Goal: Information Seeking & Learning: Check status

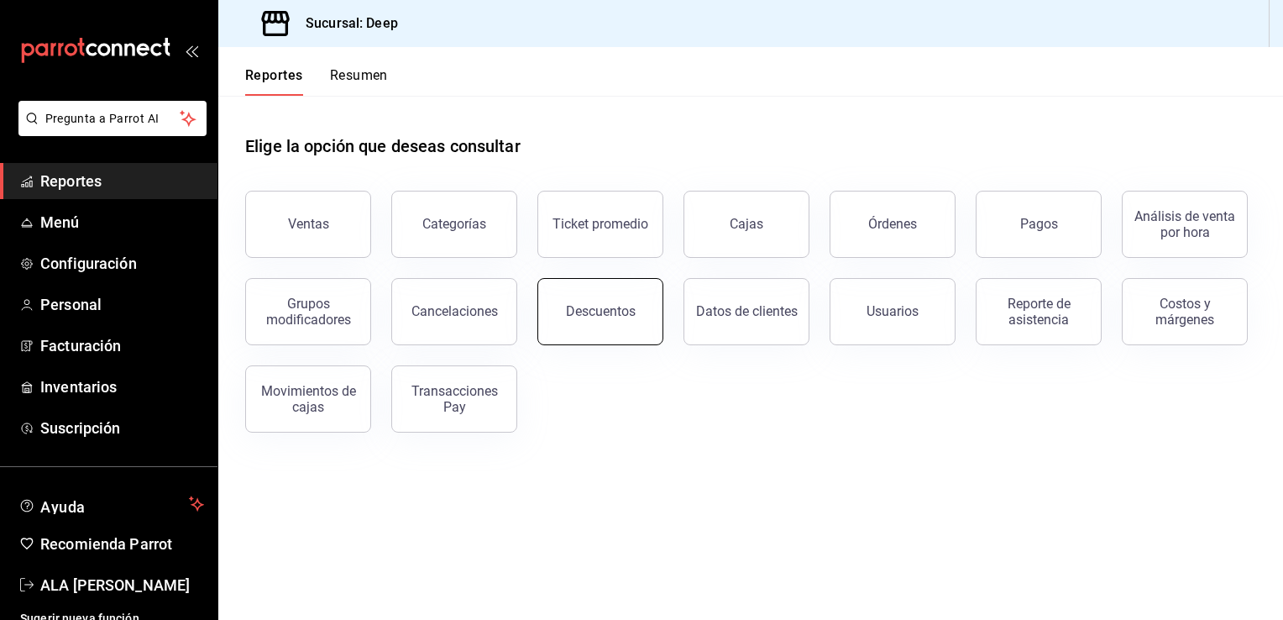
click at [581, 316] on div "Descuentos" at bounding box center [601, 311] width 70 height 16
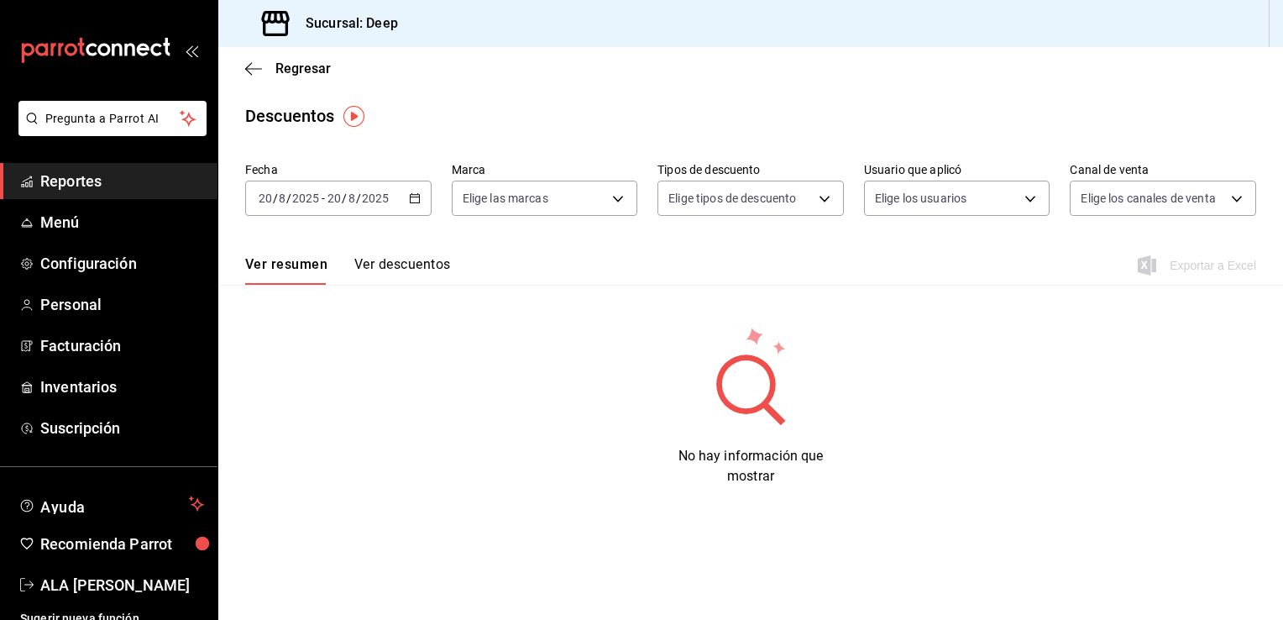
click at [416, 198] on icon "button" at bounding box center [415, 198] width 12 height 12
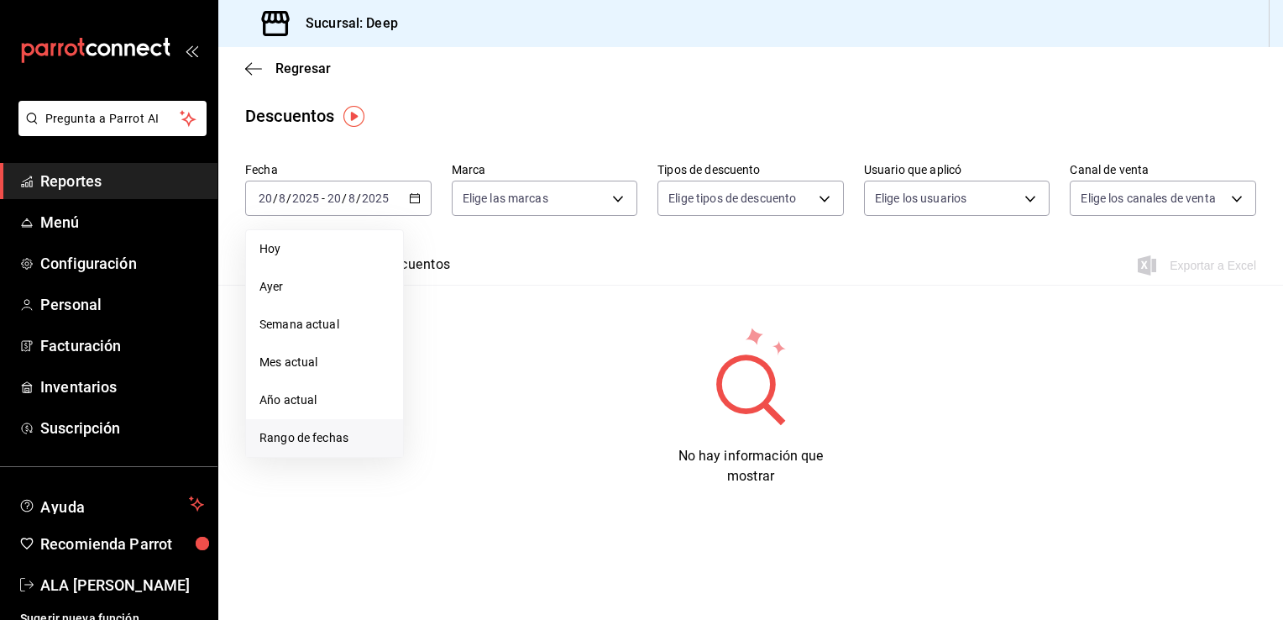
click at [306, 436] on span "Rango de fechas" at bounding box center [325, 438] width 130 height 18
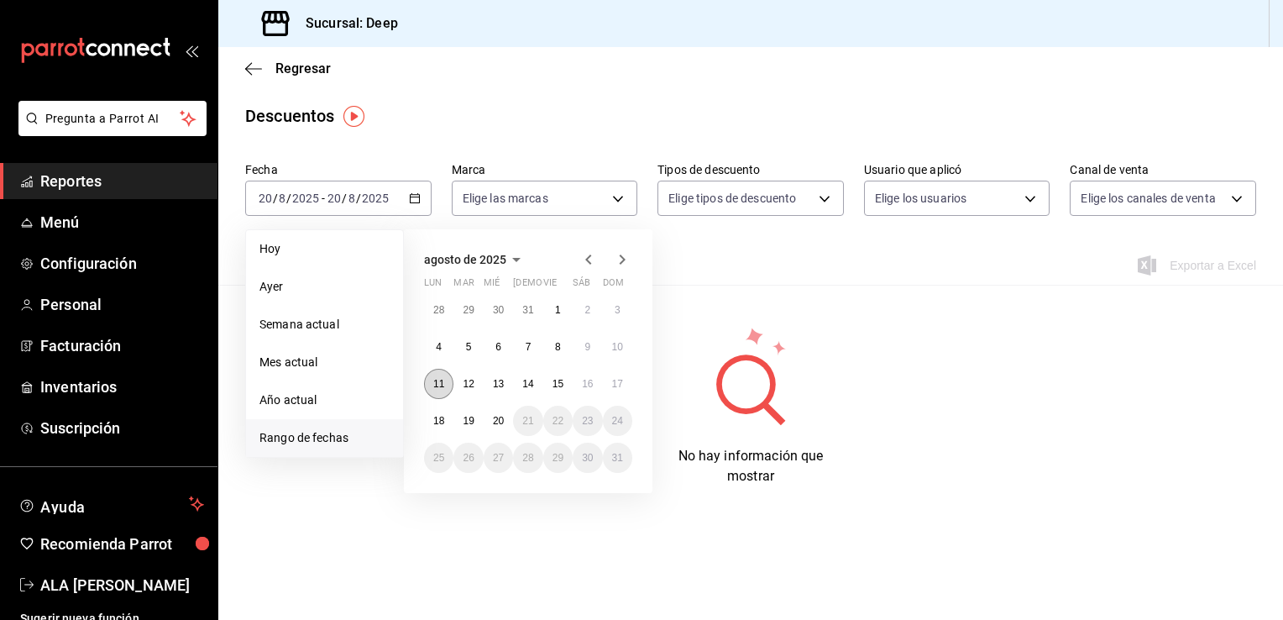
click at [433, 381] on abbr "11" at bounding box center [438, 384] width 11 height 12
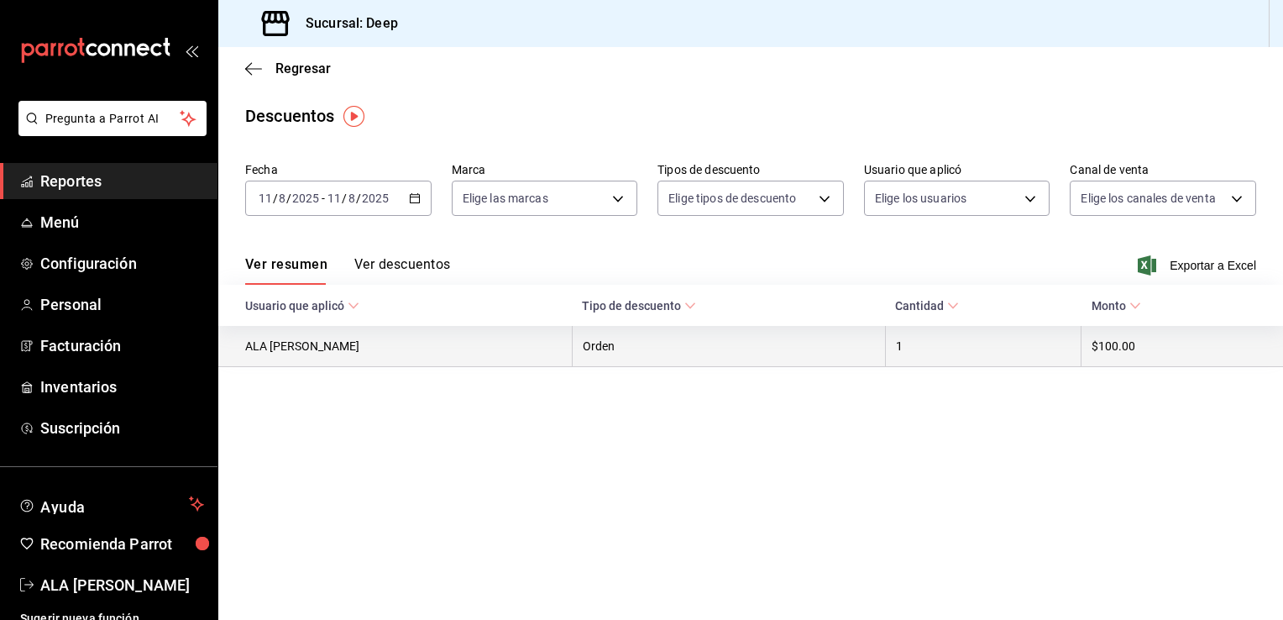
click at [613, 358] on th "Orden" at bounding box center [728, 346] width 313 height 41
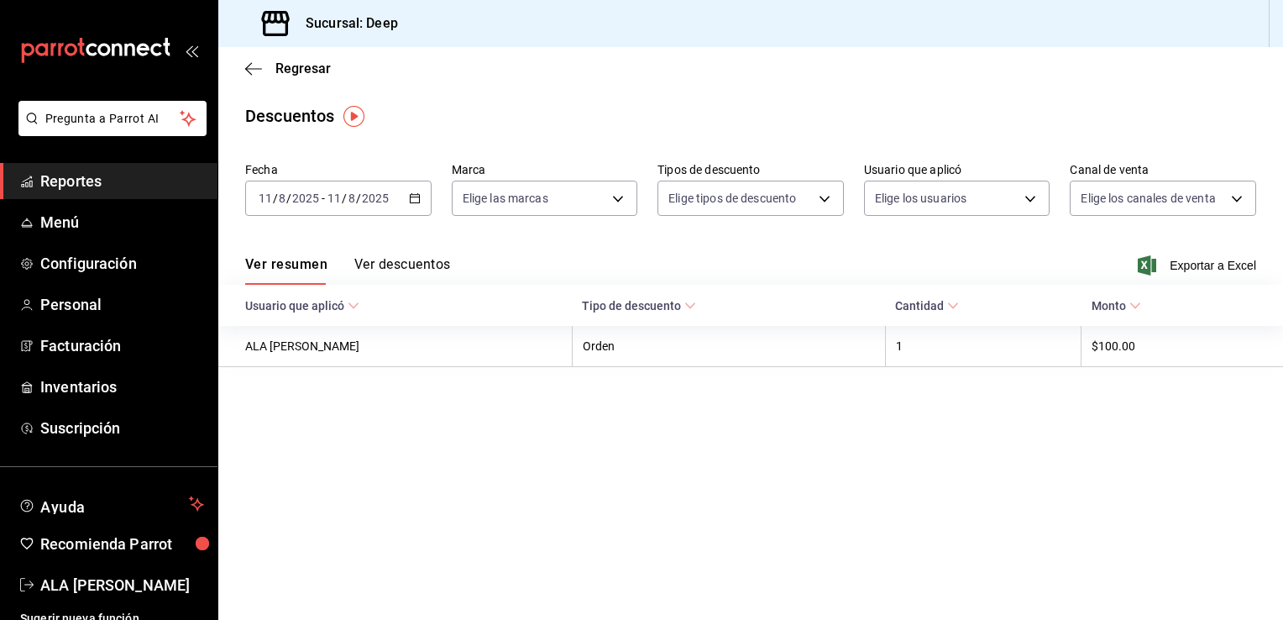
drag, startPoint x: 613, startPoint y: 358, endPoint x: 628, endPoint y: 386, distance: 31.6
click at [628, 386] on main "Regresar Descuentos Fecha [DATE] [DATE] - [DATE] [DATE] Marca Elige las marcas …" at bounding box center [750, 333] width 1065 height 573
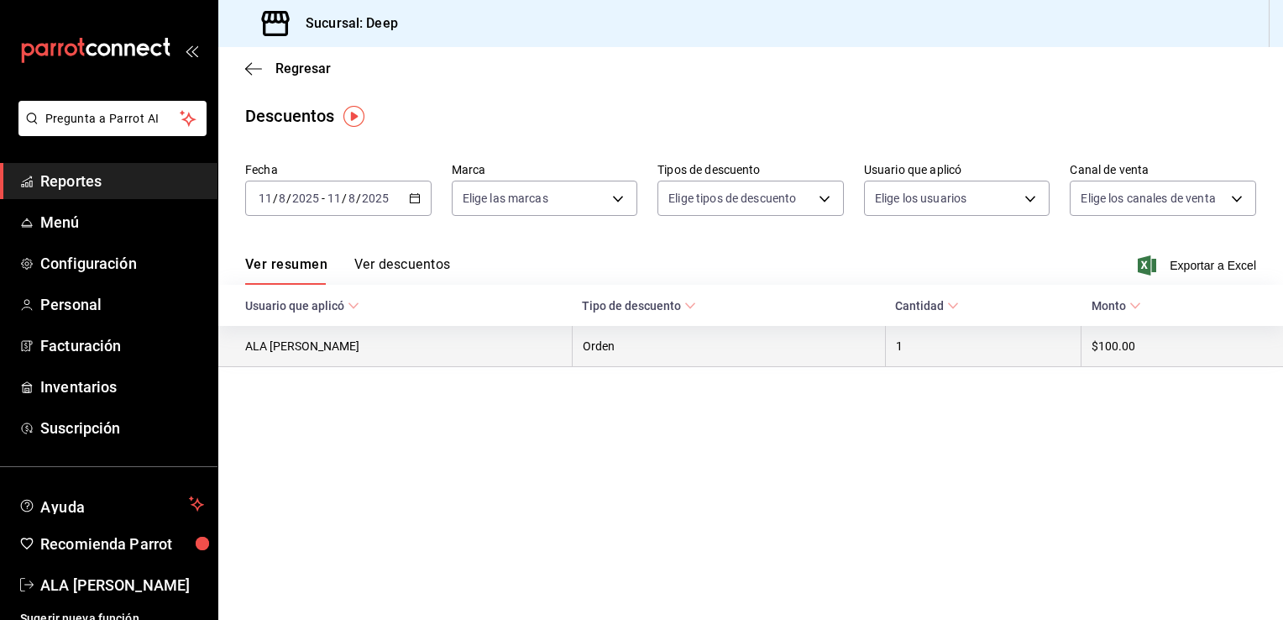
drag, startPoint x: 628, startPoint y: 386, endPoint x: 778, endPoint y: 357, distance: 152.2
click at [778, 357] on th "Orden" at bounding box center [728, 346] width 313 height 41
click at [1119, 359] on th "$100.00" at bounding box center [1183, 346] width 202 height 41
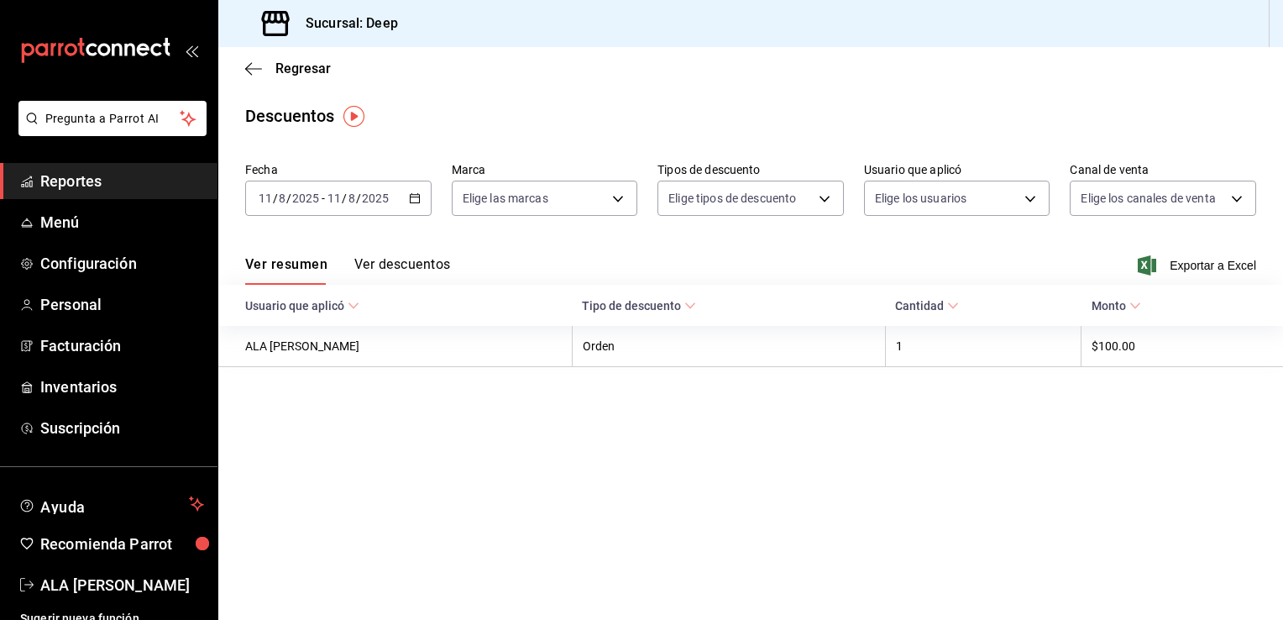
drag, startPoint x: 1119, startPoint y: 359, endPoint x: 1117, endPoint y: 378, distance: 19.4
click at [1117, 378] on main "Regresar Descuentos Fecha [DATE] [DATE] - [DATE] [DATE] Marca Elige las marcas …" at bounding box center [750, 333] width 1065 height 573
drag, startPoint x: 1117, startPoint y: 378, endPoint x: 1045, endPoint y: 395, distance: 74.2
click at [1045, 395] on main "Regresar Descuentos Fecha [DATE] [DATE] - [DATE] [DATE] Marca Elige las marcas …" at bounding box center [750, 333] width 1065 height 573
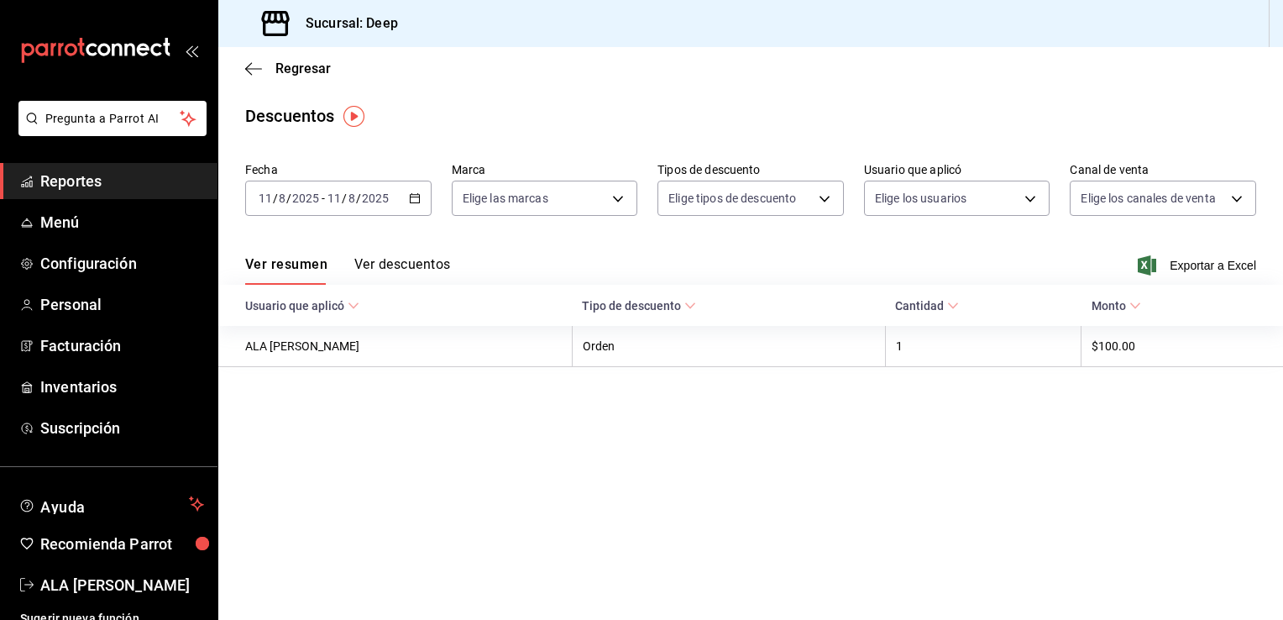
click at [413, 197] on icon "button" at bounding box center [415, 198] width 12 height 12
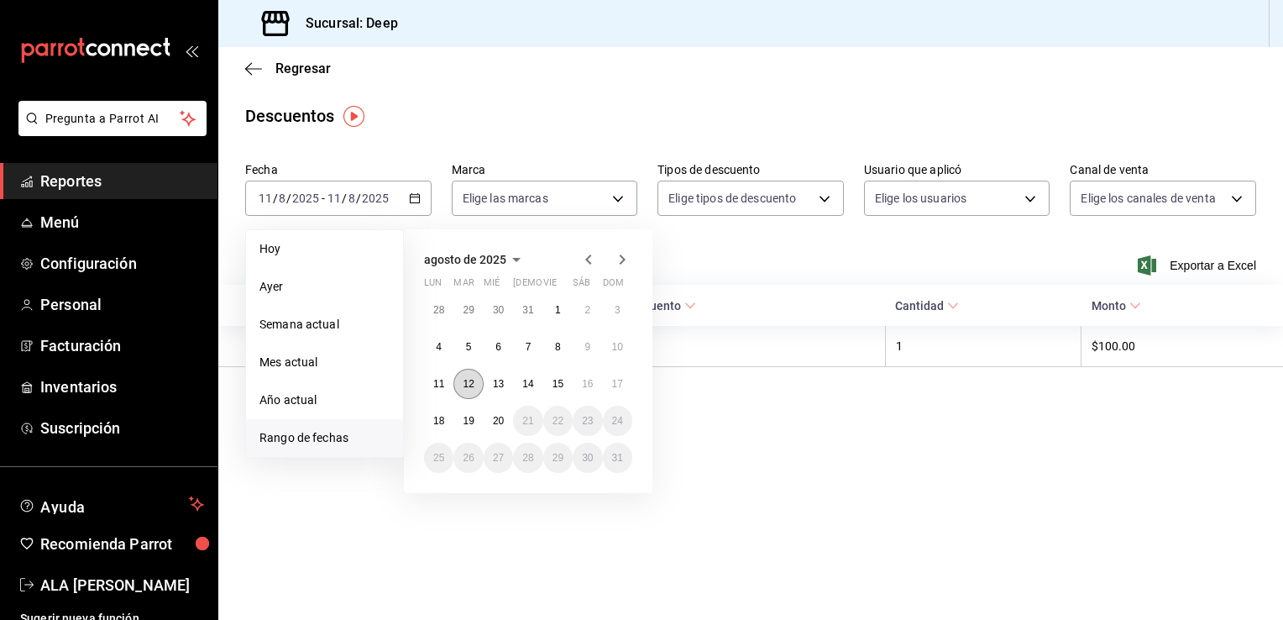
click at [464, 375] on button "12" at bounding box center [468, 384] width 29 height 30
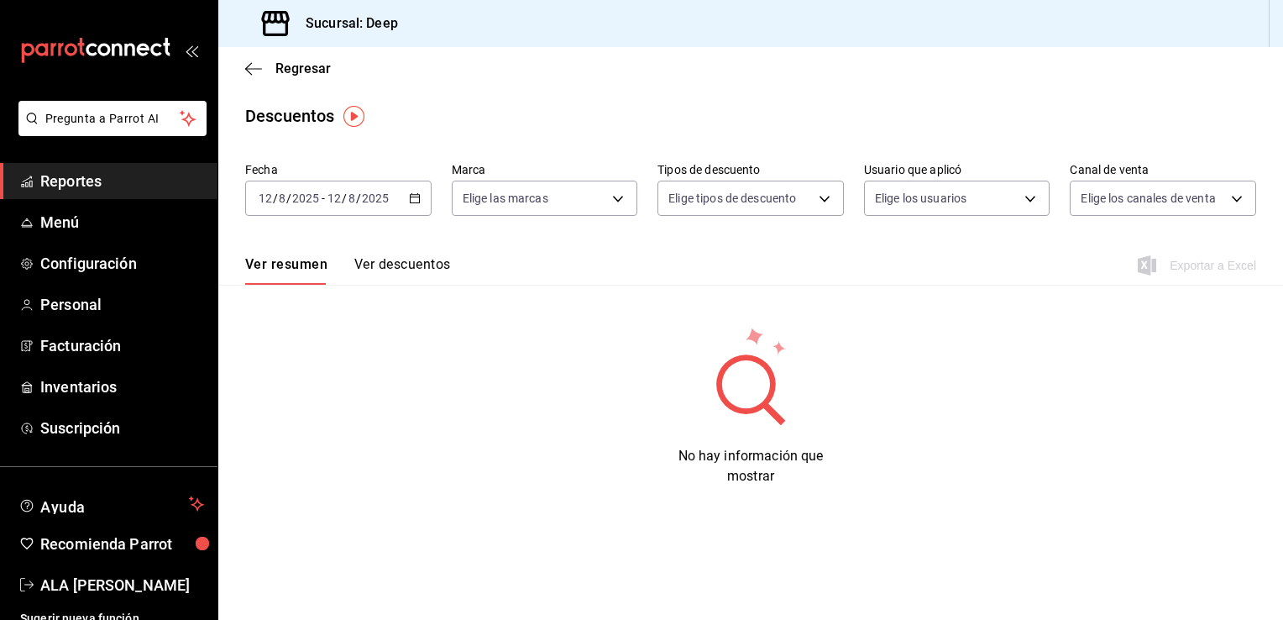
click at [414, 197] on icon "button" at bounding box center [415, 198] width 12 height 12
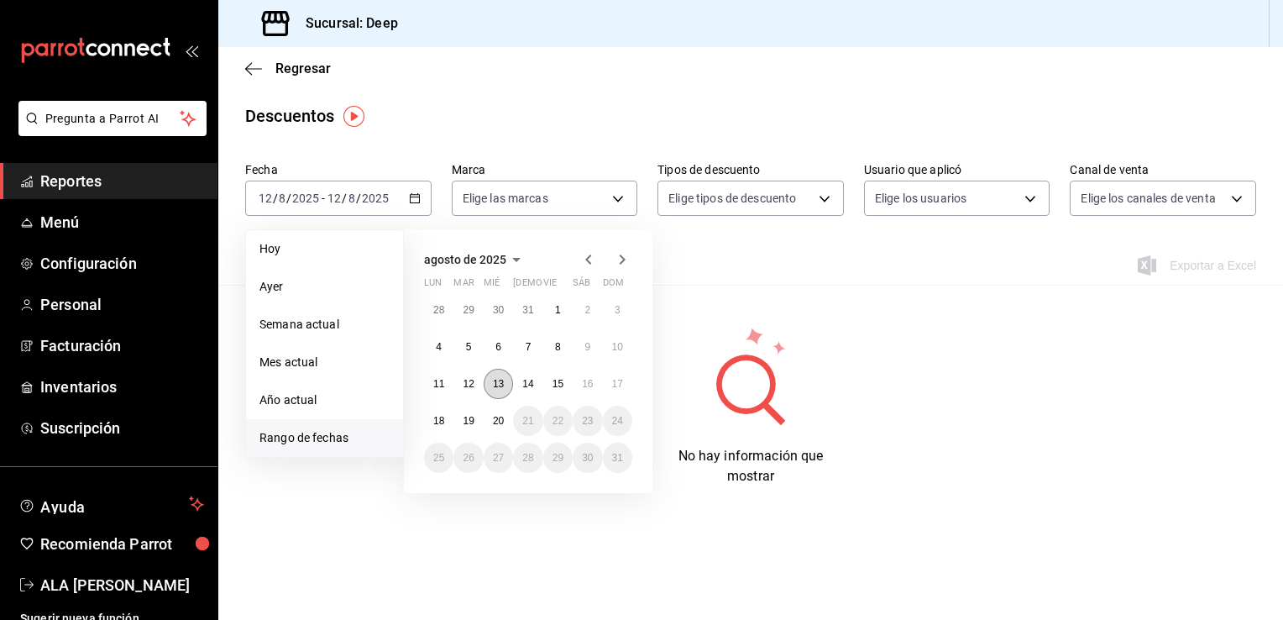
click at [496, 381] on abbr "13" at bounding box center [498, 384] width 11 height 12
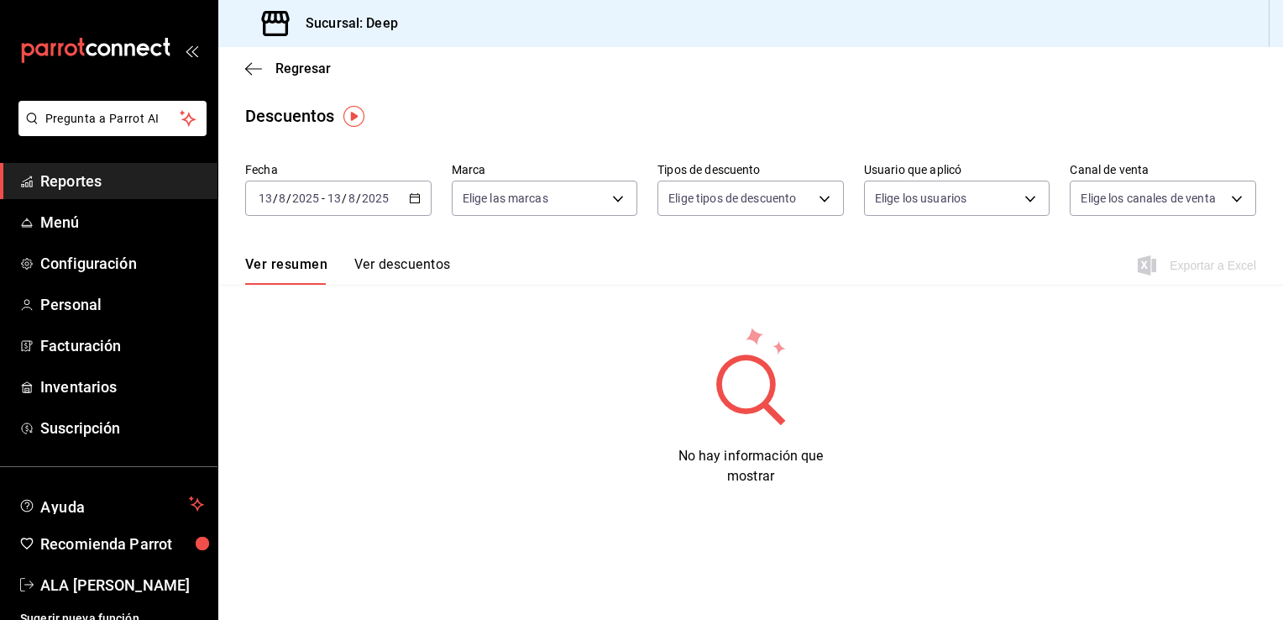
click at [417, 200] on icon "button" at bounding box center [415, 198] width 12 height 12
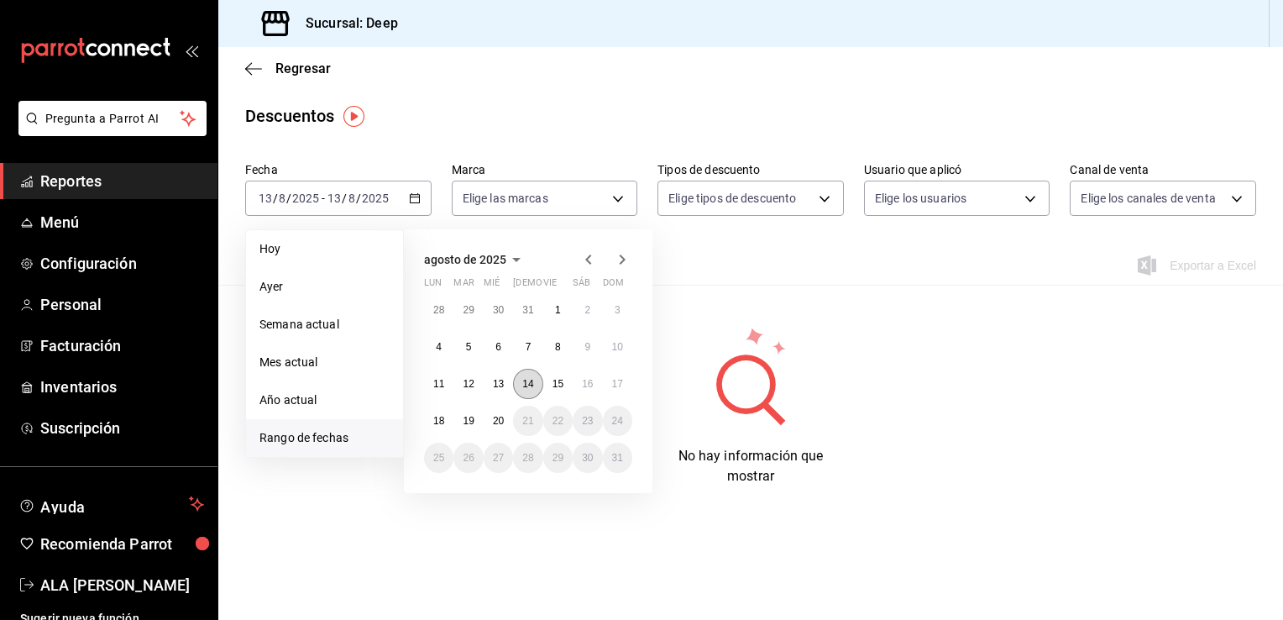
click at [525, 386] on abbr "14" at bounding box center [527, 384] width 11 height 12
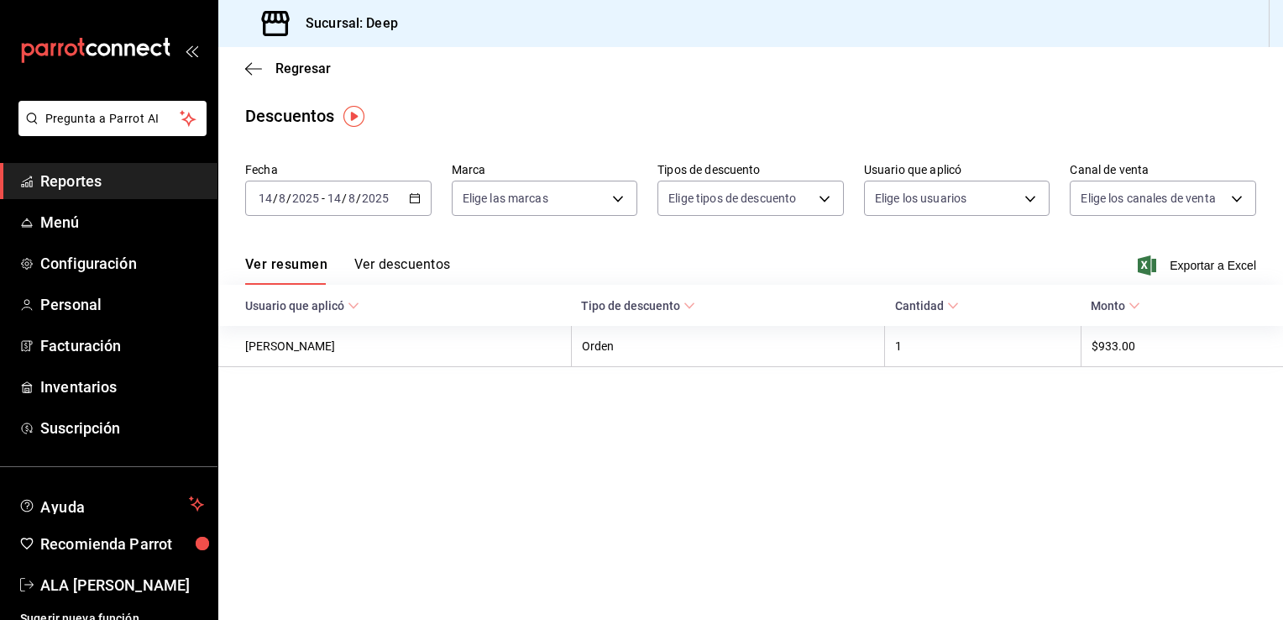
click at [348, 302] on icon at bounding box center [354, 306] width 12 height 12
click at [407, 269] on button "Ver descuentos" at bounding box center [402, 270] width 96 height 29
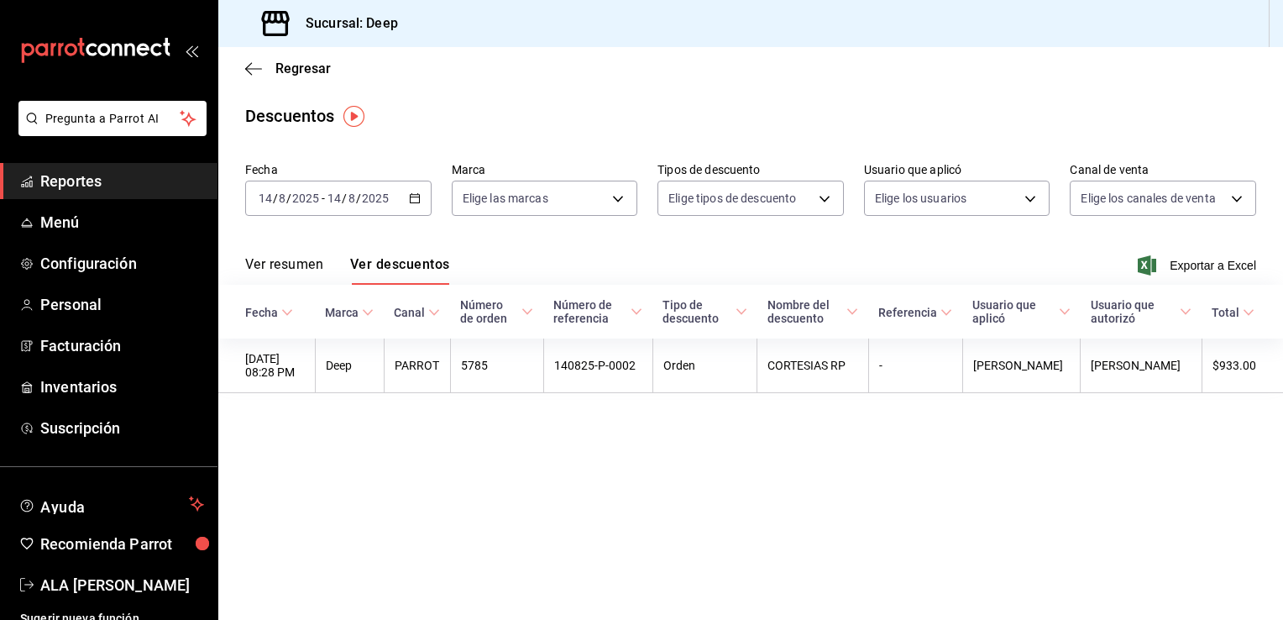
click at [413, 201] on icon "button" at bounding box center [415, 198] width 12 height 12
click at [414, 200] on icon "button" at bounding box center [415, 198] width 12 height 12
click at [417, 186] on div "[DATE] [DATE] - [DATE] [DATE]" at bounding box center [338, 198] width 186 height 35
click at [414, 201] on icon "button" at bounding box center [415, 198] width 12 height 12
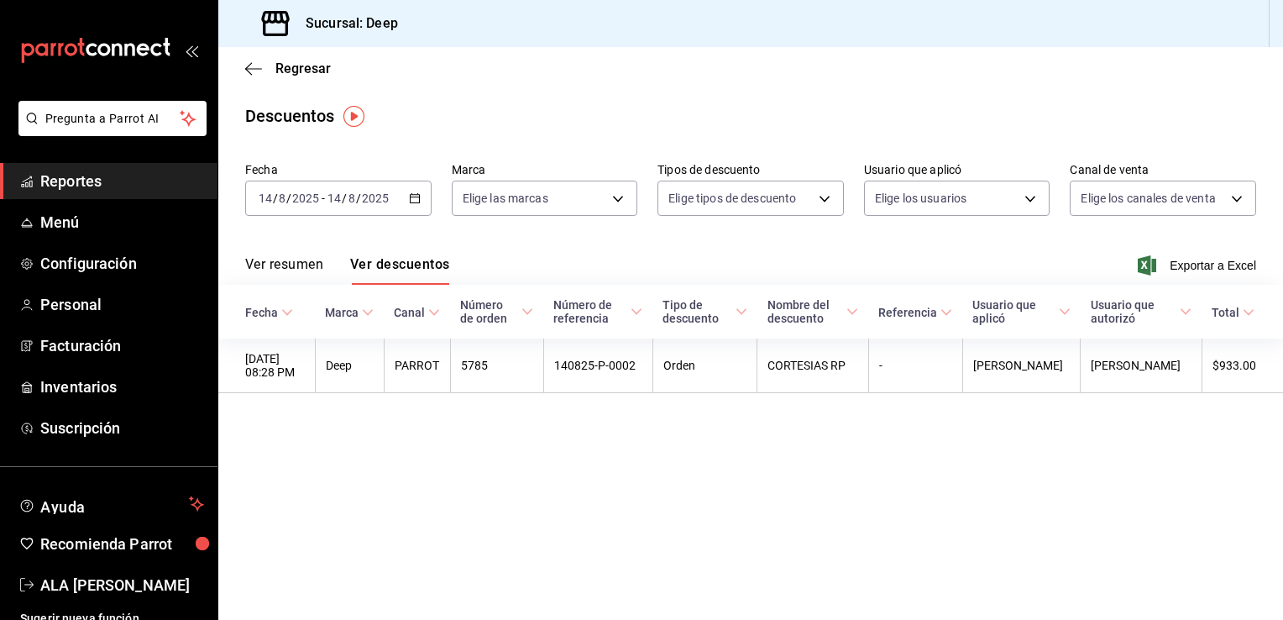
click at [414, 201] on icon "button" at bounding box center [415, 198] width 12 height 12
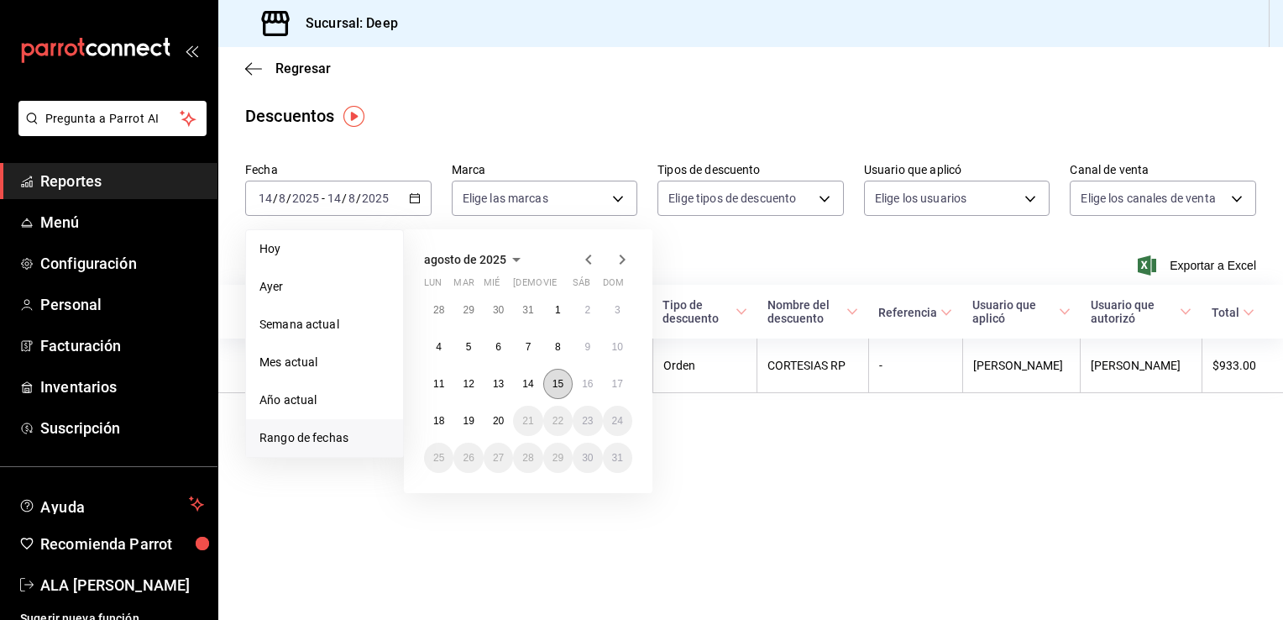
click at [553, 378] on abbr "15" at bounding box center [558, 384] width 11 height 12
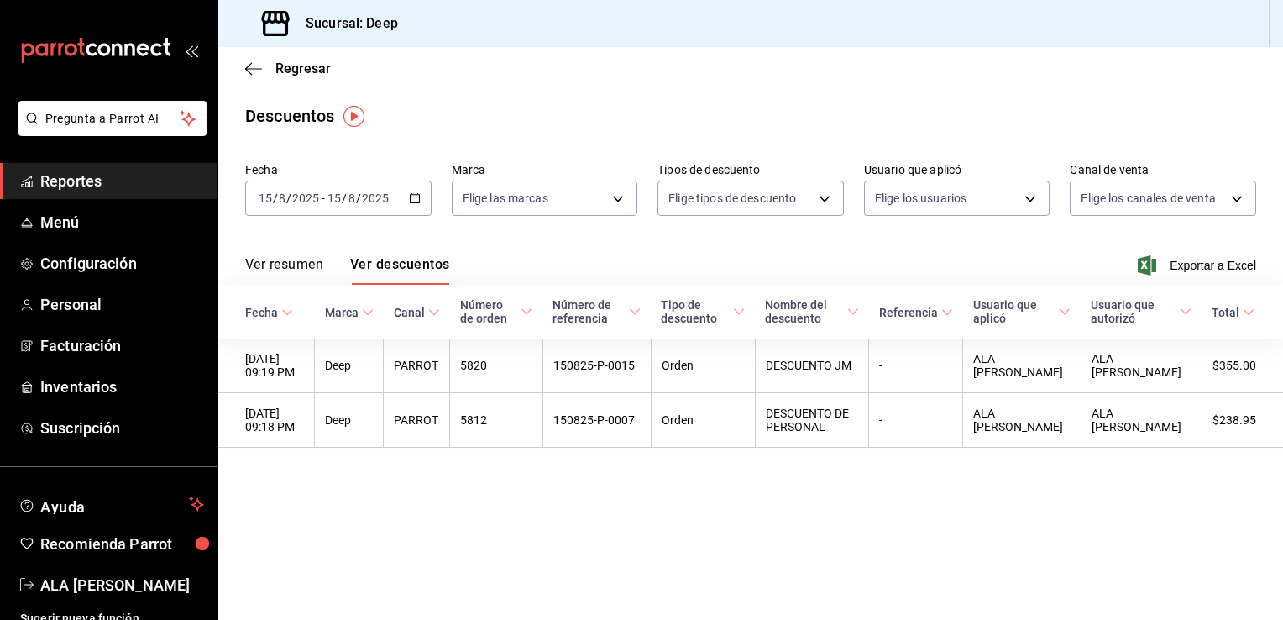
click at [415, 204] on div "[DATE] [DATE] - [DATE] [DATE]" at bounding box center [338, 198] width 186 height 35
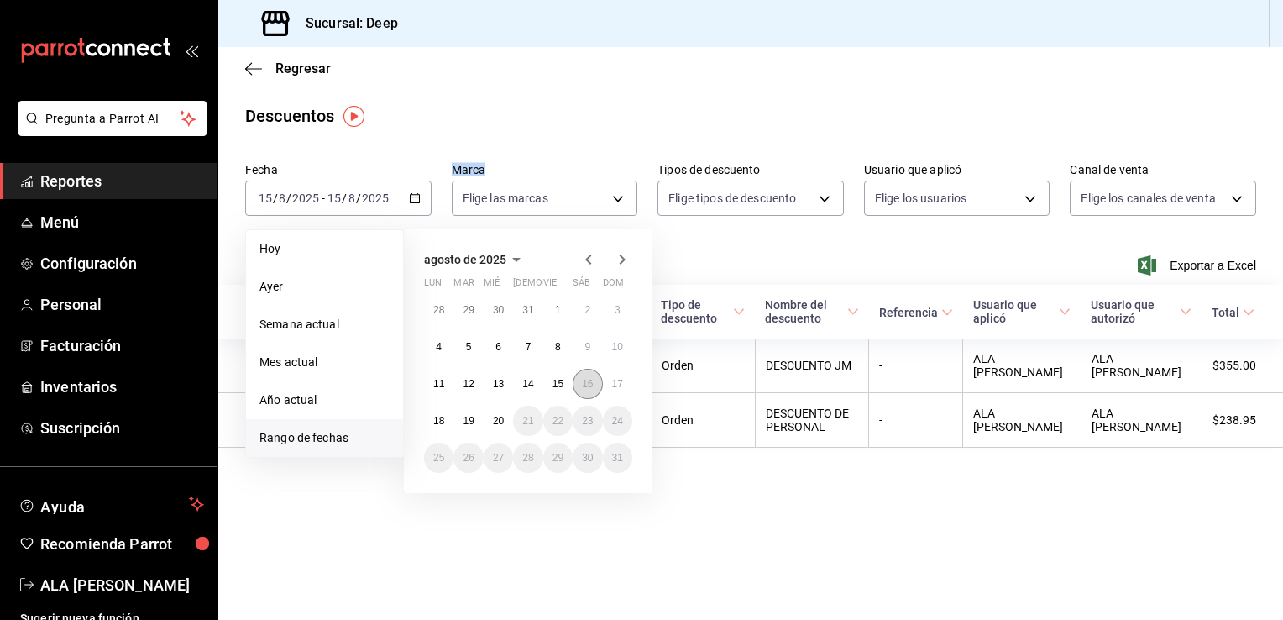
click at [582, 391] on button "16" at bounding box center [587, 384] width 29 height 30
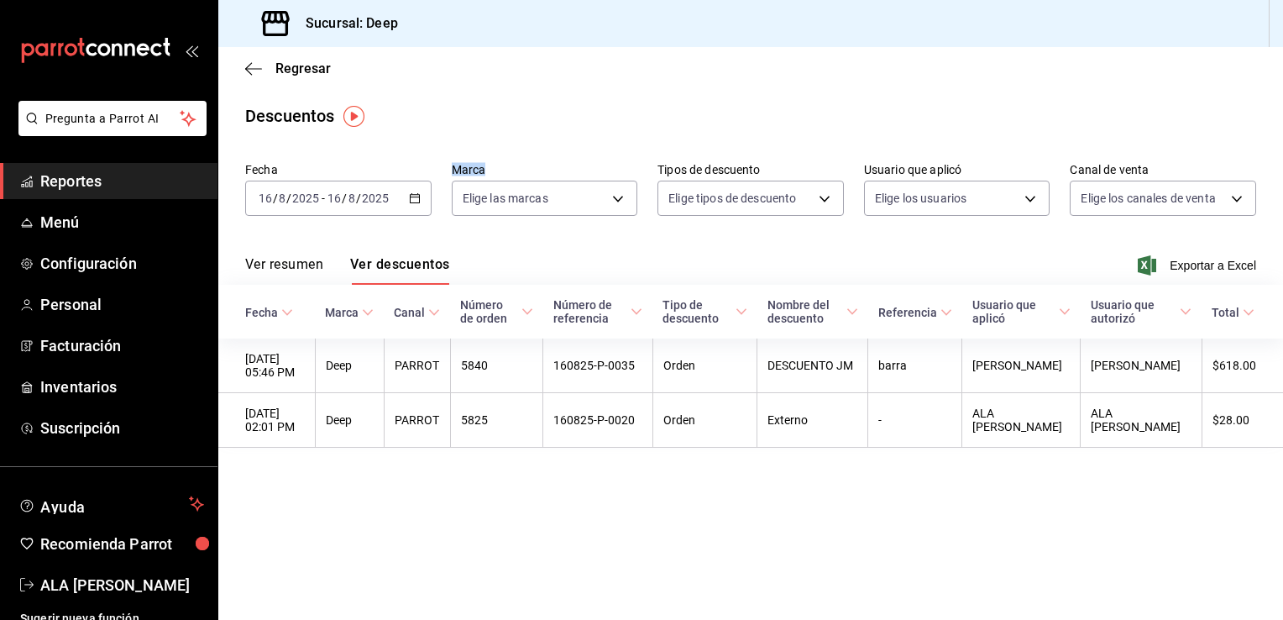
click at [417, 202] on \(Stroke\) "button" at bounding box center [415, 198] width 10 height 9
click at [417, 202] on icon "button" at bounding box center [415, 198] width 12 height 12
click at [414, 198] on icon "button" at bounding box center [415, 198] width 12 height 12
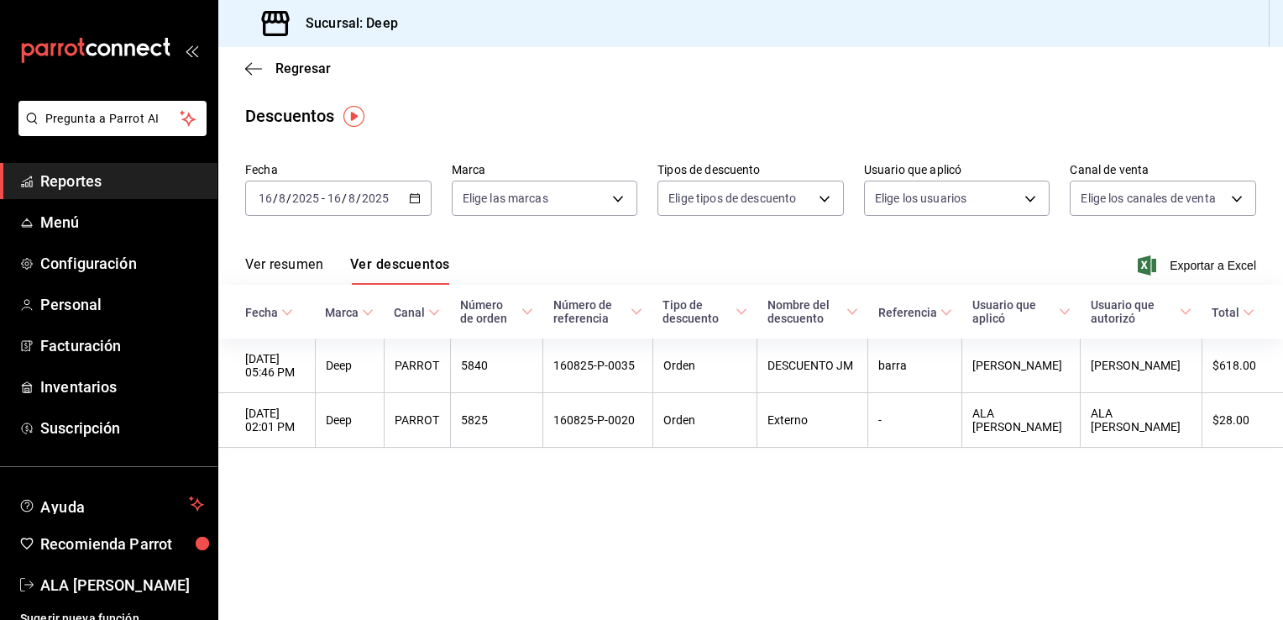
click at [414, 198] on icon "button" at bounding box center [415, 198] width 12 height 12
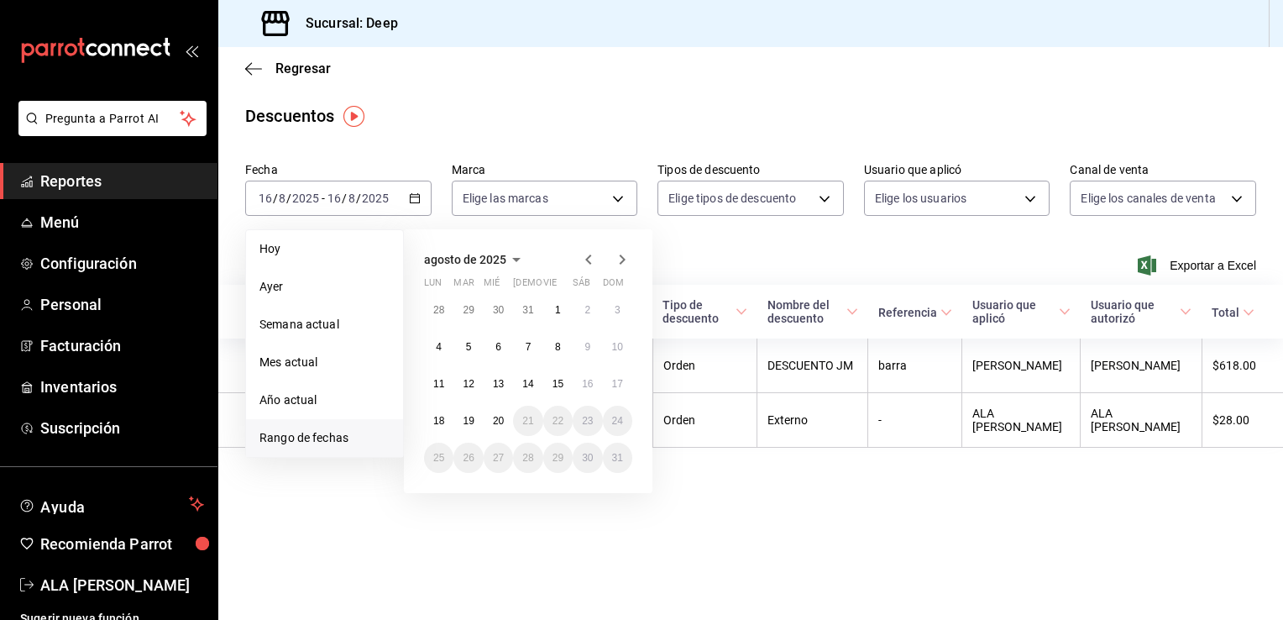
click at [286, 435] on span "Rango de fechas" at bounding box center [325, 438] width 130 height 18
drag, startPoint x: 286, startPoint y: 435, endPoint x: 309, endPoint y: 435, distance: 23.5
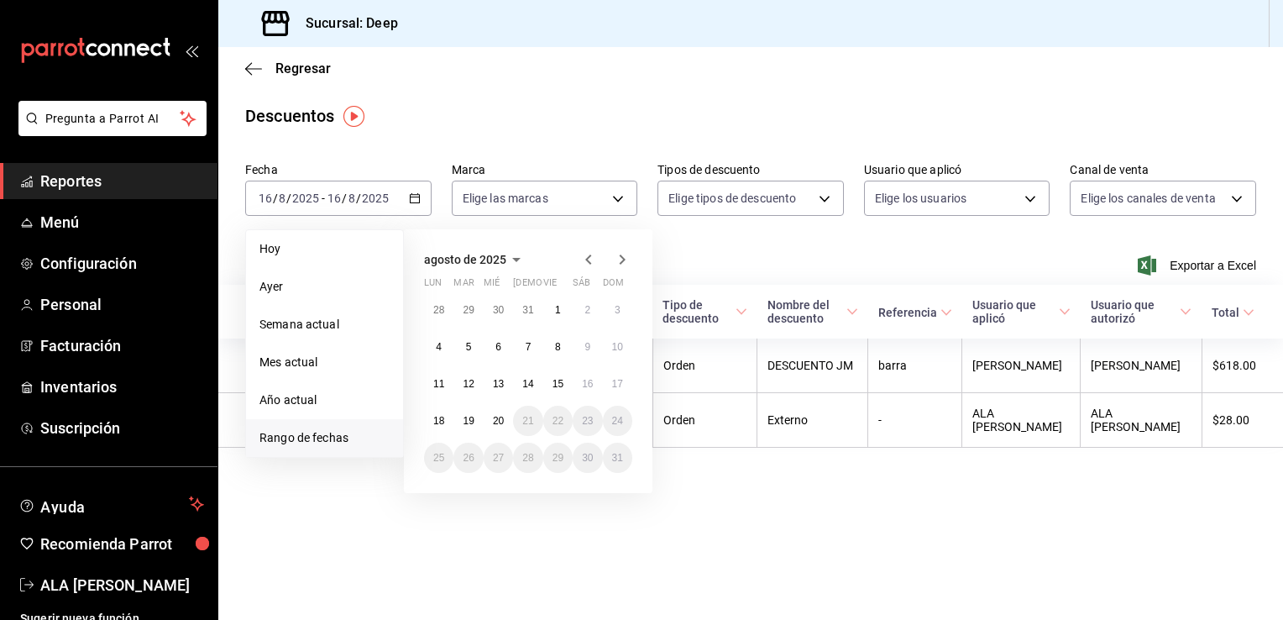
click at [309, 435] on span "Rango de fechas" at bounding box center [325, 438] width 130 height 18
click at [323, 490] on main "Regresar Descuentos Fecha [DATE] [DATE] - [DATE] [DATE] [DATE] [DATE] Semana ac…" at bounding box center [750, 333] width 1065 height 573
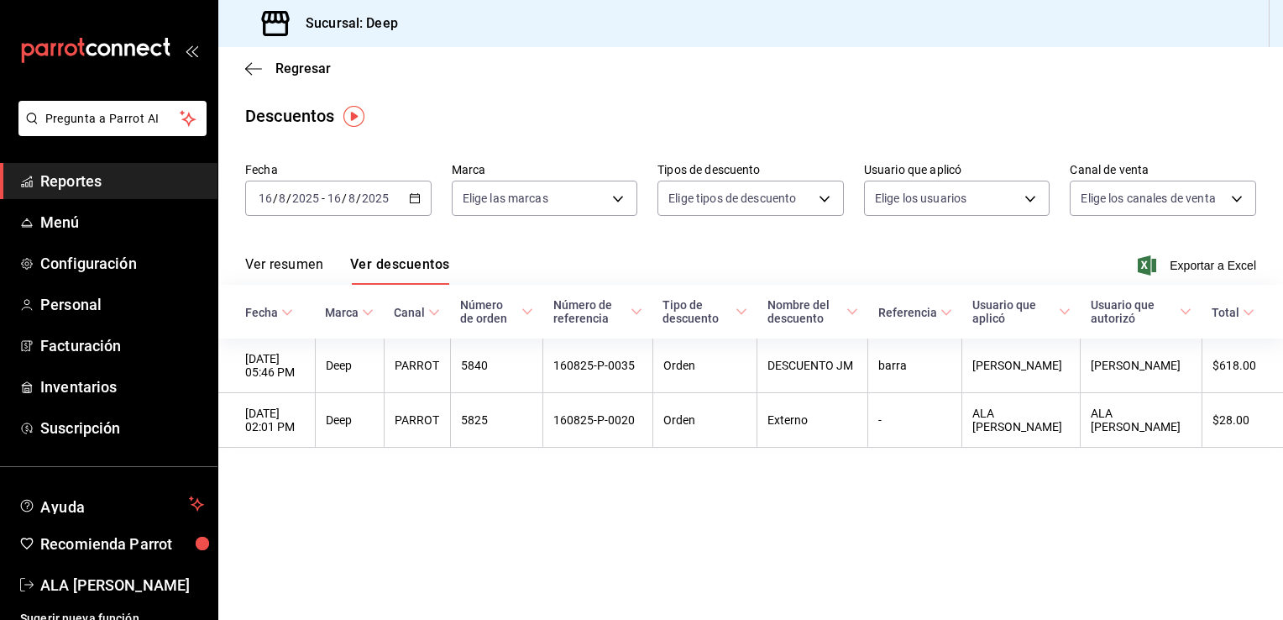
click at [418, 197] on \(Stroke\) "button" at bounding box center [414, 197] width 9 height 1
click at [410, 192] on icon "button" at bounding box center [415, 198] width 12 height 12
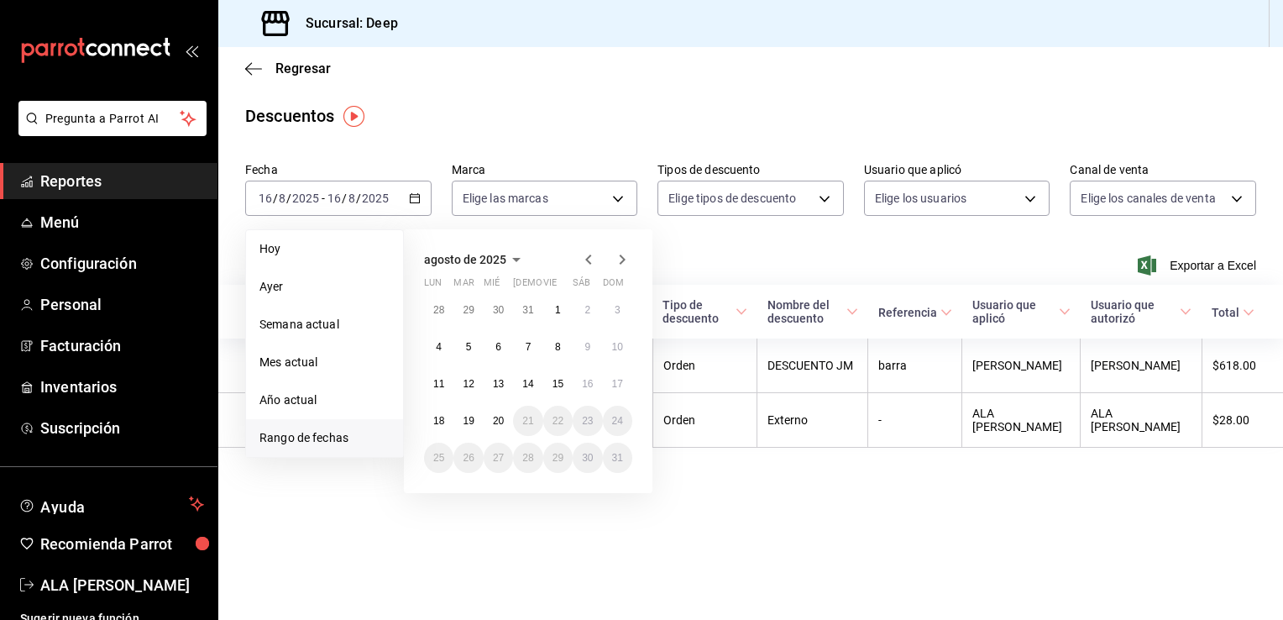
click at [323, 430] on span "Rango de fechas" at bounding box center [325, 438] width 130 height 18
click at [328, 427] on li "Rango de fechas" at bounding box center [324, 438] width 157 height 38
drag, startPoint x: 328, startPoint y: 427, endPoint x: 320, endPoint y: 438, distance: 14.5
click at [320, 438] on span "Rango de fechas" at bounding box center [325, 438] width 130 height 18
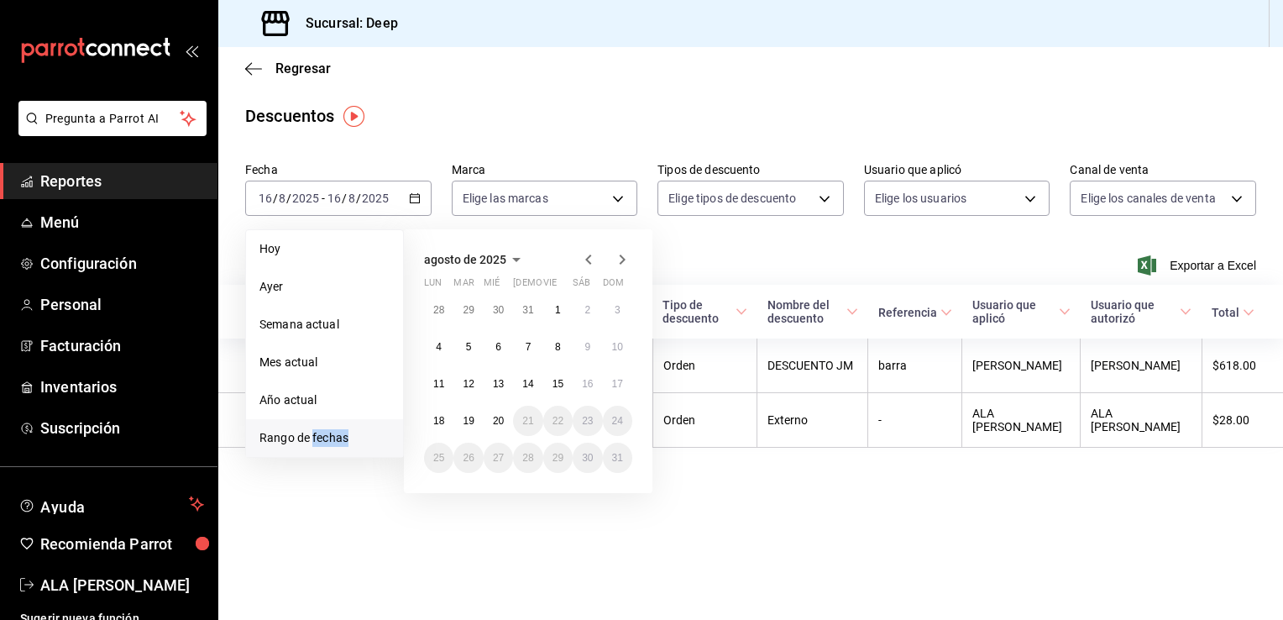
click at [320, 438] on span "Rango de fechas" at bounding box center [325, 438] width 130 height 18
drag, startPoint x: 320, startPoint y: 438, endPoint x: 291, endPoint y: 432, distance: 30.2
click at [291, 432] on span "Rango de fechas" at bounding box center [325, 438] width 130 height 18
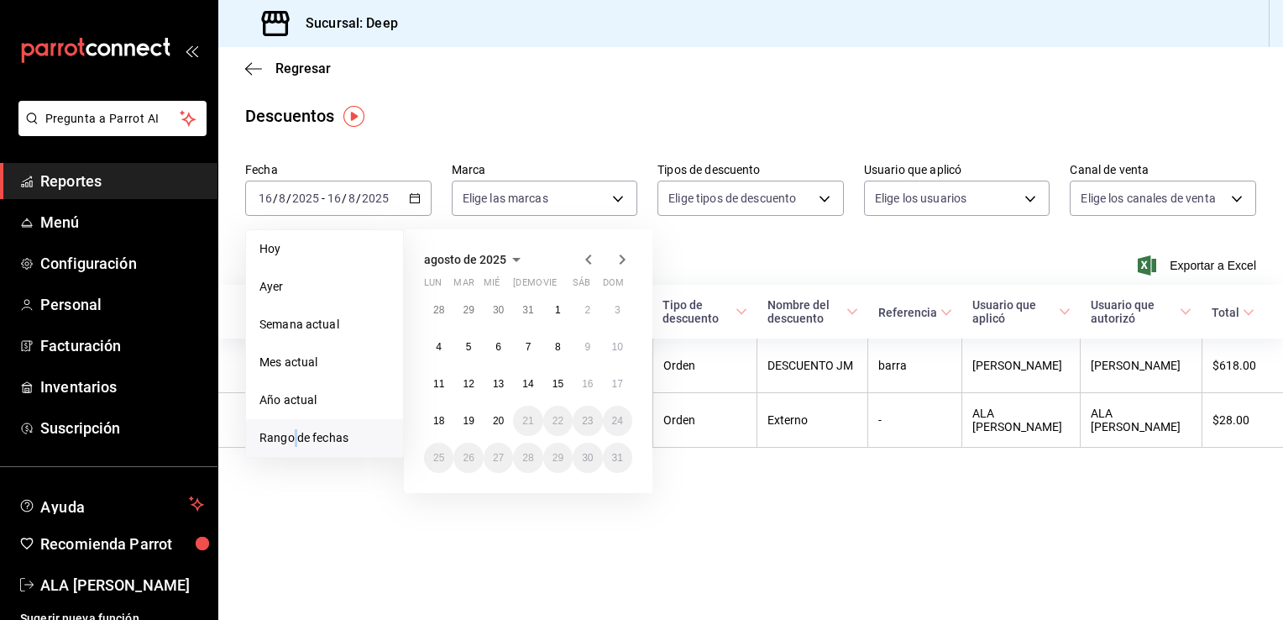
click at [291, 432] on span "Rango de fechas" at bounding box center [325, 438] width 130 height 18
click at [328, 480] on main "Regresar Descuentos Fecha [DATE] [DATE] - [DATE] [DATE] [DATE] [DATE] Semana ac…" at bounding box center [750, 333] width 1065 height 573
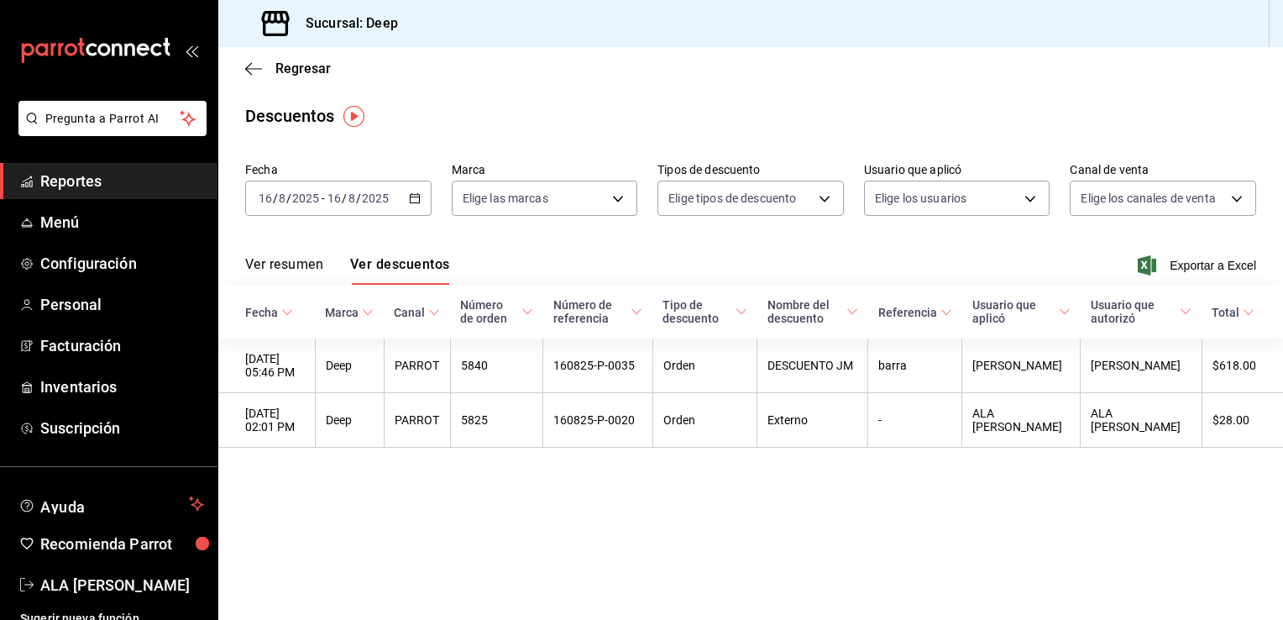
click at [411, 203] on \(Stroke\) "button" at bounding box center [415, 198] width 10 height 9
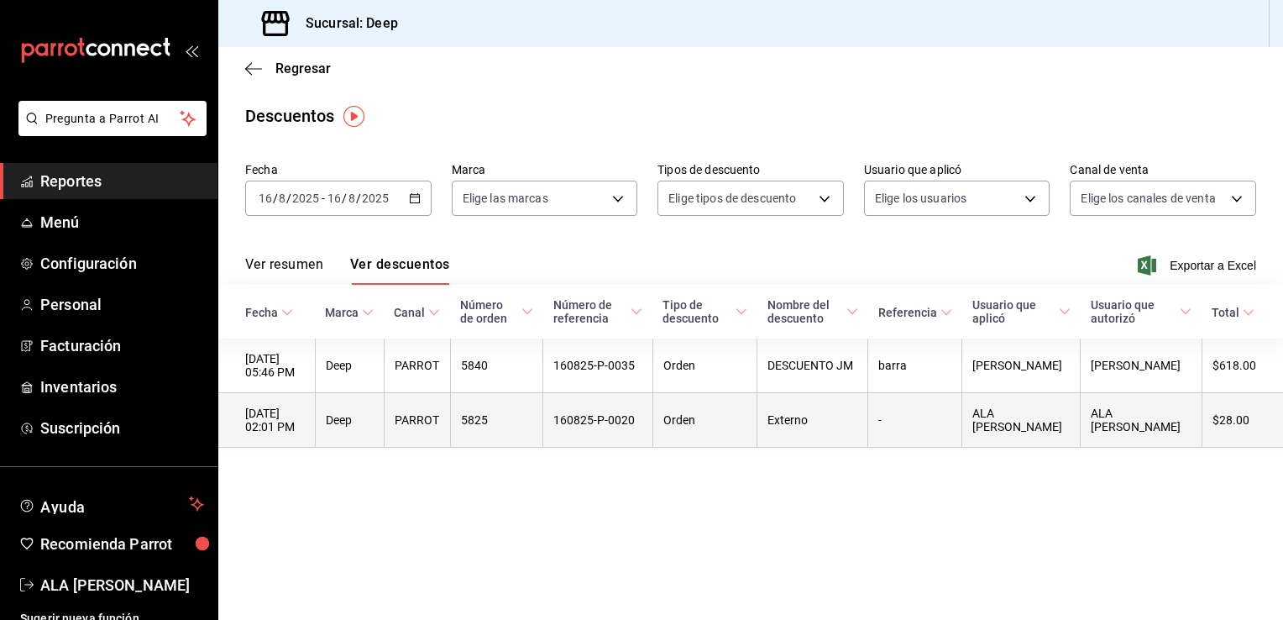
click at [272, 435] on th "[DATE] 02:01 PM" at bounding box center [266, 420] width 97 height 55
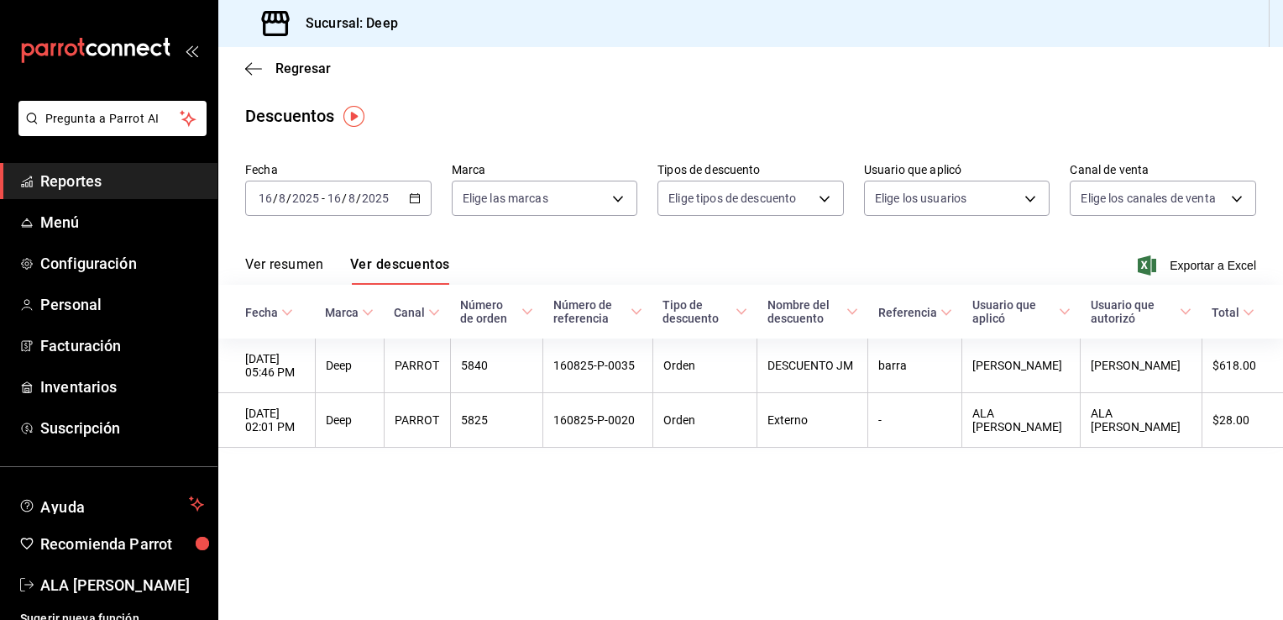
click at [418, 200] on icon "button" at bounding box center [415, 198] width 12 height 12
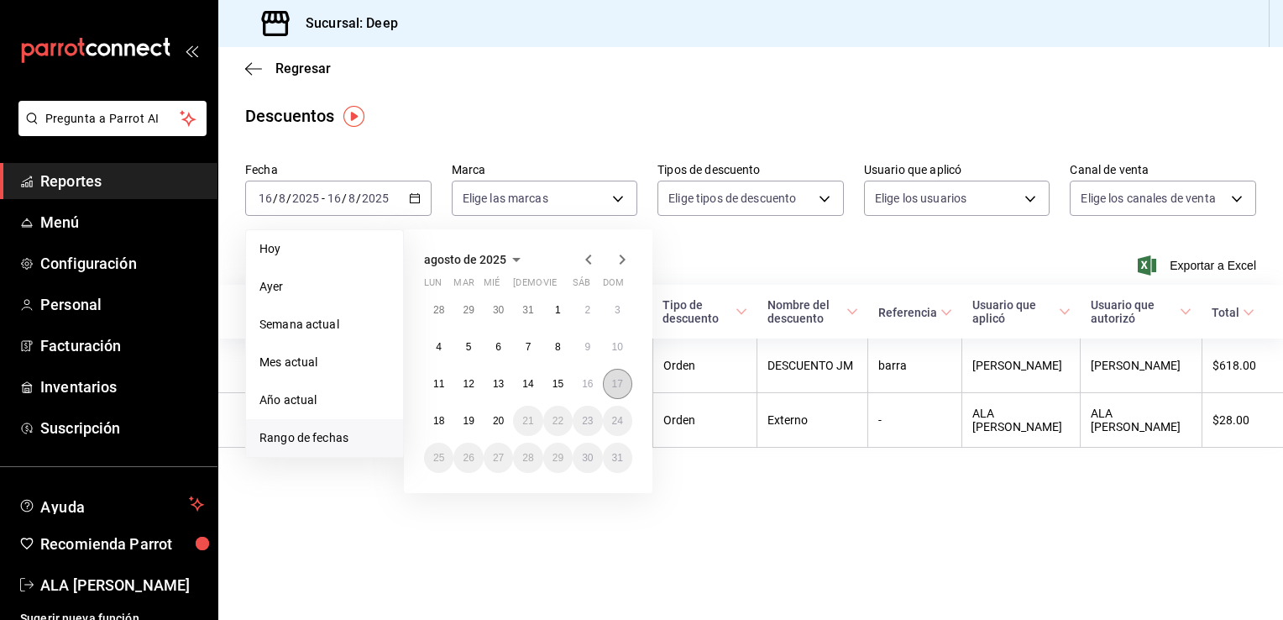
click at [622, 384] on abbr "17" at bounding box center [617, 384] width 11 height 12
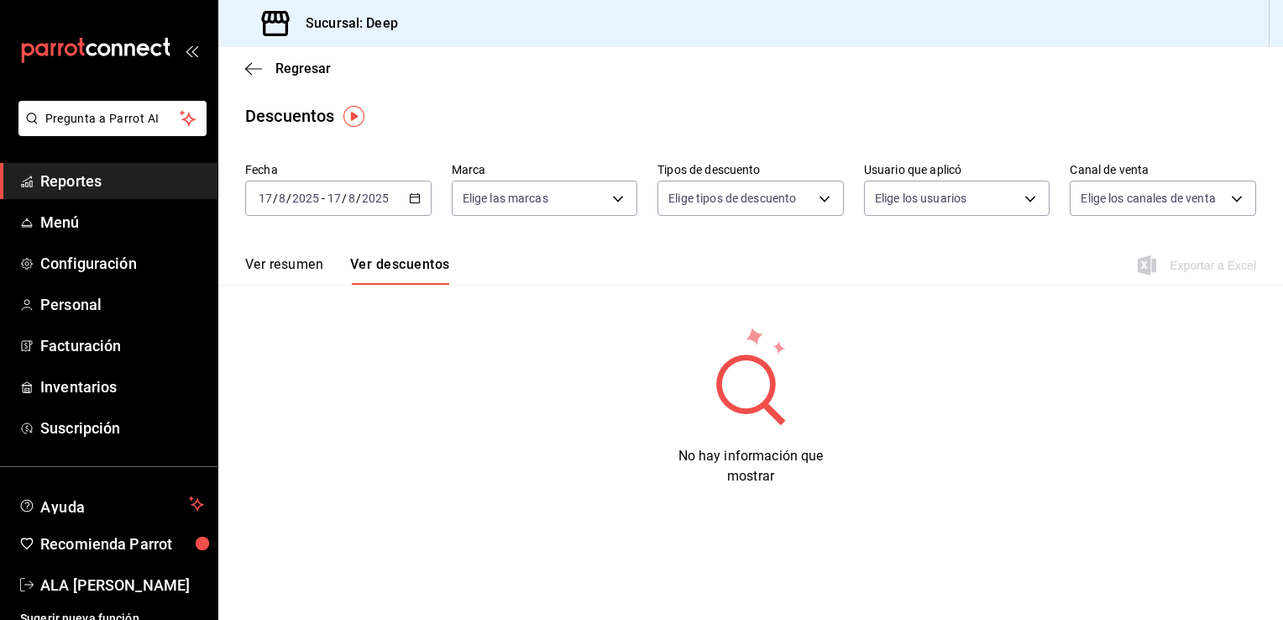
click at [68, 177] on span "Reportes" at bounding box center [122, 181] width 164 height 23
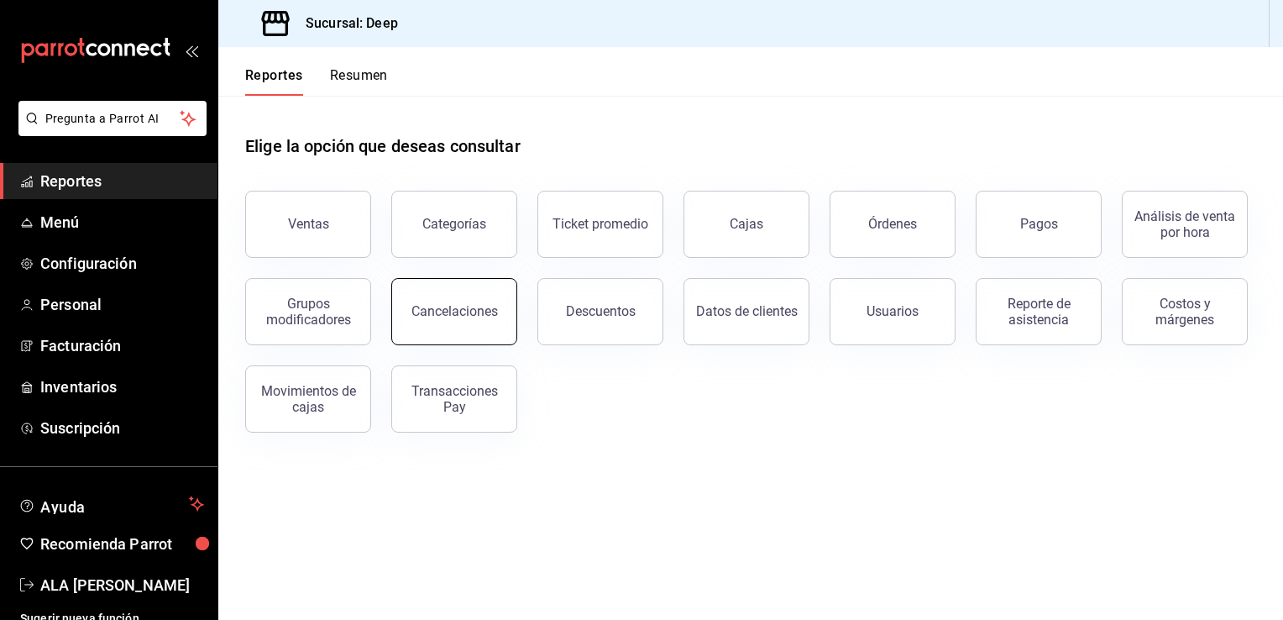
click at [481, 315] on div "Cancelaciones" at bounding box center [455, 311] width 87 height 16
click at [481, 315] on html "Pregunta a Parrot AI Reportes Menú Configuración Personal Facturación Inventari…" at bounding box center [641, 310] width 1283 height 620
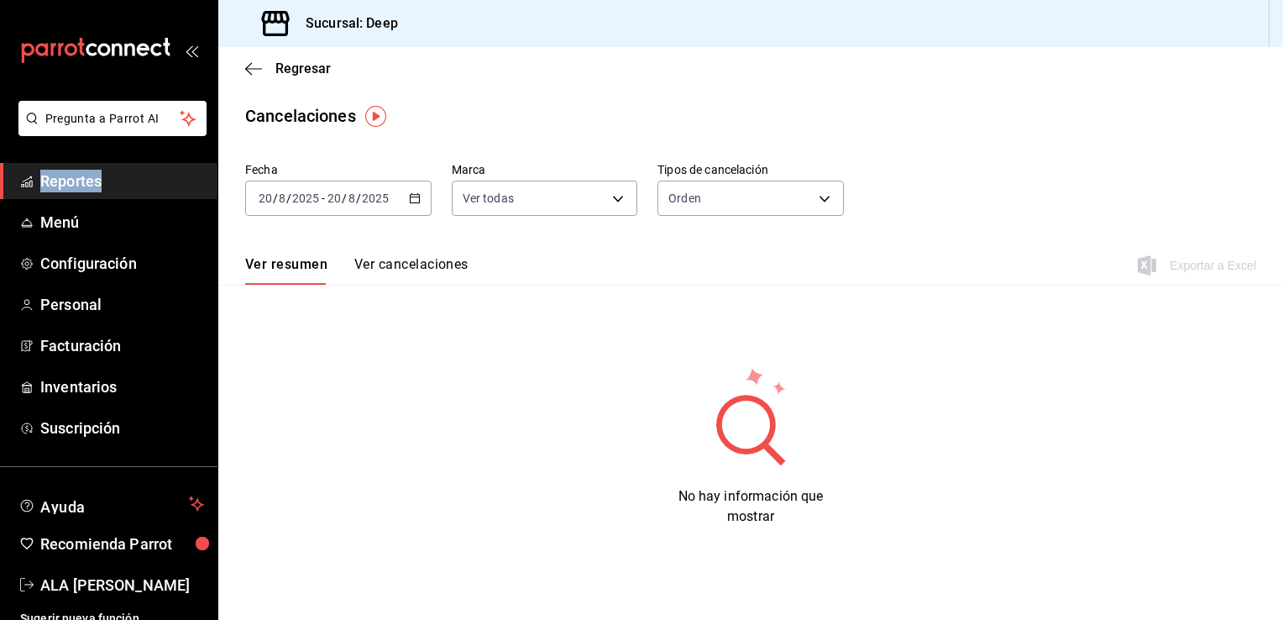
click at [410, 202] on icon "button" at bounding box center [415, 198] width 12 height 12
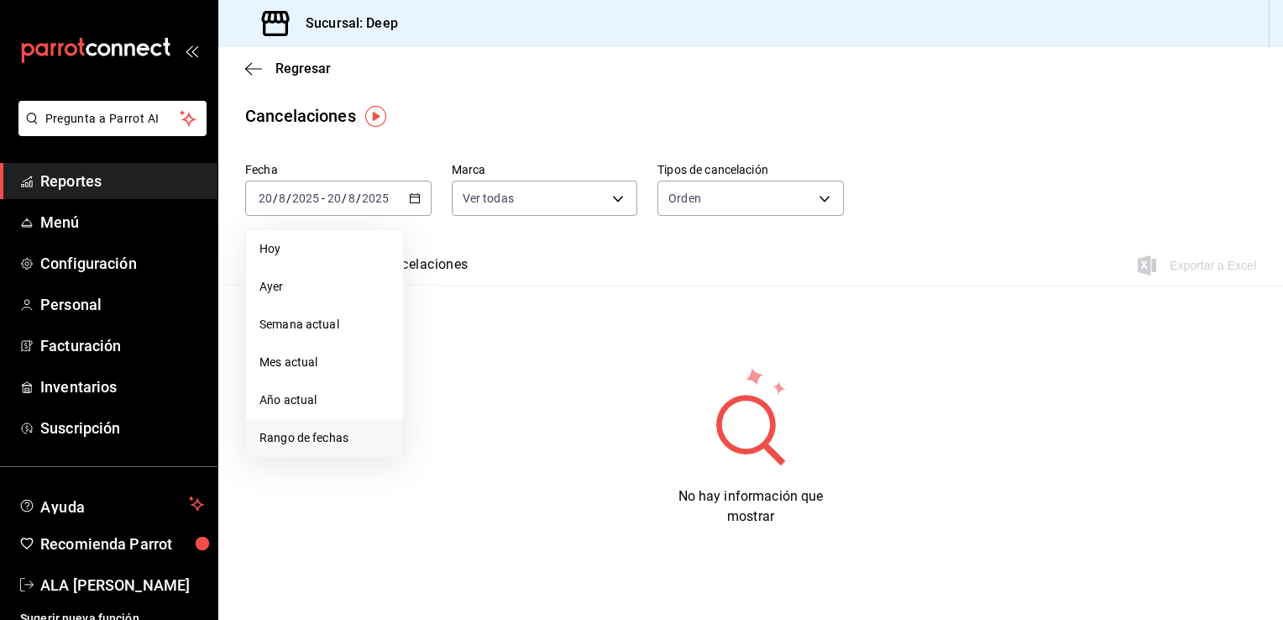
click at [335, 438] on span "Rango de fechas" at bounding box center [325, 438] width 130 height 18
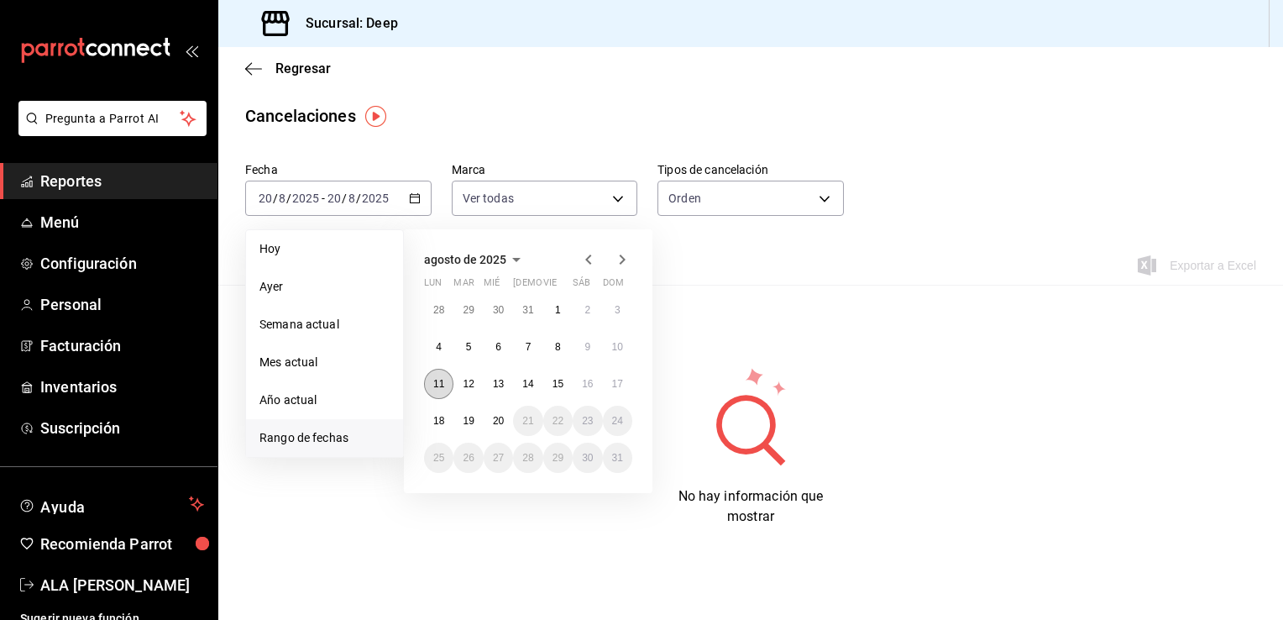
click at [438, 381] on abbr "11" at bounding box center [438, 384] width 11 height 12
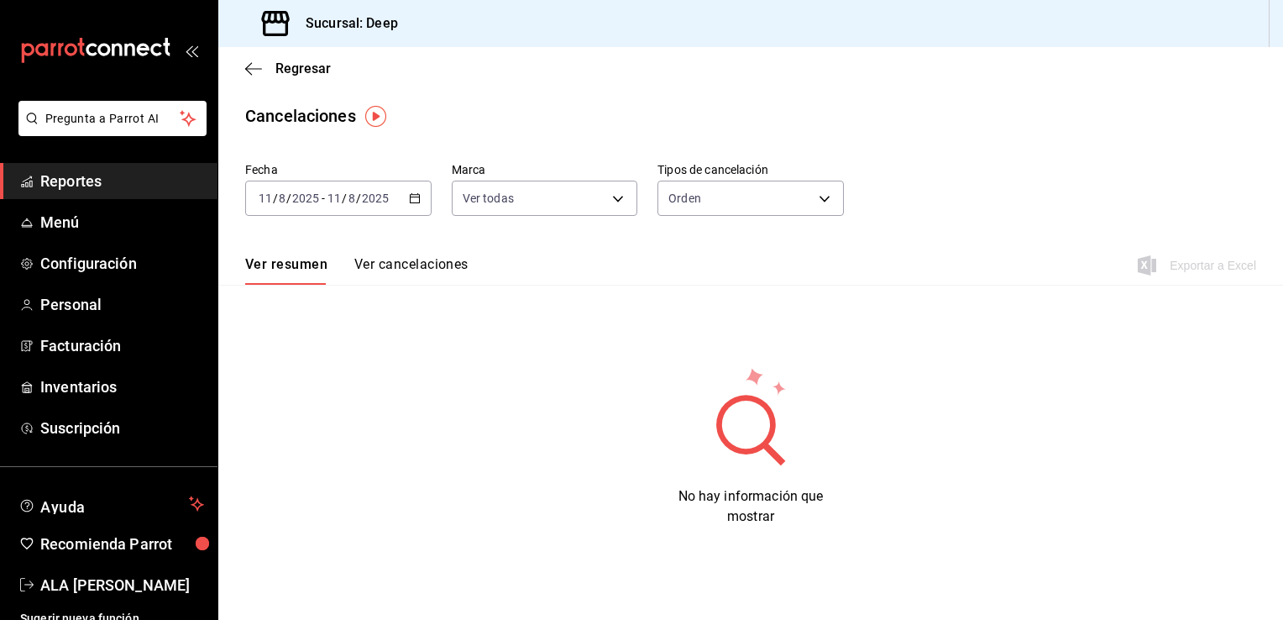
click at [416, 267] on button "Ver cancelaciones" at bounding box center [411, 270] width 114 height 29
click at [412, 203] on \(Stroke\) "button" at bounding box center [415, 198] width 10 height 9
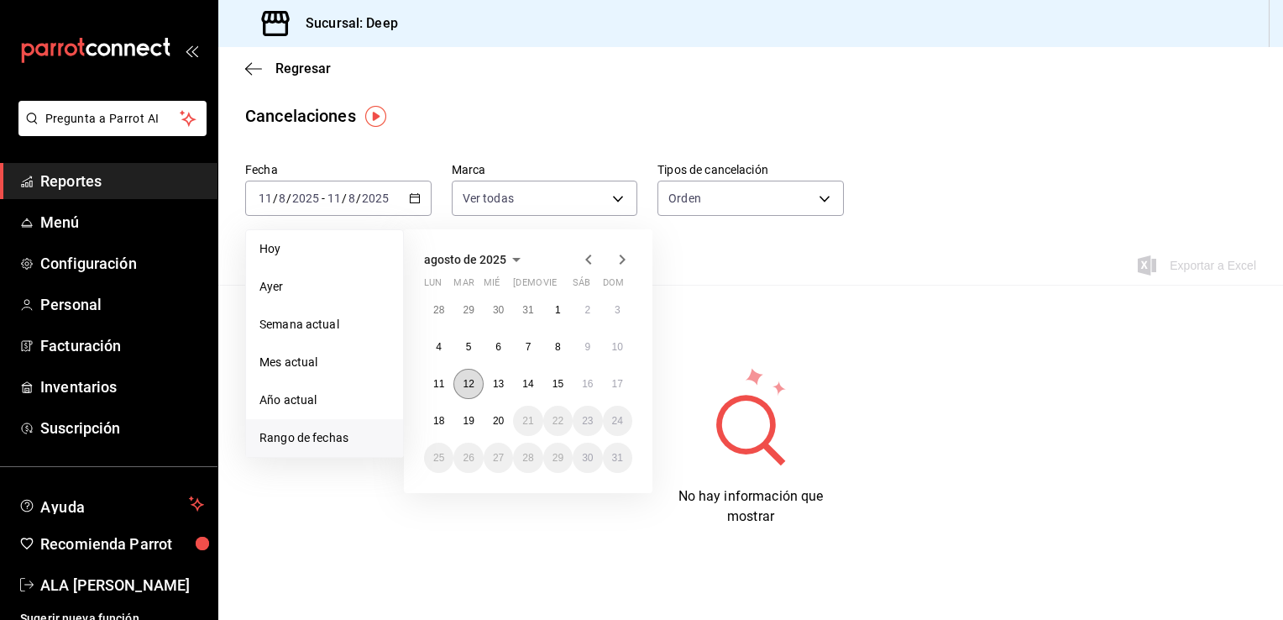
click at [459, 375] on button "12" at bounding box center [468, 384] width 29 height 30
click at [466, 379] on abbr "12" at bounding box center [468, 384] width 11 height 12
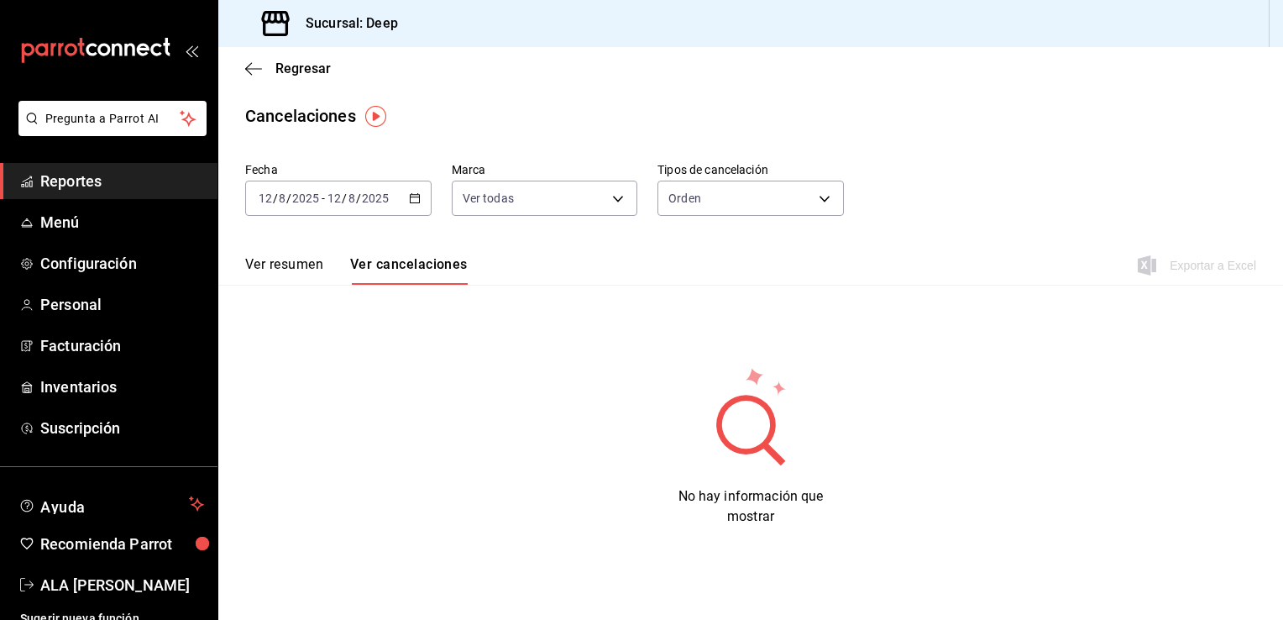
click at [416, 272] on button "Ver cancelaciones" at bounding box center [409, 270] width 118 height 29
click at [422, 260] on button "Ver cancelaciones" at bounding box center [409, 270] width 118 height 29
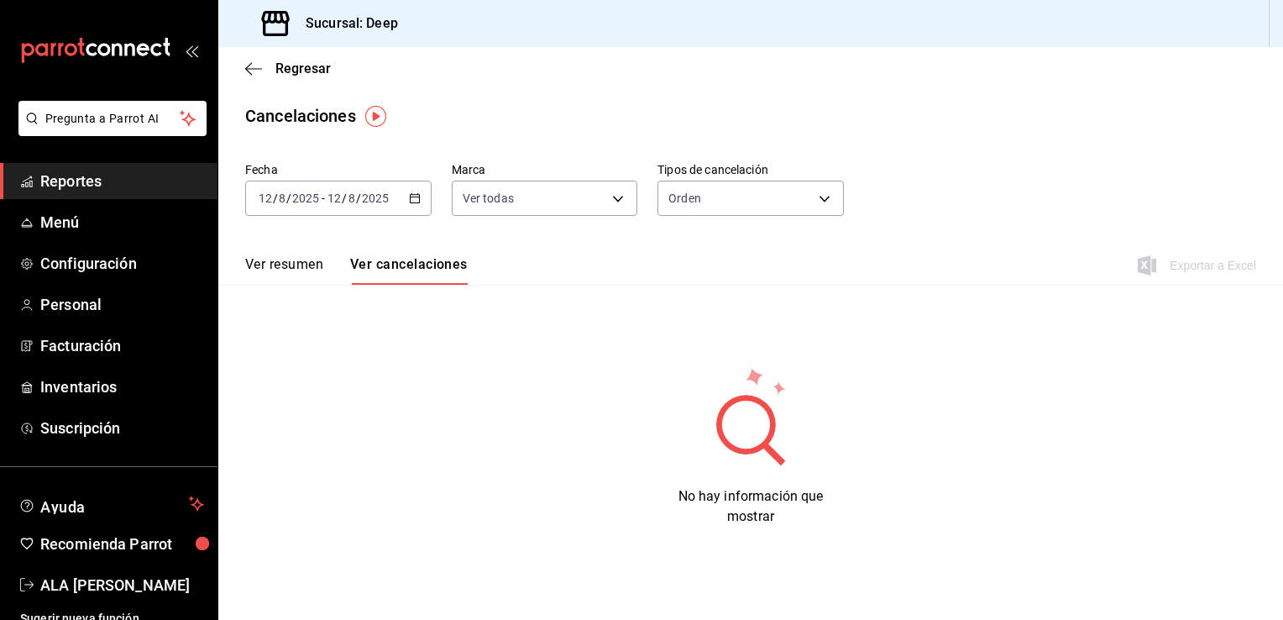
click at [422, 260] on button "Ver cancelaciones" at bounding box center [409, 270] width 118 height 29
click at [412, 204] on div "[DATE] [DATE] - [DATE] [DATE]" at bounding box center [338, 198] width 186 height 35
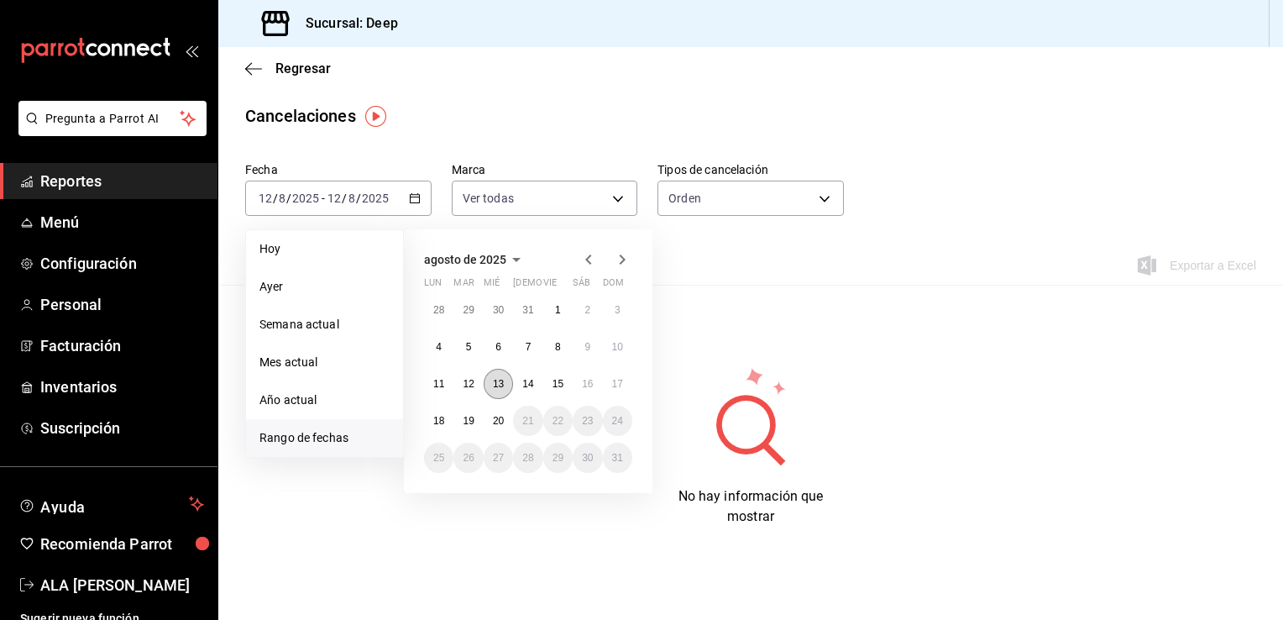
click at [493, 383] on abbr "13" at bounding box center [498, 384] width 11 height 12
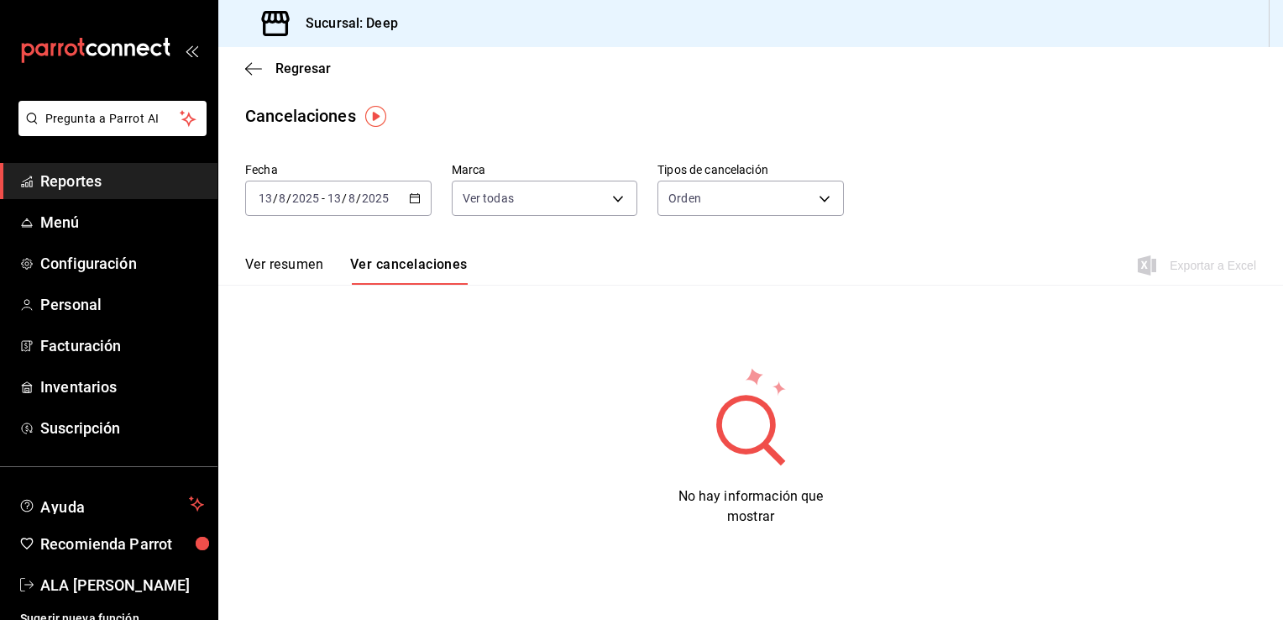
click at [403, 260] on button "Ver cancelaciones" at bounding box center [409, 270] width 118 height 29
click at [410, 196] on icon "button" at bounding box center [415, 198] width 12 height 12
click at [410, 203] on icon "button" at bounding box center [415, 198] width 12 height 12
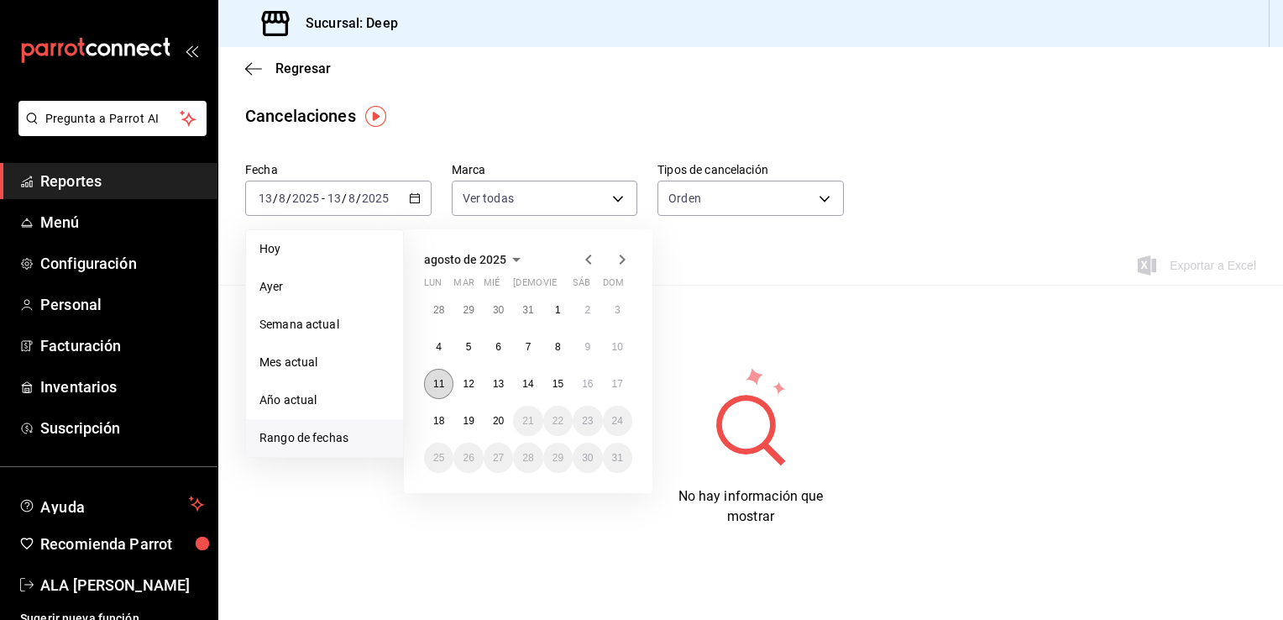
click at [433, 384] on abbr "11" at bounding box center [438, 384] width 11 height 12
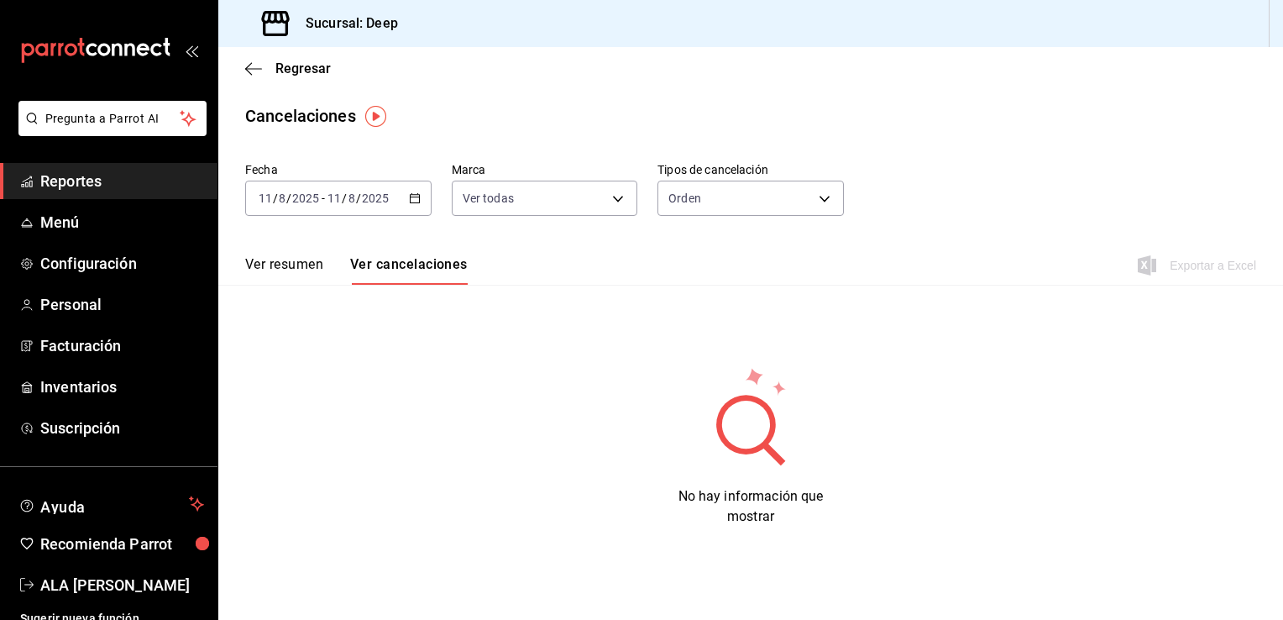
click at [421, 257] on button "Ver cancelaciones" at bounding box center [409, 270] width 118 height 29
click at [412, 203] on icon "button" at bounding box center [415, 198] width 12 height 12
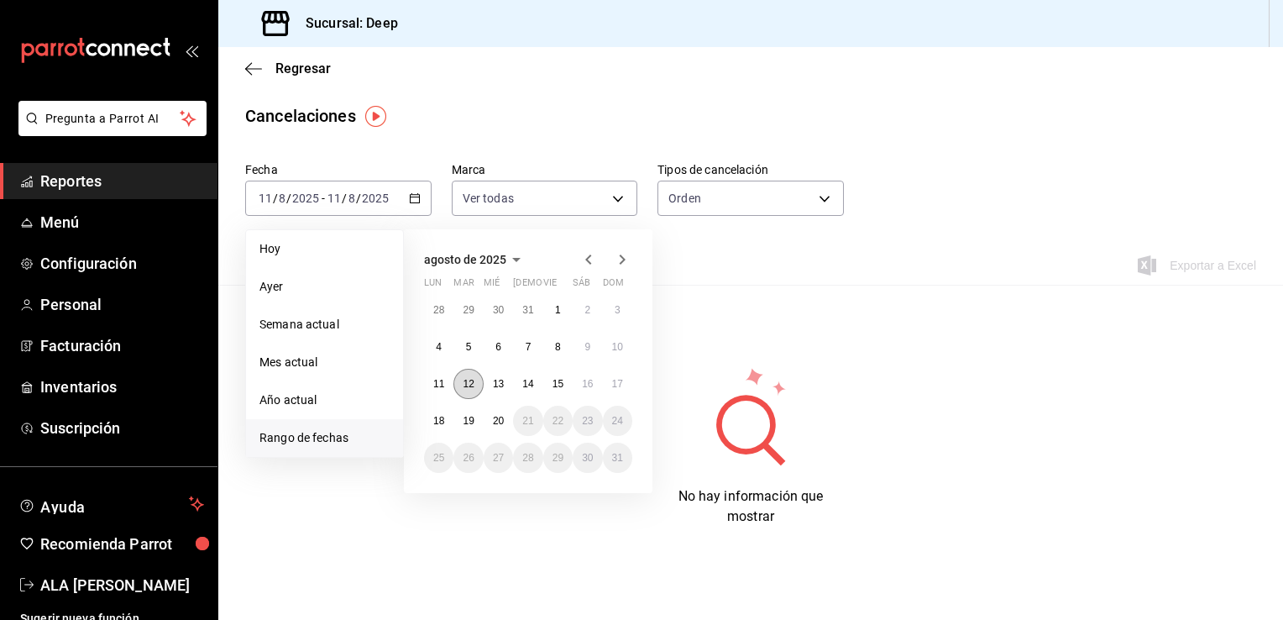
click at [470, 384] on abbr "12" at bounding box center [468, 384] width 11 height 12
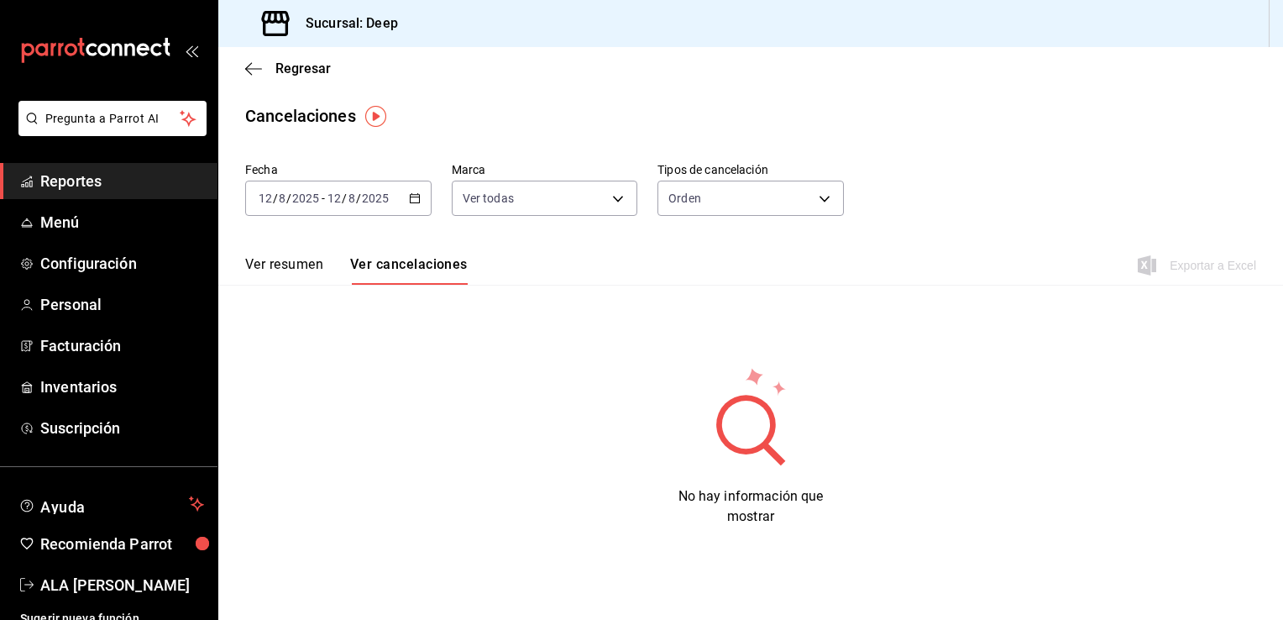
click at [404, 266] on button "Ver cancelaciones" at bounding box center [409, 270] width 118 height 29
click at [414, 193] on icon "button" at bounding box center [415, 198] width 12 height 12
click at [410, 197] on \(Stroke\) "button" at bounding box center [414, 197] width 9 height 1
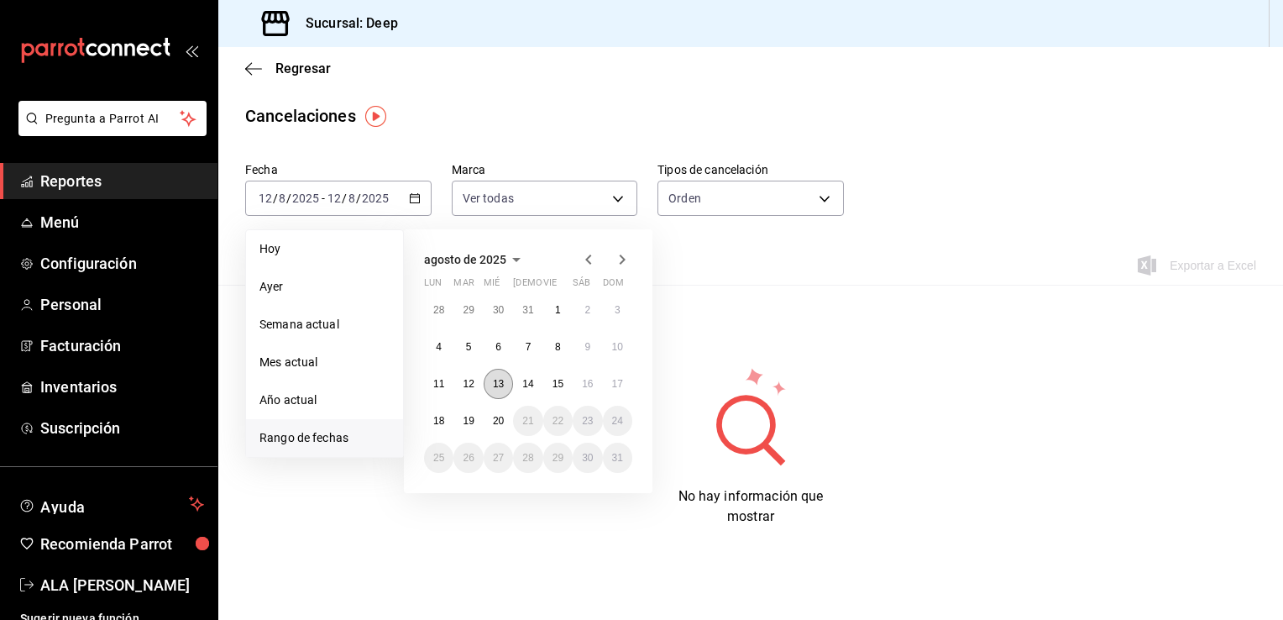
click at [497, 380] on abbr "13" at bounding box center [498, 384] width 11 height 12
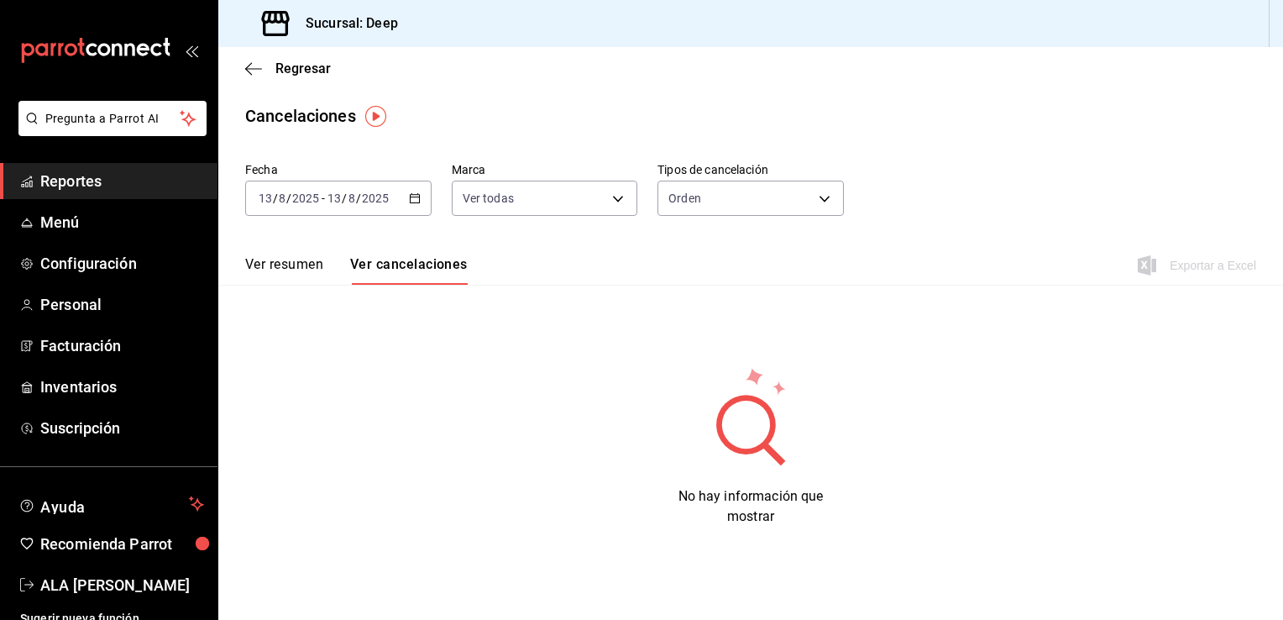
click at [433, 265] on button "Ver cancelaciones" at bounding box center [409, 270] width 118 height 29
click at [413, 197] on icon "button" at bounding box center [415, 198] width 12 height 12
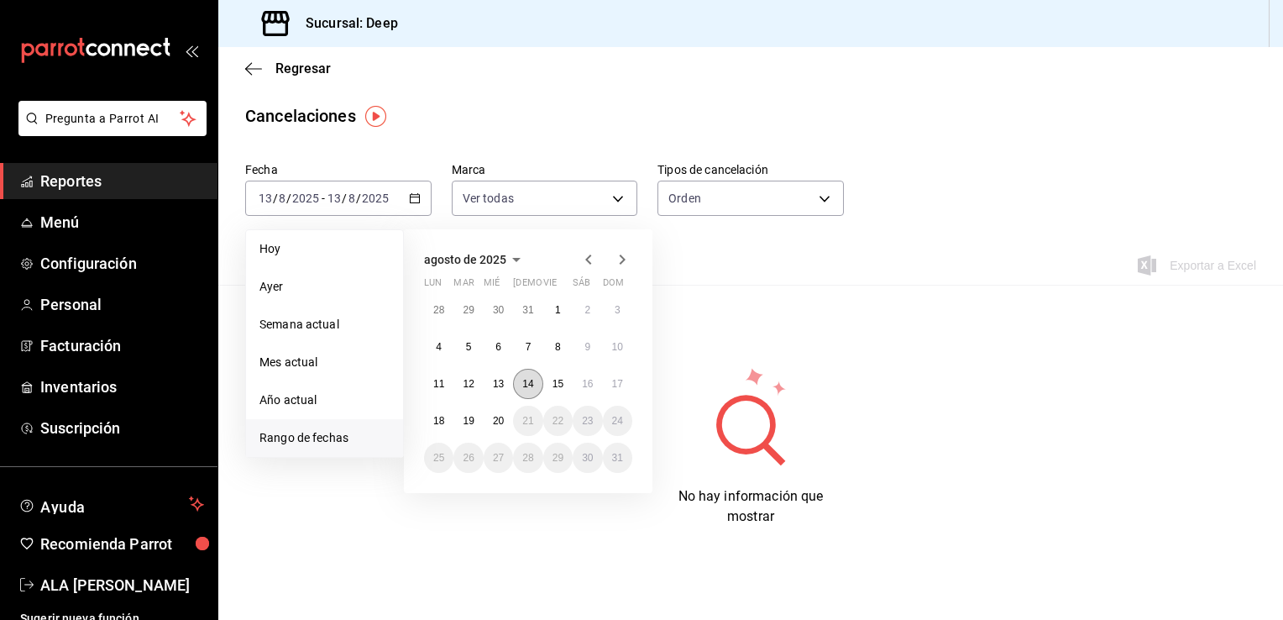
click at [521, 383] on button "14" at bounding box center [527, 384] width 29 height 30
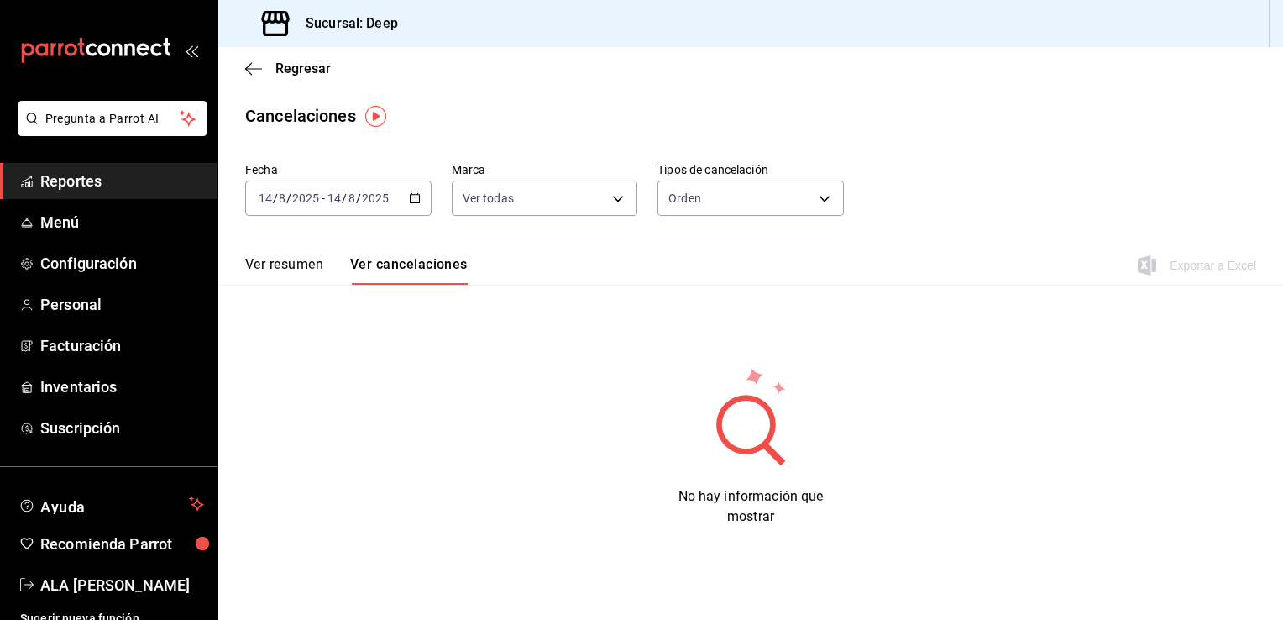
click at [431, 258] on button "Ver cancelaciones" at bounding box center [409, 270] width 118 height 29
click at [413, 202] on \(Stroke\) "button" at bounding box center [415, 198] width 10 height 9
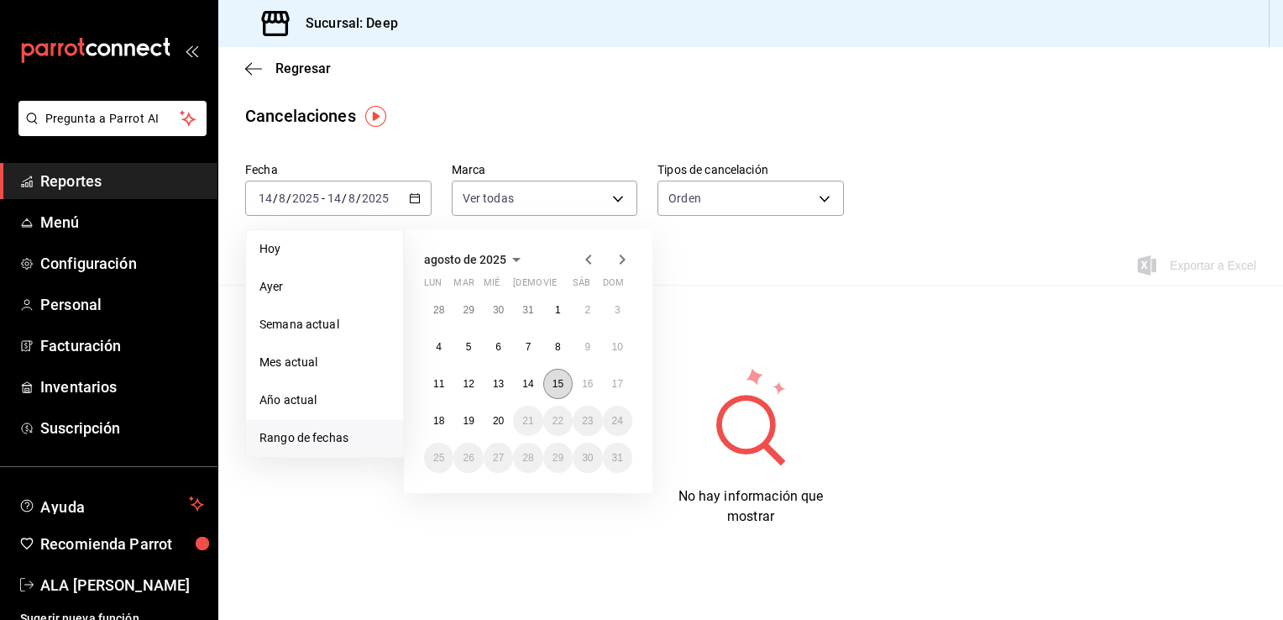
click at [556, 378] on abbr "15" at bounding box center [558, 384] width 11 height 12
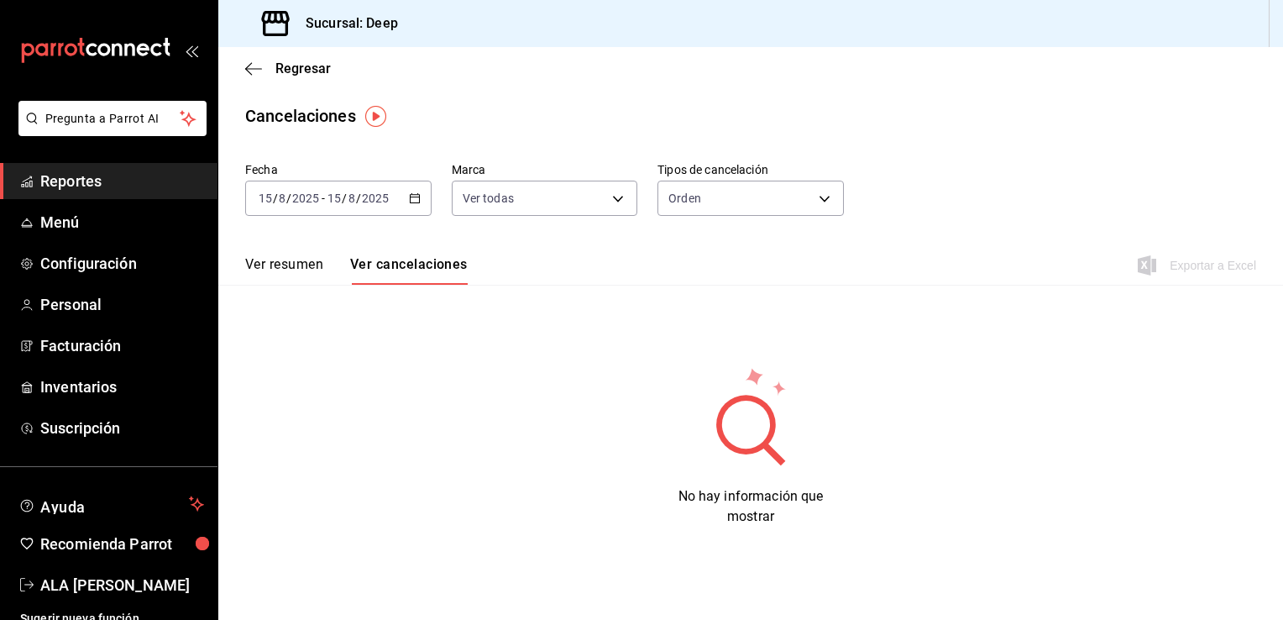
click at [433, 261] on button "Ver cancelaciones" at bounding box center [409, 270] width 118 height 29
click at [417, 201] on \(Stroke\) "button" at bounding box center [415, 198] width 10 height 9
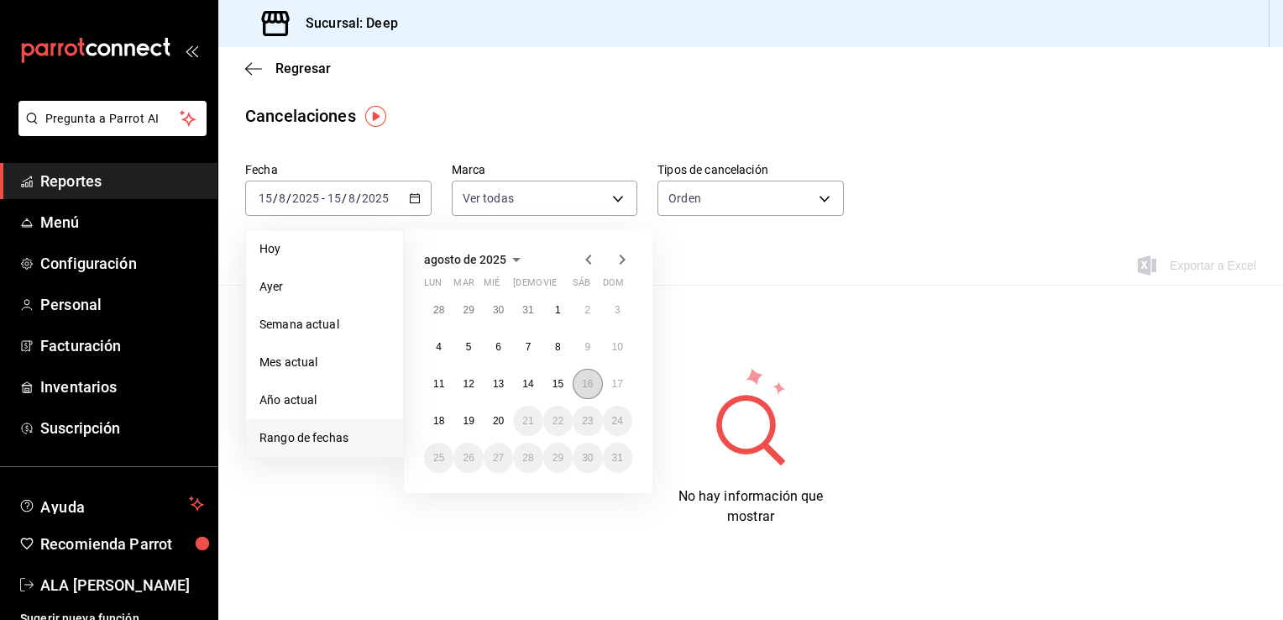
click at [578, 383] on button "16" at bounding box center [587, 384] width 29 height 30
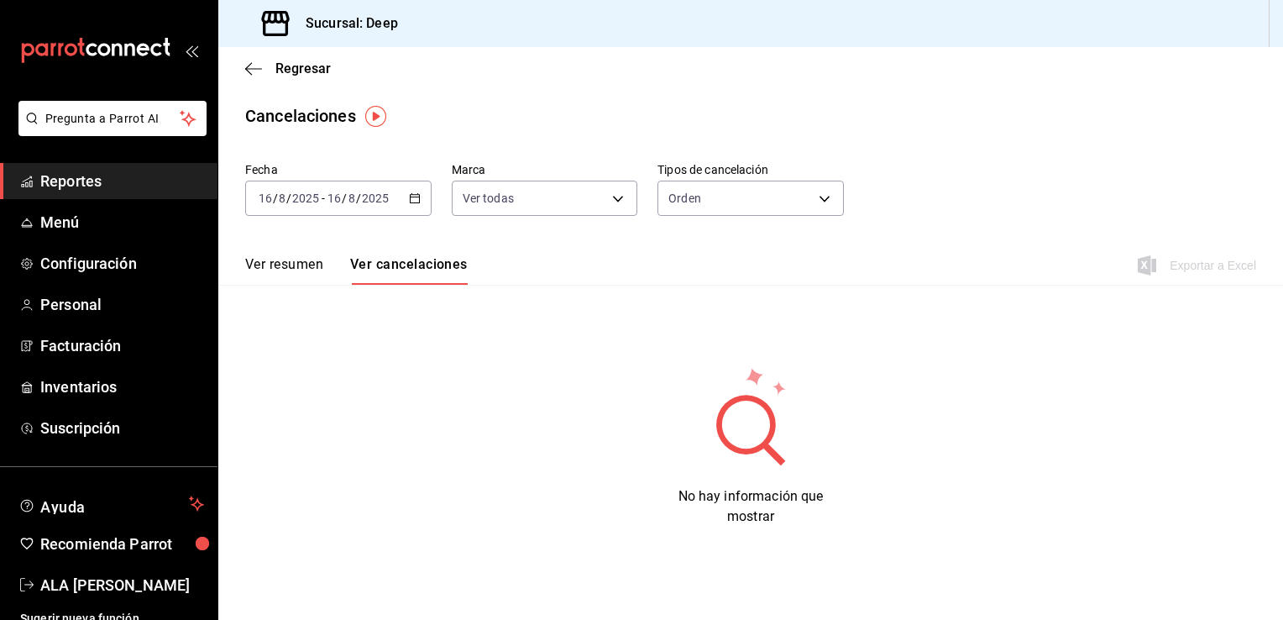
click at [312, 274] on button "Ver resumen" at bounding box center [284, 270] width 78 height 29
click at [404, 269] on button "Ver cancelaciones" at bounding box center [411, 270] width 114 height 29
click at [409, 197] on icon "button" at bounding box center [415, 198] width 12 height 12
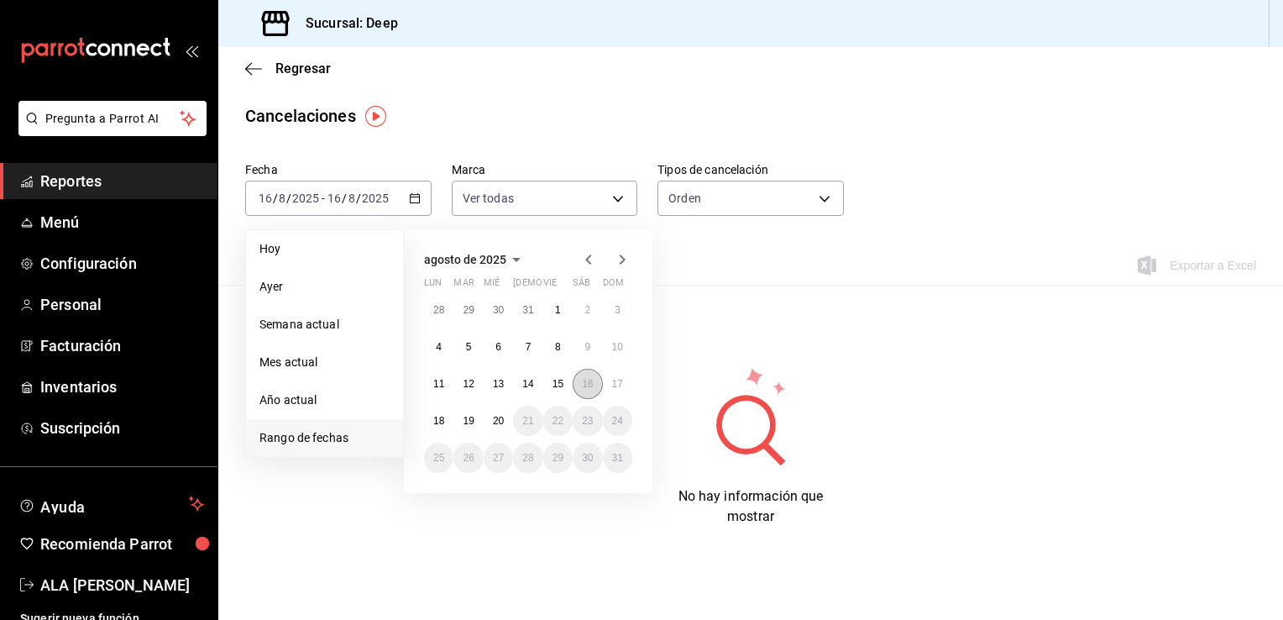
click at [590, 381] on abbr "16" at bounding box center [587, 384] width 11 height 12
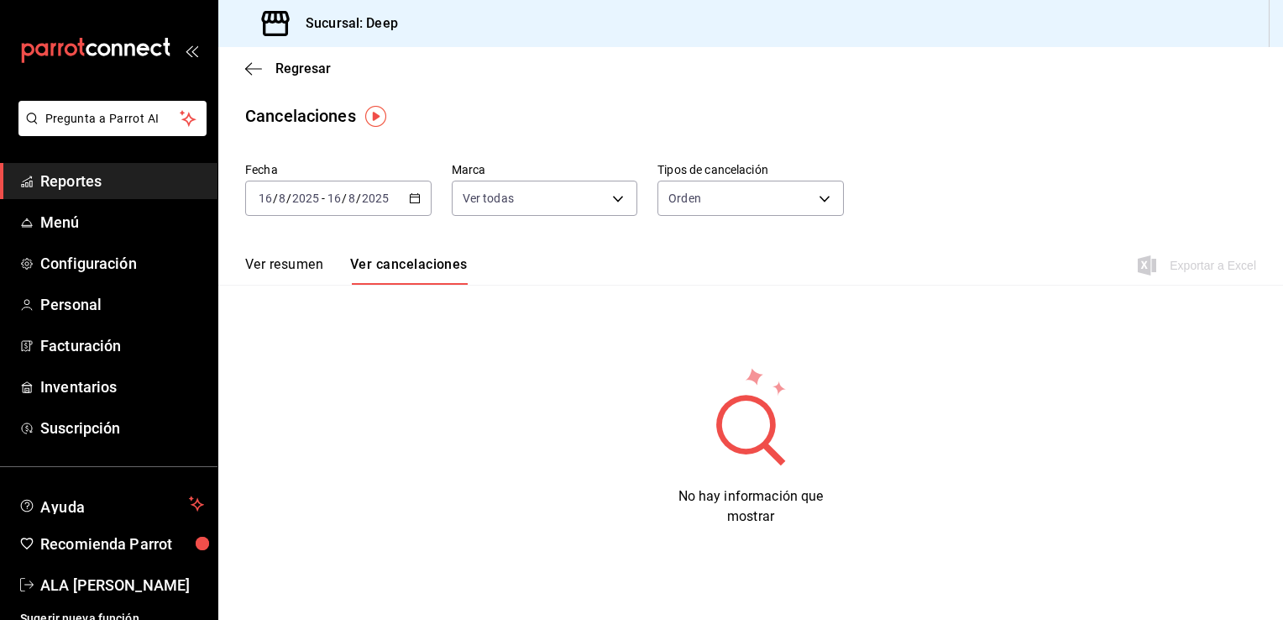
click at [401, 274] on button "Ver cancelaciones" at bounding box center [409, 270] width 118 height 29
click at [279, 265] on button "Ver resumen" at bounding box center [284, 270] width 78 height 29
click at [279, 265] on div "Ver resumen Ver cancelaciones" at bounding box center [356, 270] width 223 height 29
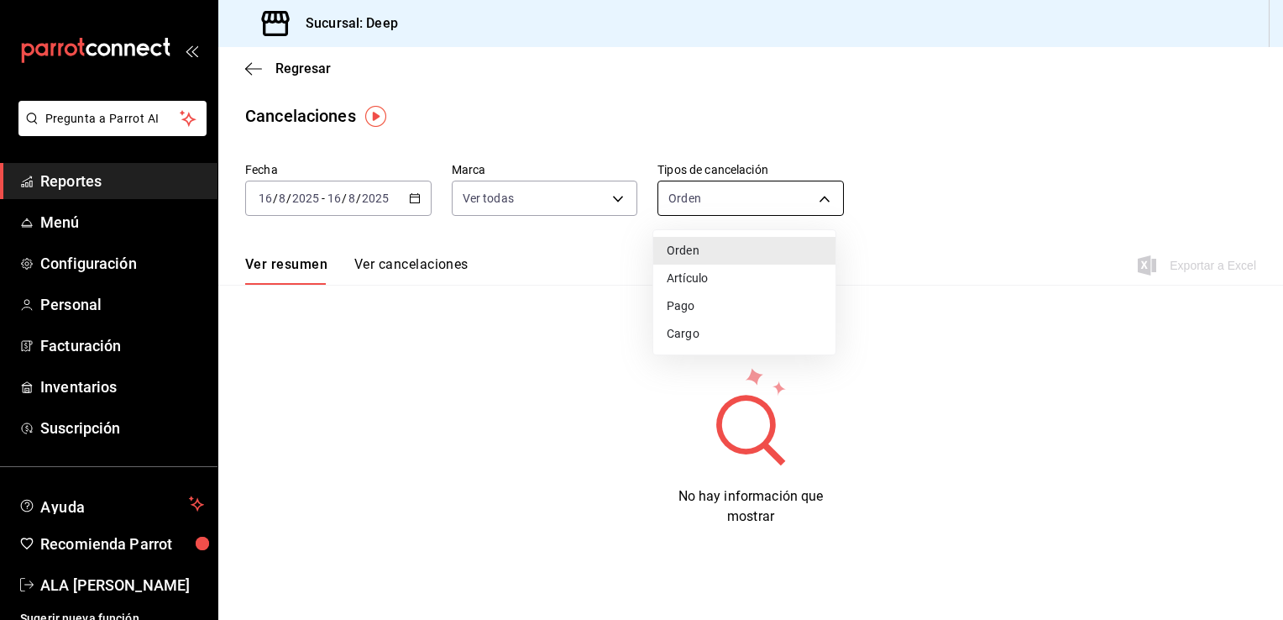
click at [816, 197] on body "Pregunta a Parrot AI Reportes Menú Configuración Personal Facturación Inventari…" at bounding box center [641, 310] width 1283 height 620
click at [732, 276] on li "Artículo" at bounding box center [744, 279] width 182 height 28
type input "ORDER_ITEM"
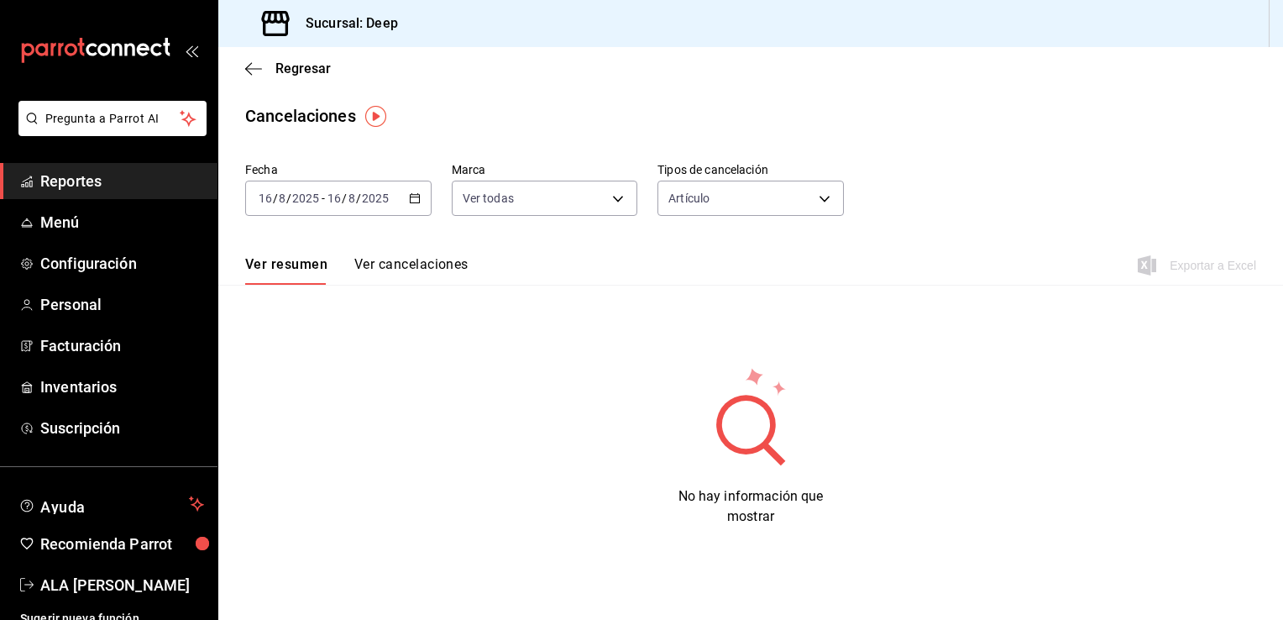
click at [417, 267] on button "Ver cancelaciones" at bounding box center [411, 270] width 114 height 29
click at [410, 200] on icon "button" at bounding box center [415, 198] width 12 height 12
click at [409, 203] on icon "button" at bounding box center [415, 198] width 12 height 12
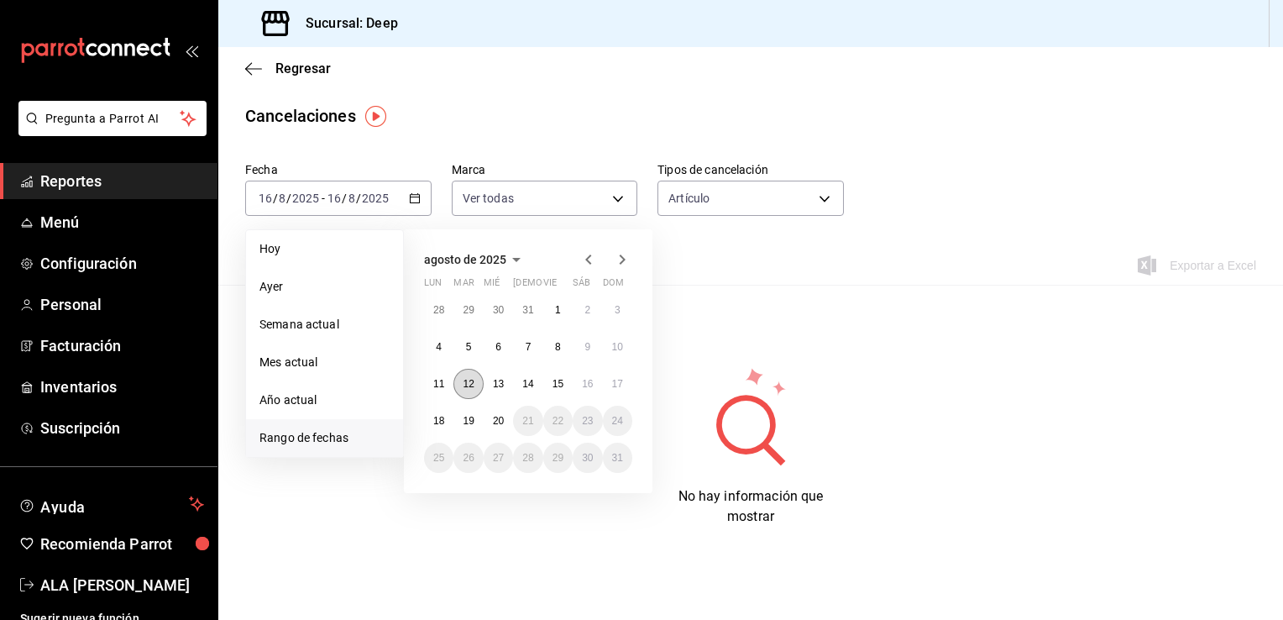
click at [475, 371] on button "12" at bounding box center [468, 384] width 29 height 30
drag, startPoint x: 475, startPoint y: 371, endPoint x: 468, endPoint y: 379, distance: 10.7
click at [468, 379] on button "12" at bounding box center [468, 384] width 29 height 30
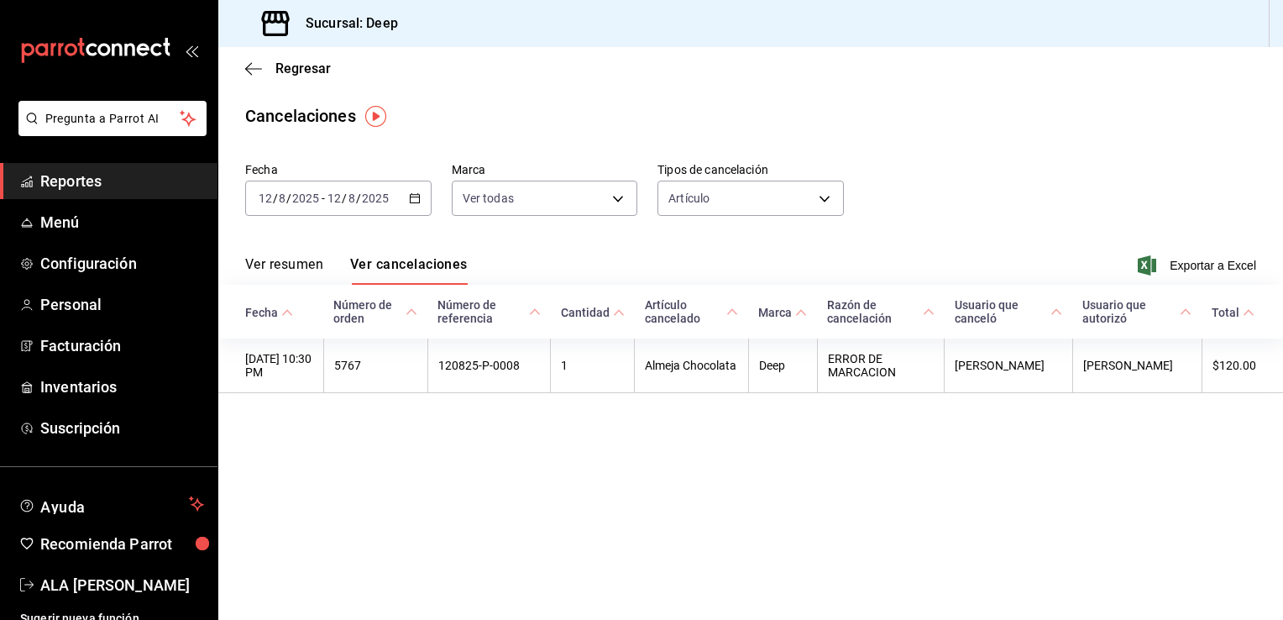
click at [264, 204] on input "12" at bounding box center [265, 197] width 15 height 13
click at [422, 203] on div "[DATE] [DATE] - [DATE] [DATE]" at bounding box center [338, 198] width 186 height 35
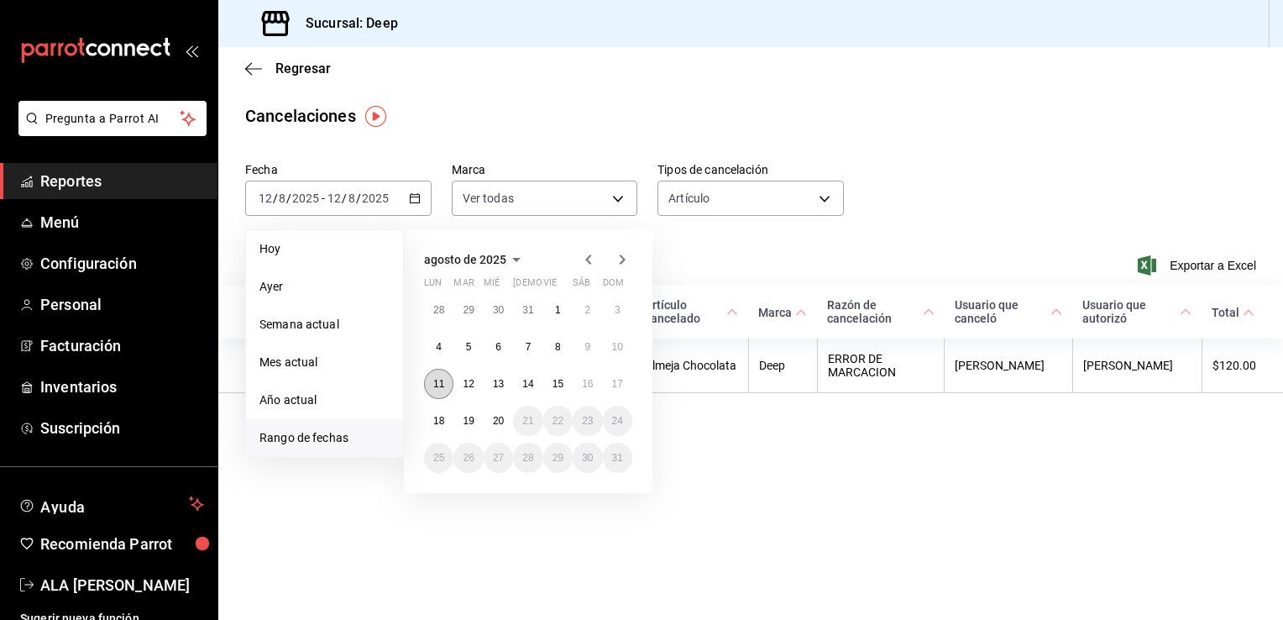
click at [443, 374] on button "11" at bounding box center [438, 384] width 29 height 30
click at [440, 378] on abbr "11" at bounding box center [438, 384] width 11 height 12
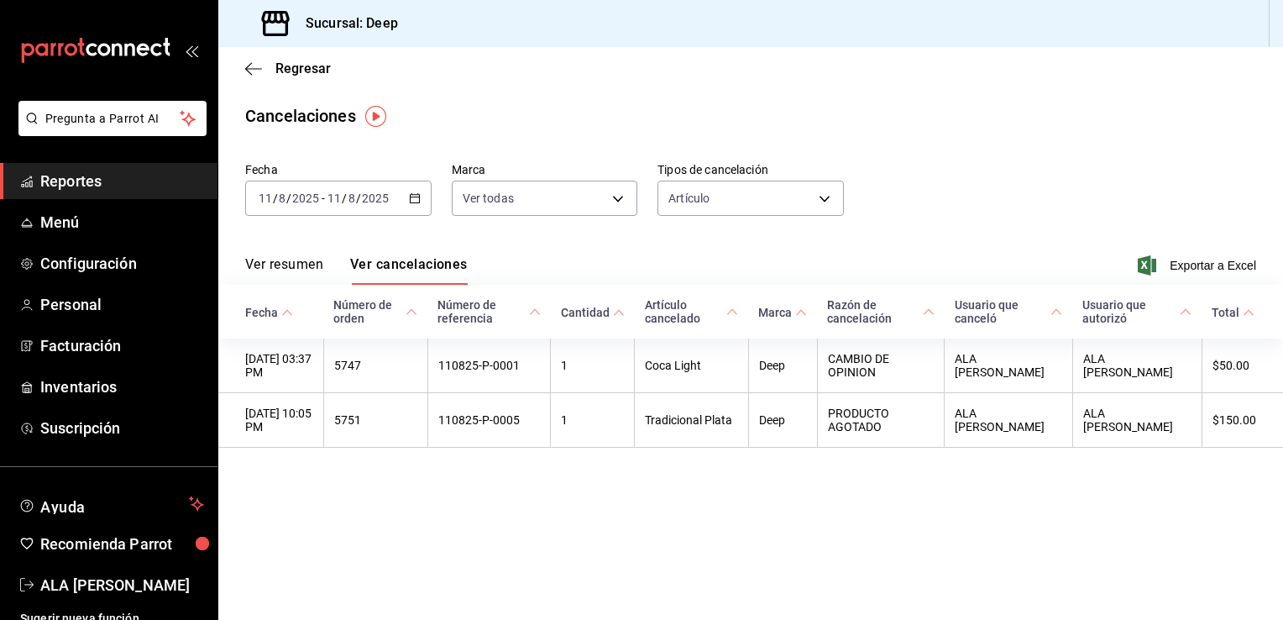
click at [410, 198] on \(Stroke\) "button" at bounding box center [415, 198] width 10 height 9
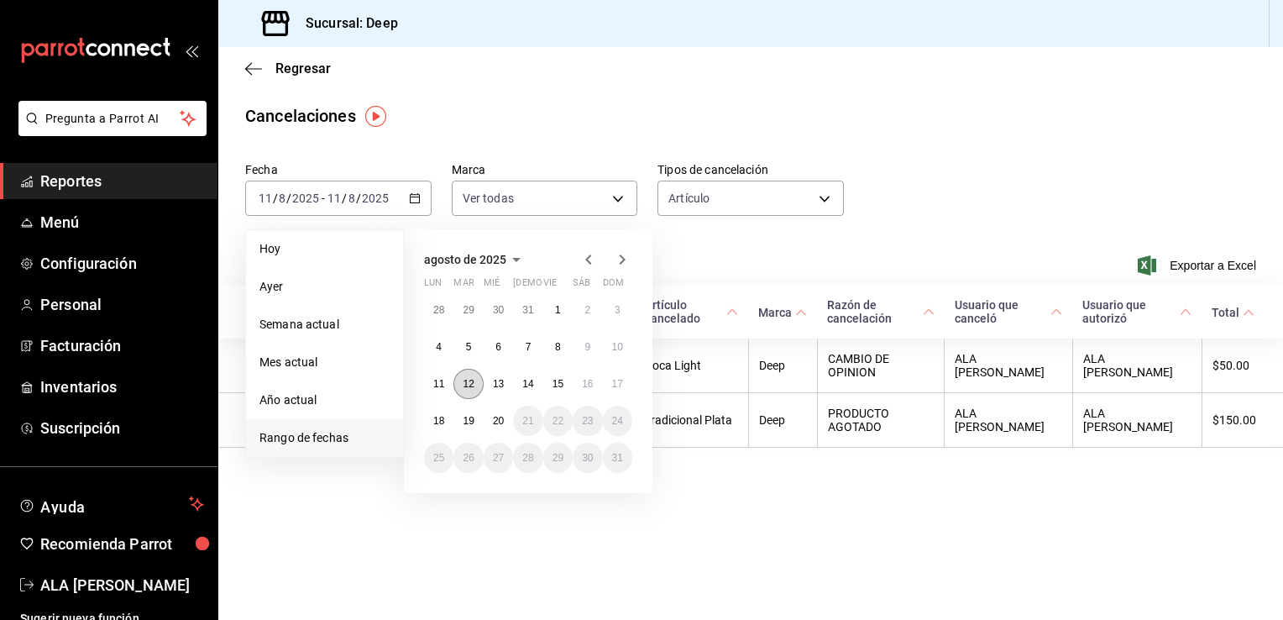
click at [470, 384] on abbr "12" at bounding box center [468, 384] width 11 height 12
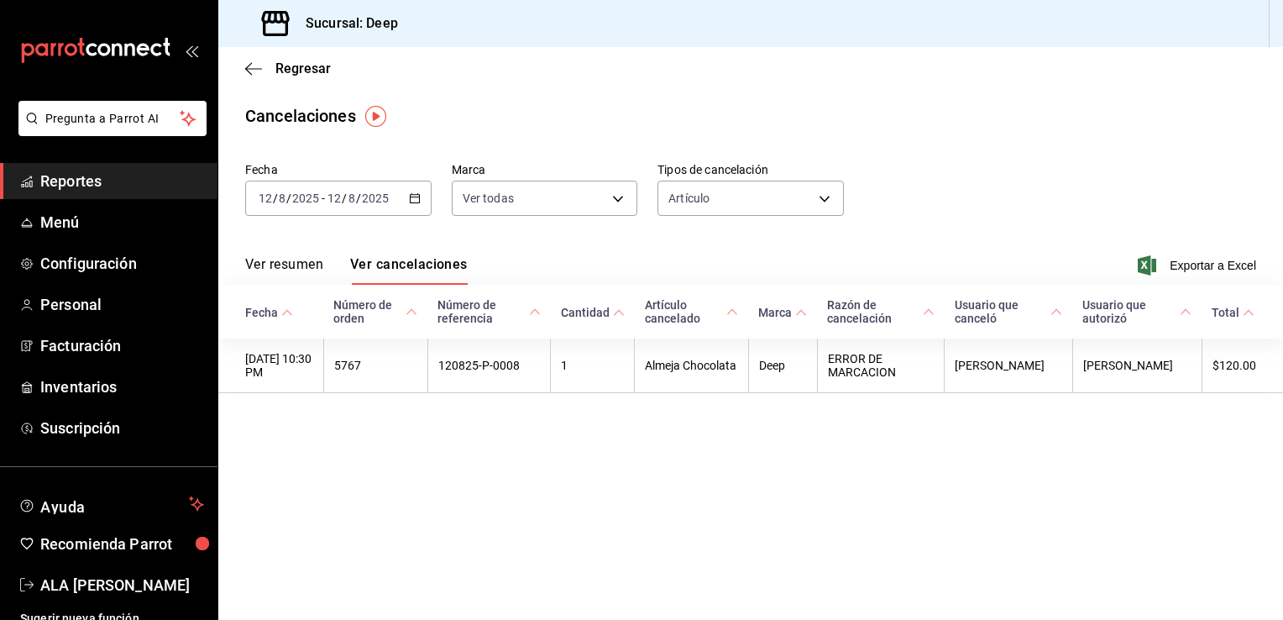
click at [413, 197] on icon "button" at bounding box center [415, 198] width 12 height 12
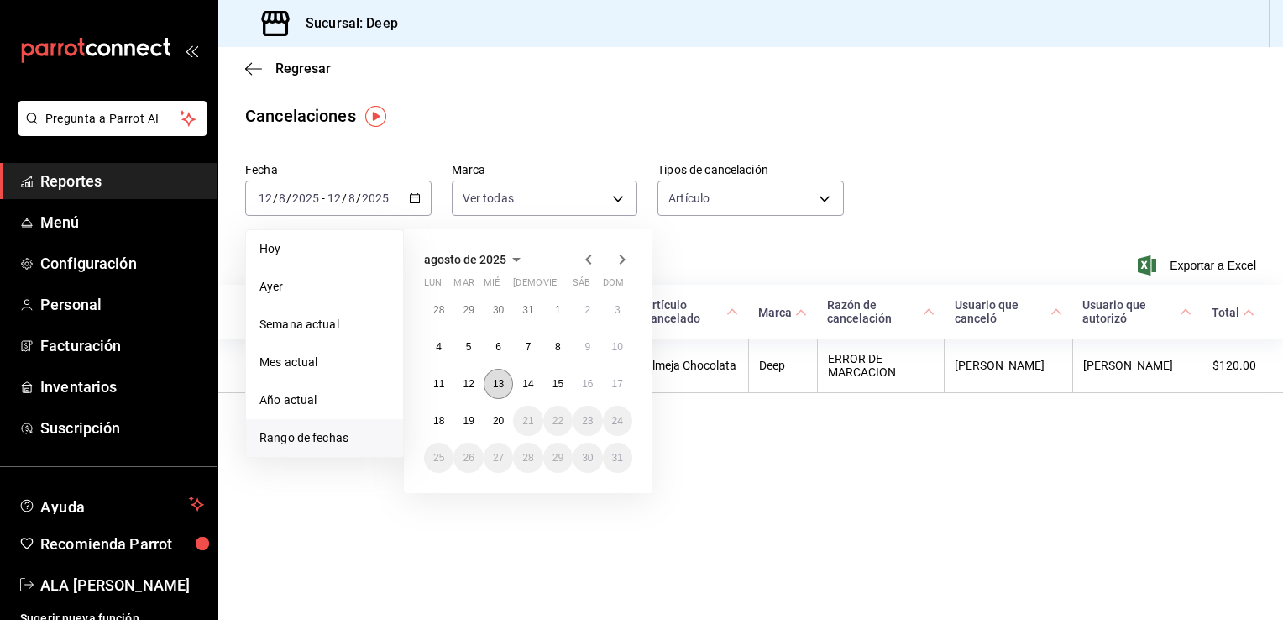
click at [496, 386] on abbr "13" at bounding box center [498, 384] width 11 height 12
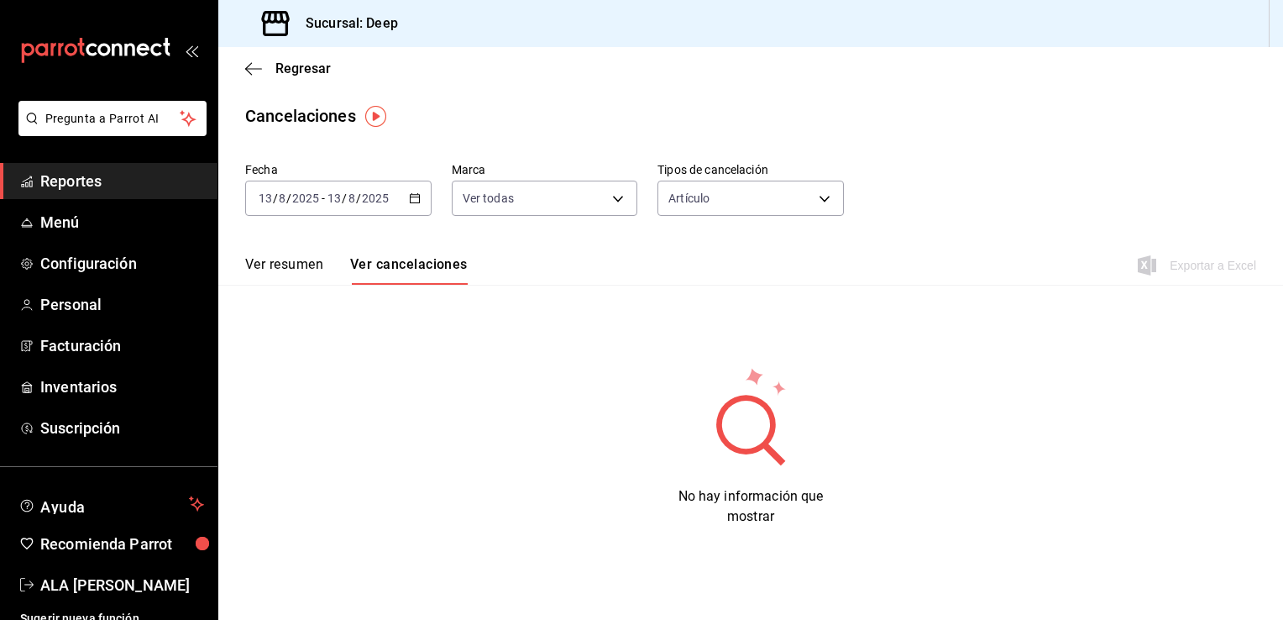
click at [412, 200] on icon "button" at bounding box center [415, 198] width 12 height 12
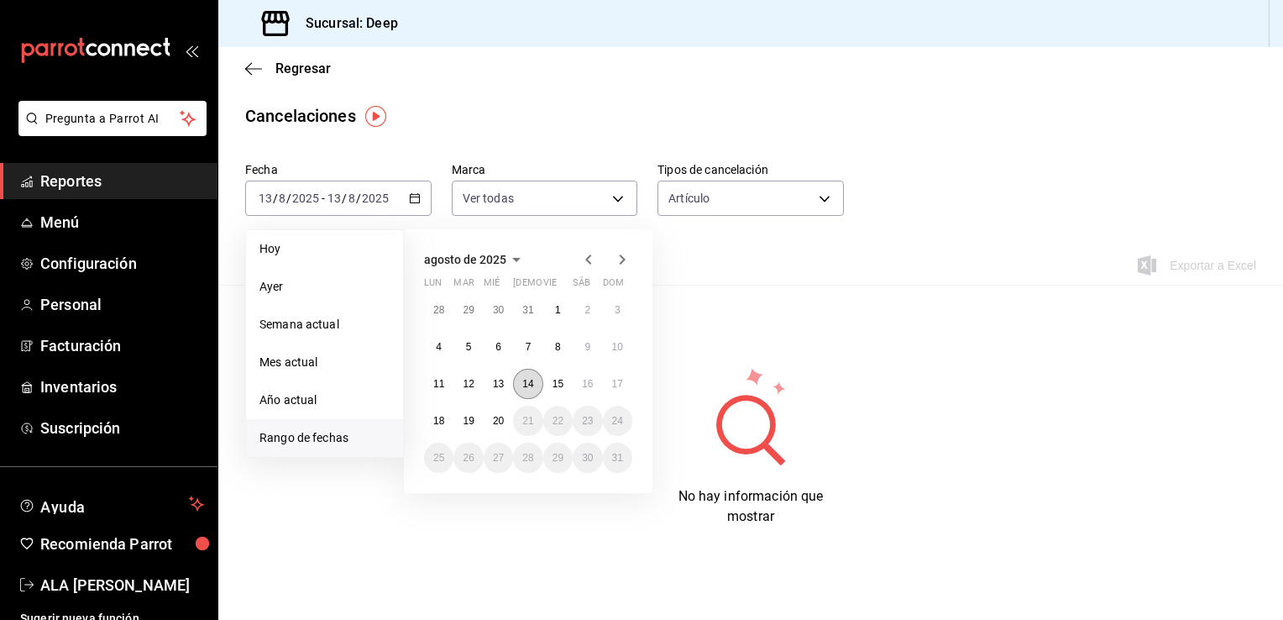
click at [527, 378] on abbr "14" at bounding box center [527, 384] width 11 height 12
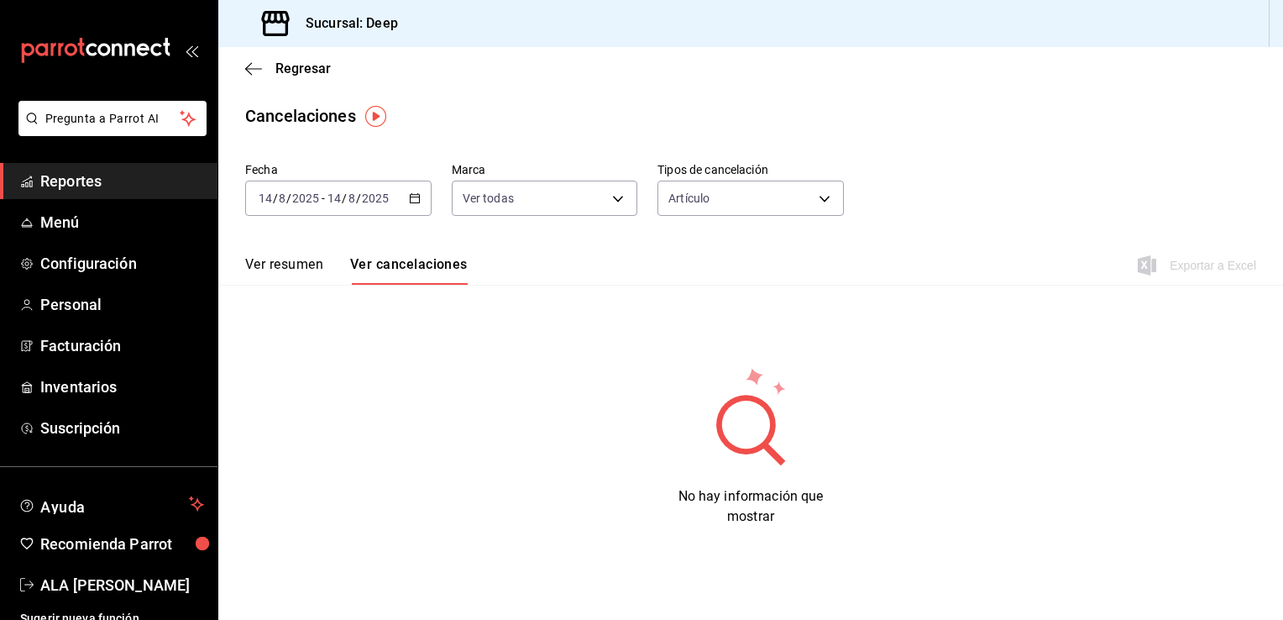
click at [422, 201] on div "[DATE] [DATE] - [DATE] [DATE]" at bounding box center [338, 198] width 186 height 35
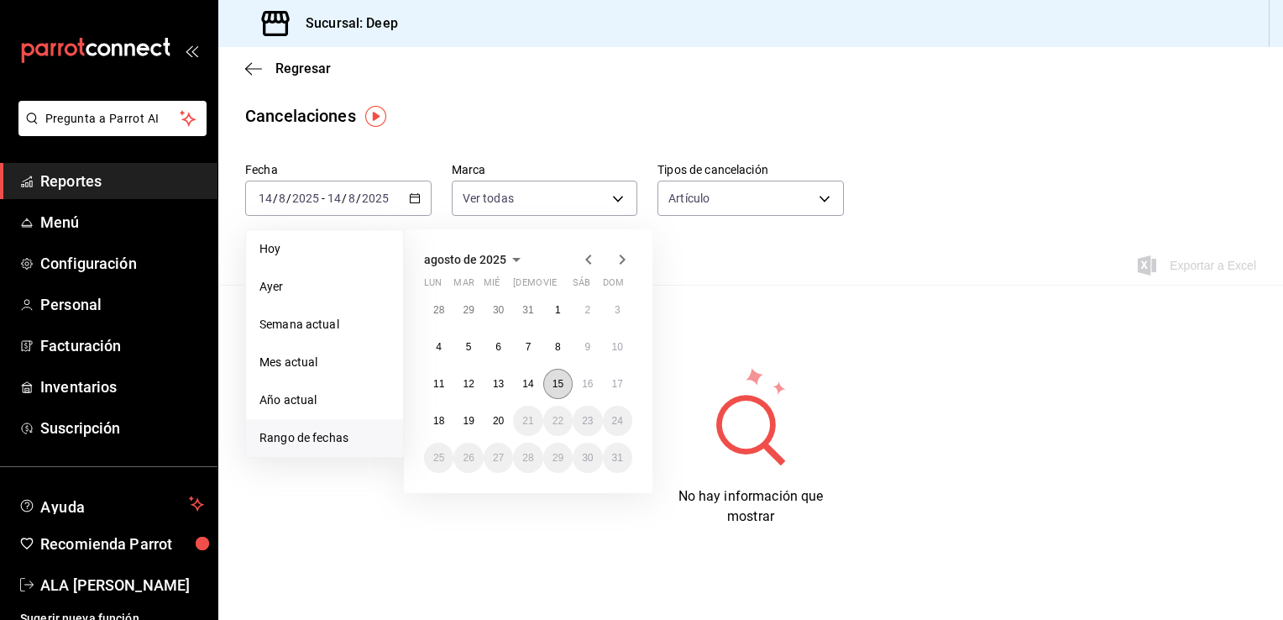
click at [549, 376] on button "15" at bounding box center [557, 384] width 29 height 30
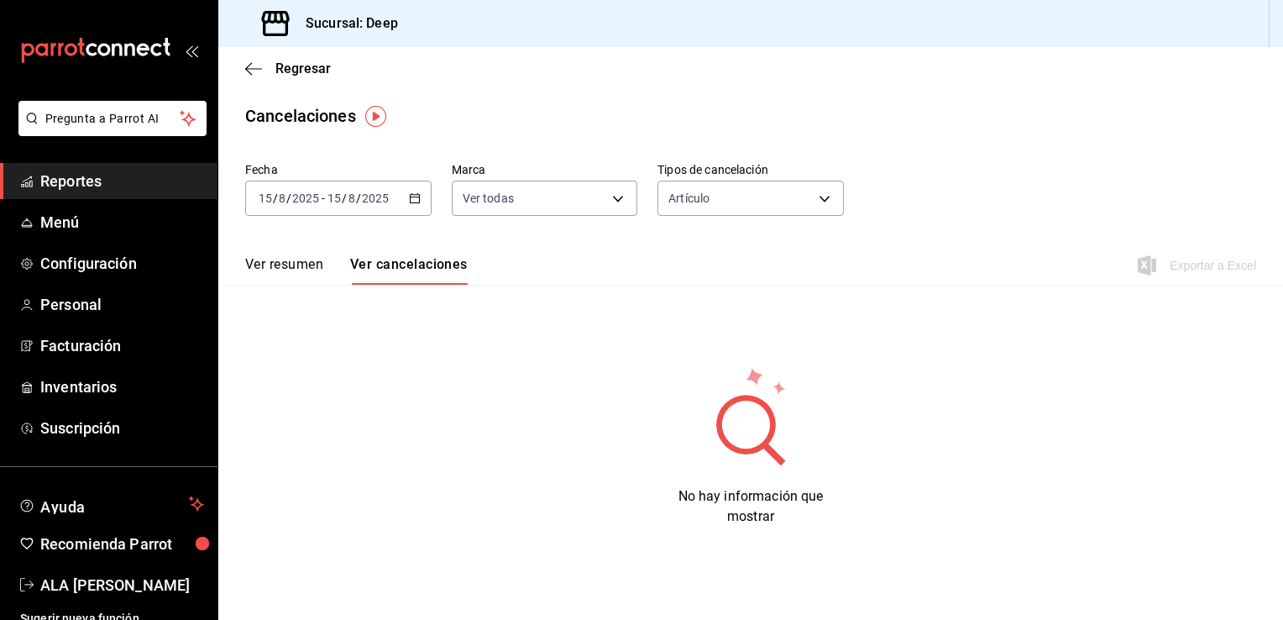
click at [412, 196] on icon "button" at bounding box center [415, 198] width 12 height 12
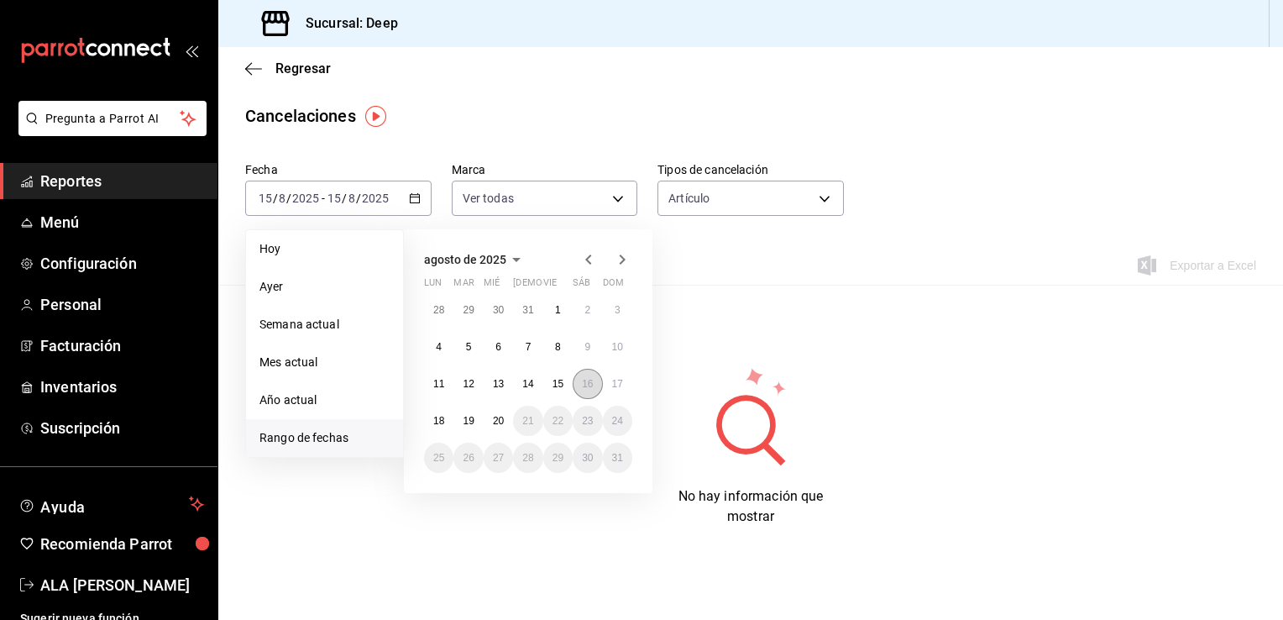
click at [586, 381] on abbr "16" at bounding box center [587, 384] width 11 height 12
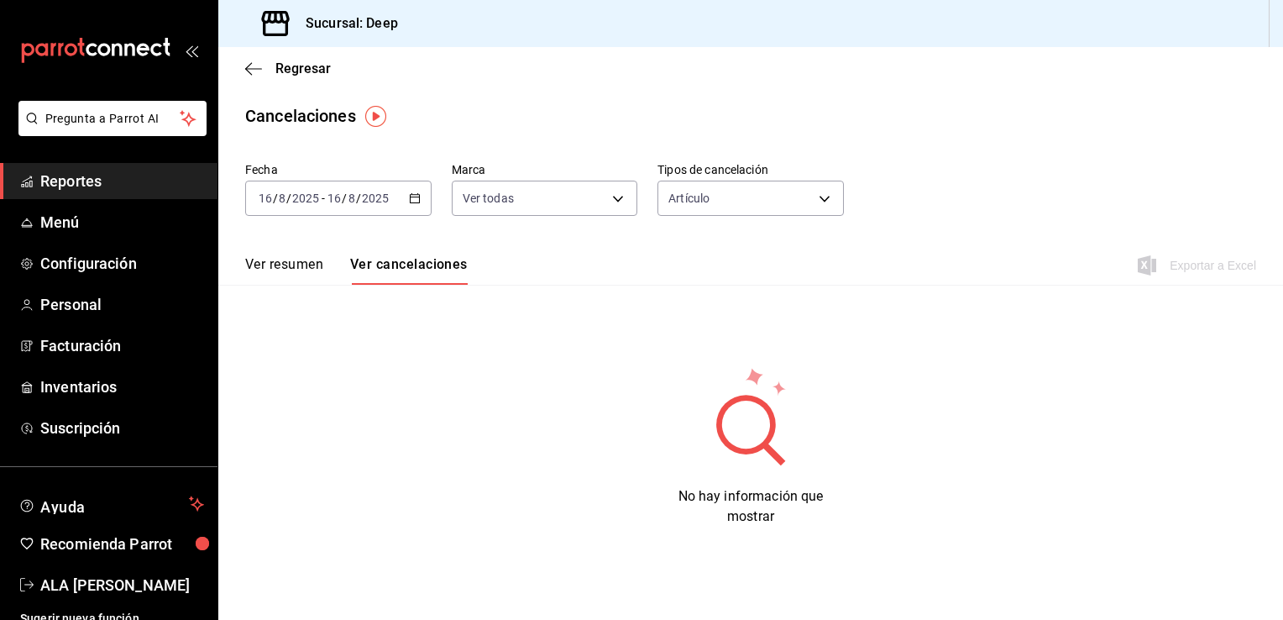
click at [405, 196] on div "[DATE] [DATE] - [DATE] [DATE]" at bounding box center [338, 198] width 186 height 35
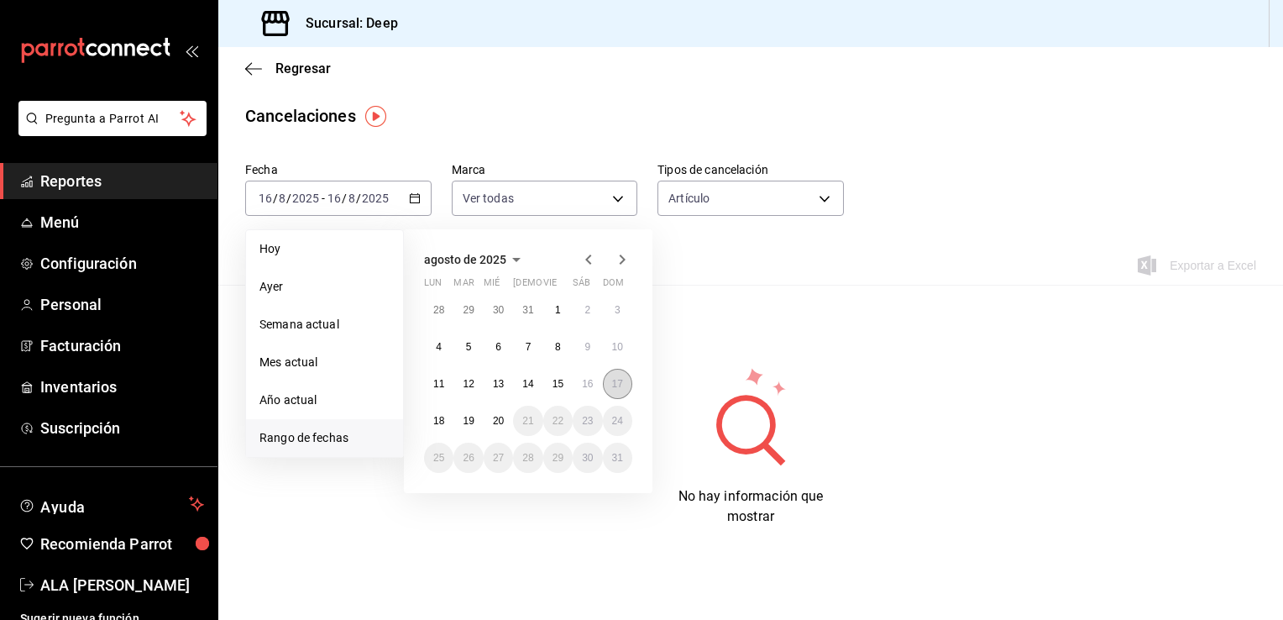
click at [616, 380] on abbr "17" at bounding box center [617, 384] width 11 height 12
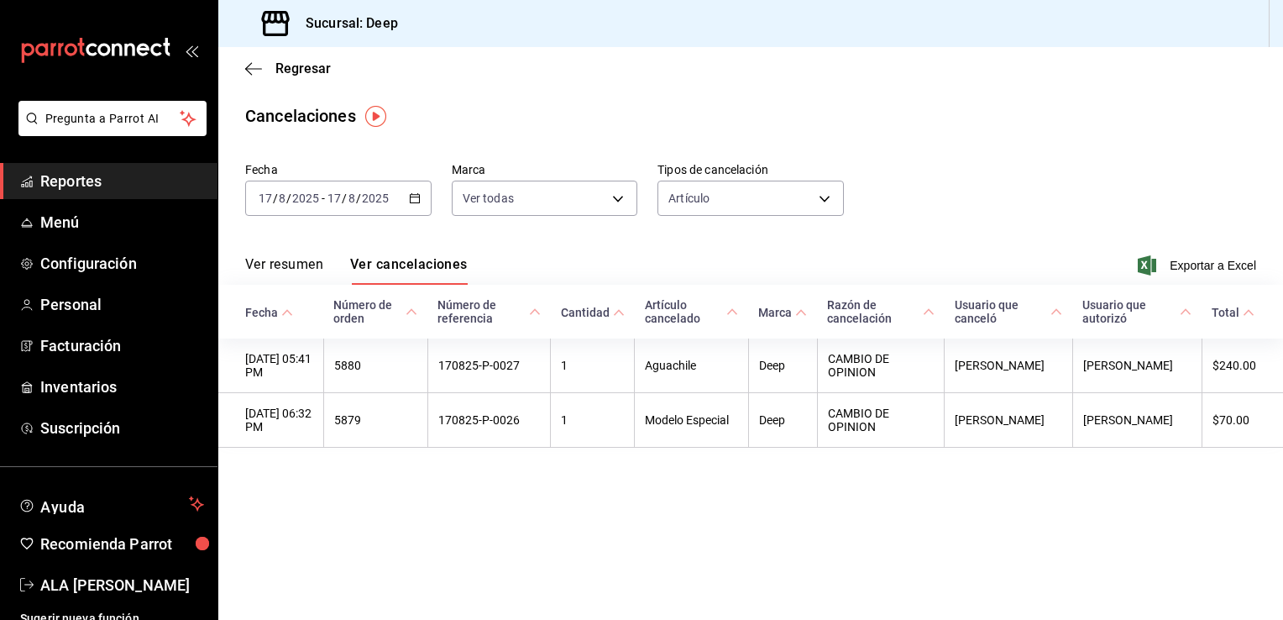
click at [409, 197] on icon "button" at bounding box center [415, 198] width 12 height 12
click at [413, 202] on \(Stroke\) "button" at bounding box center [415, 198] width 10 height 9
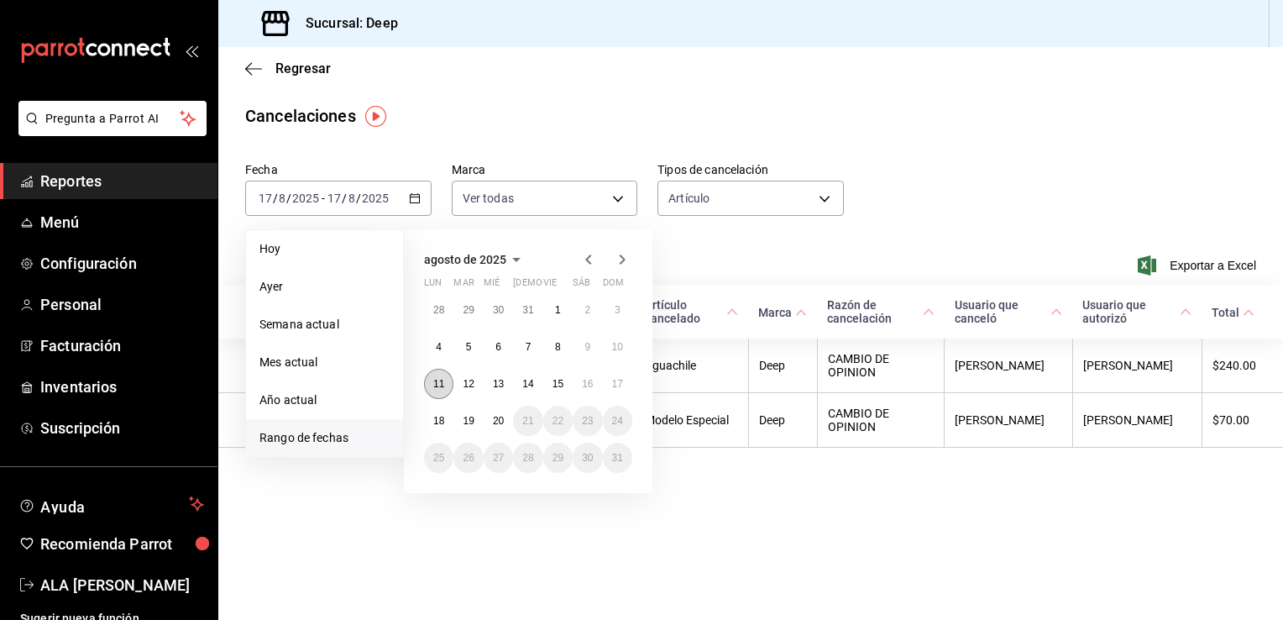
click at [438, 386] on abbr "11" at bounding box center [438, 384] width 11 height 12
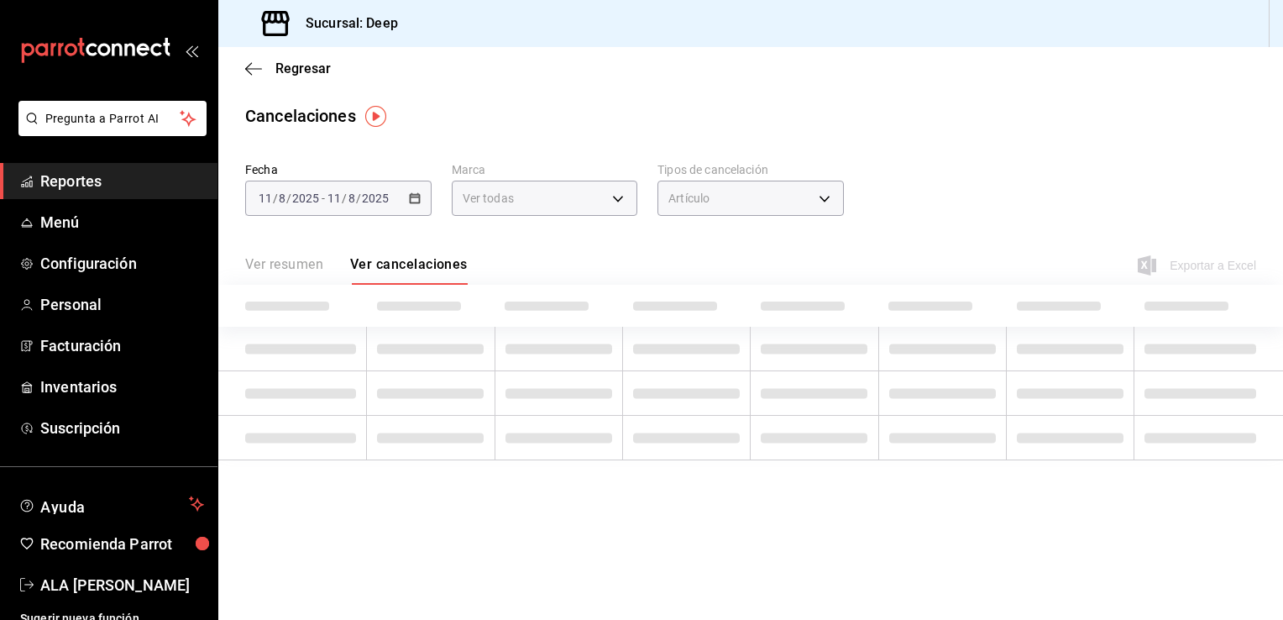
click at [438, 386] on td at bounding box center [431, 393] width 128 height 45
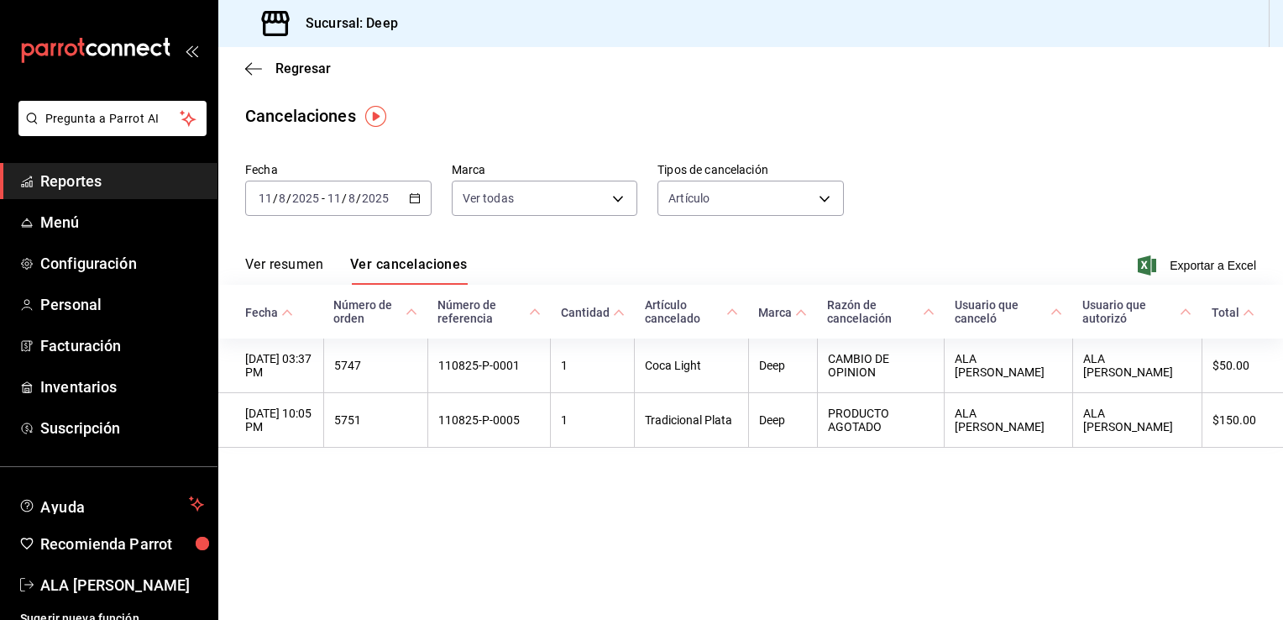
click at [421, 202] on div "[DATE] [DATE] - [DATE] [DATE]" at bounding box center [338, 198] width 186 height 35
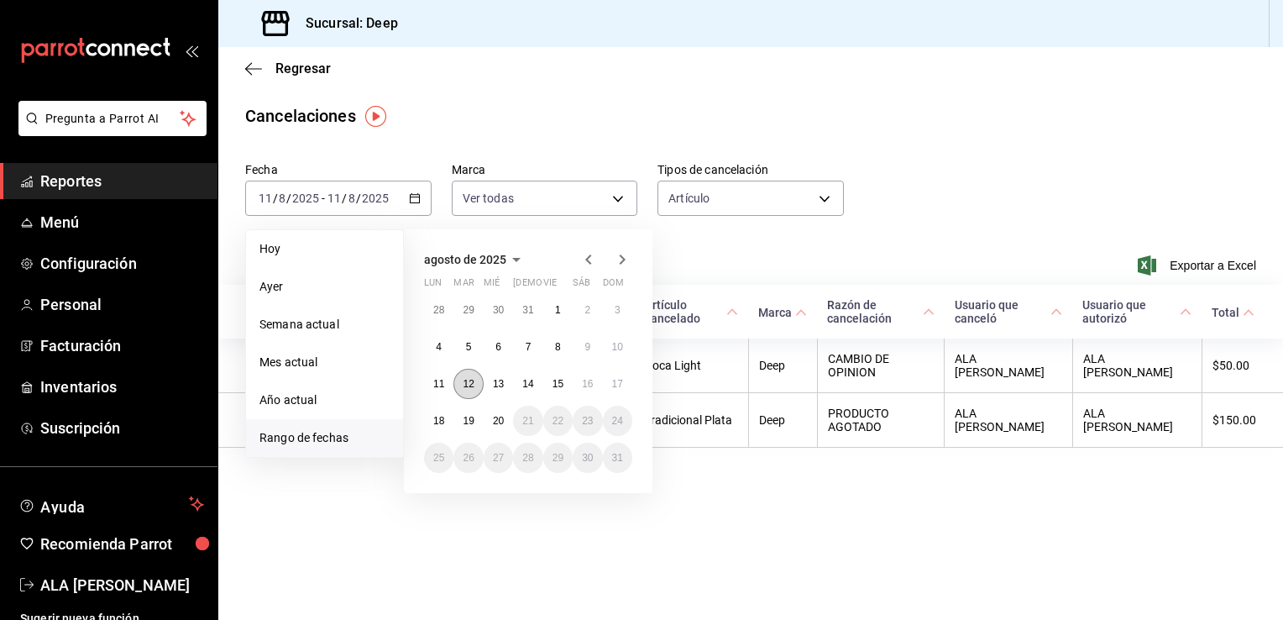
click at [474, 386] on abbr "12" at bounding box center [468, 384] width 11 height 12
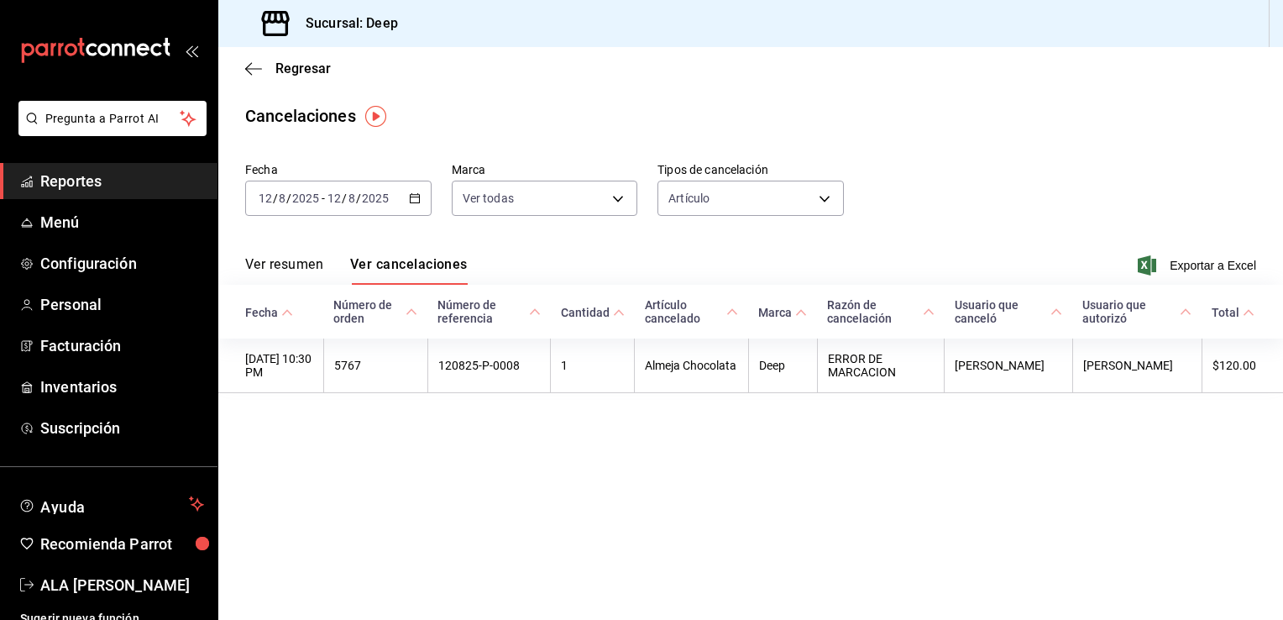
click at [62, 187] on span "Reportes" at bounding box center [122, 181] width 164 height 23
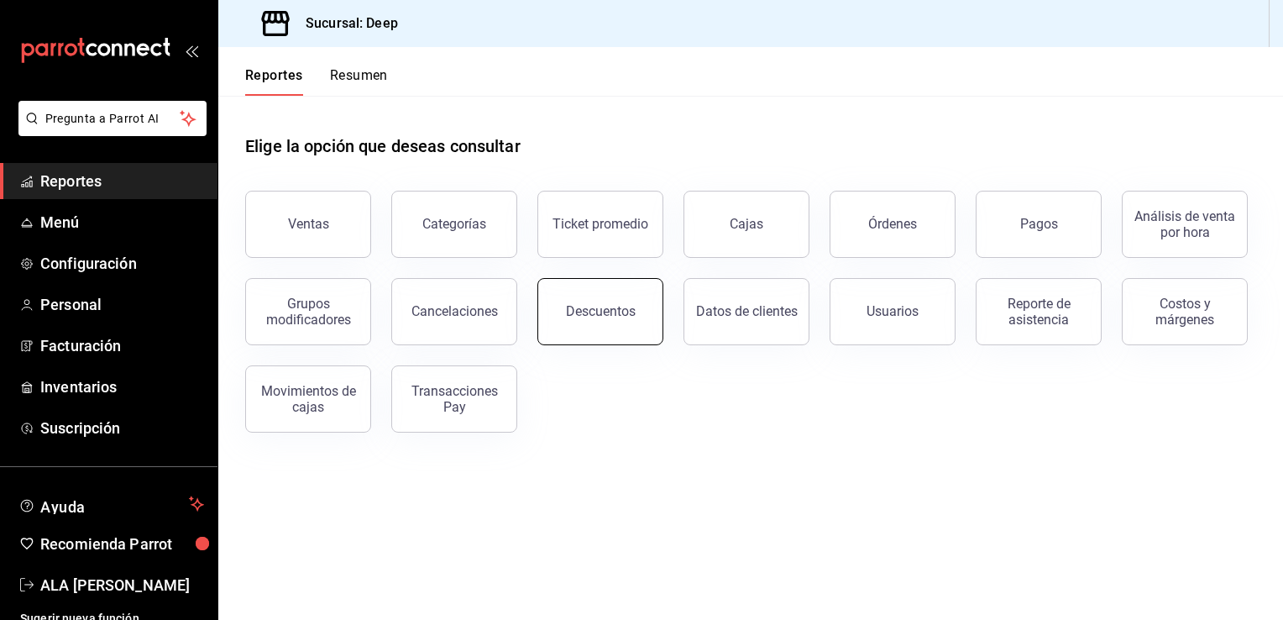
click at [572, 308] on div "Descuentos" at bounding box center [601, 311] width 70 height 16
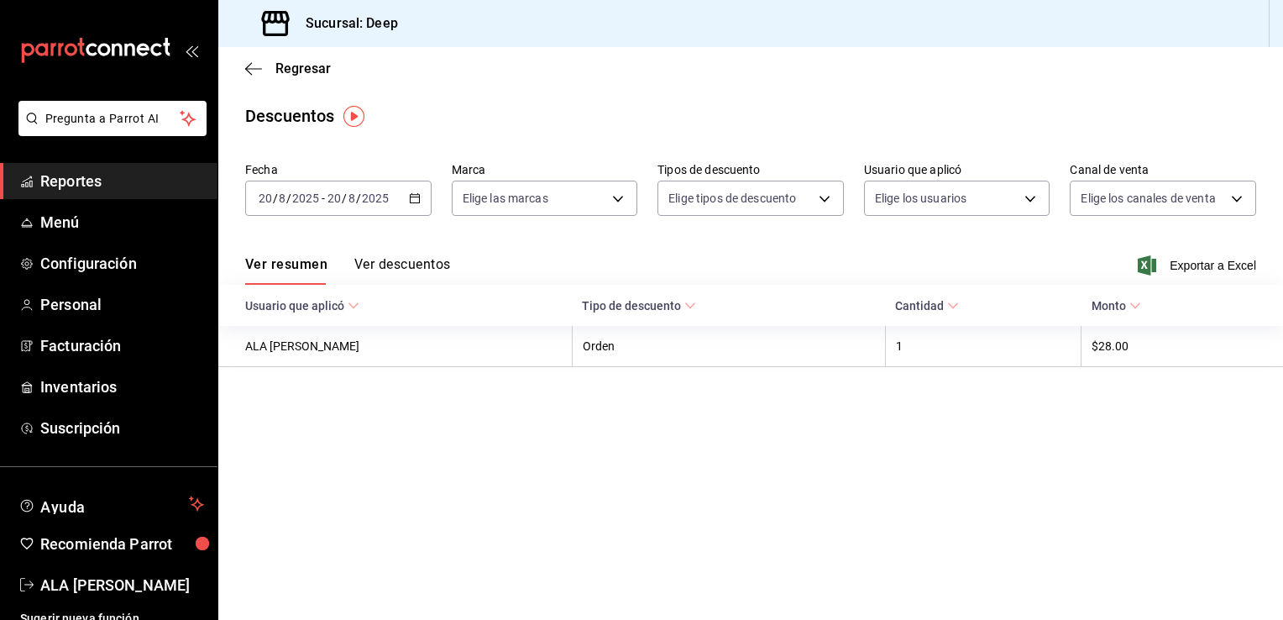
click at [415, 200] on icon "button" at bounding box center [415, 198] width 12 height 12
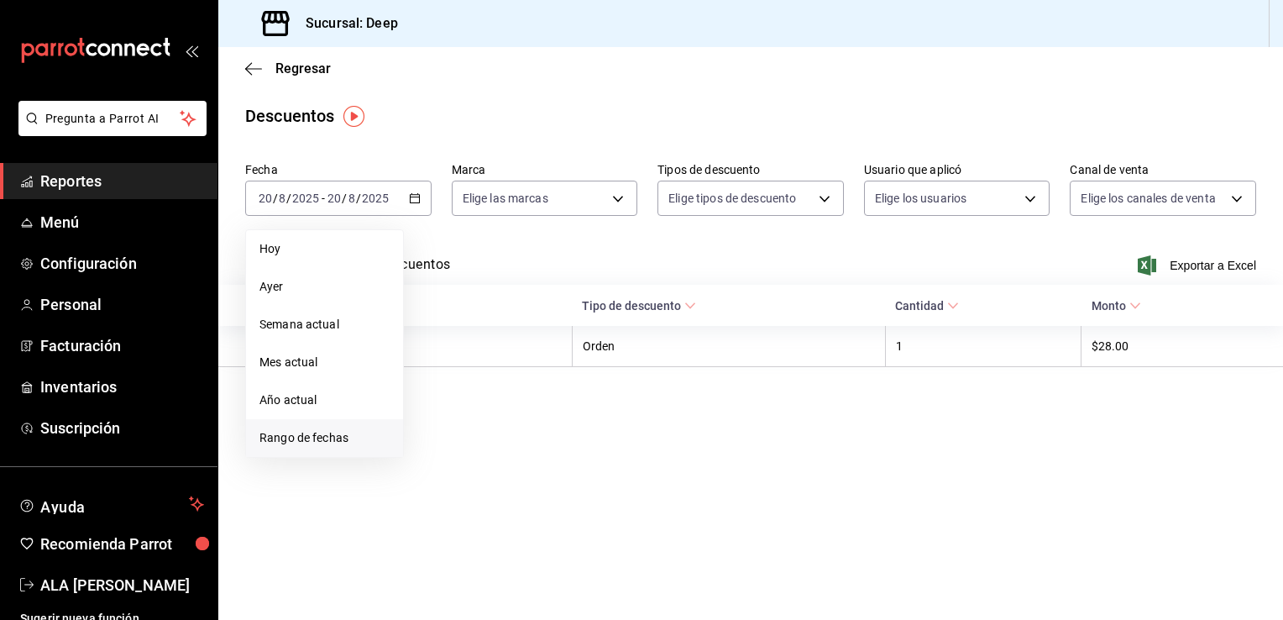
click at [317, 447] on li "Rango de fechas" at bounding box center [324, 438] width 157 height 38
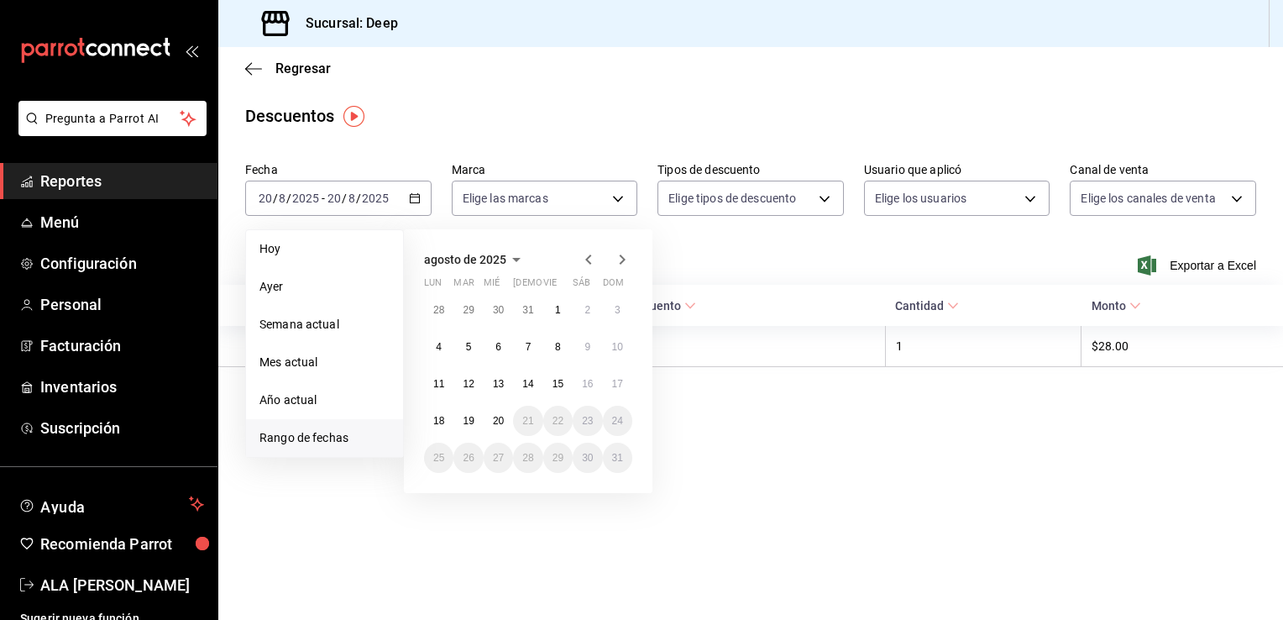
click at [317, 447] on li "Rango de fechas" at bounding box center [324, 438] width 157 height 38
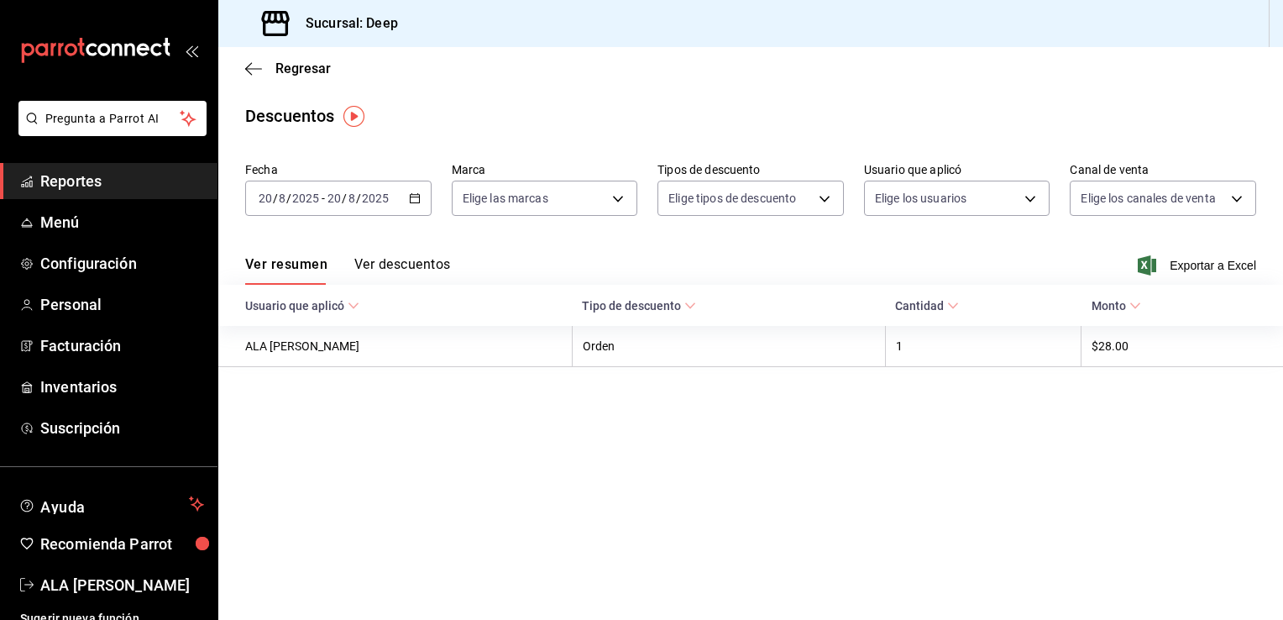
drag, startPoint x: 317, startPoint y: 447, endPoint x: 363, endPoint y: 325, distance: 130.3
click at [363, 325] on main "Regresar Descuentos Fecha [DATE] [DATE] - [DATE] [DATE] Marca Elige las marcas …" at bounding box center [750, 333] width 1065 height 573
drag, startPoint x: 363, startPoint y: 325, endPoint x: 395, endPoint y: 139, distance: 188.3
click at [395, 139] on main "Regresar Descuentos Fecha [DATE] [DATE] - [DATE] [DATE] Marca Elige las marcas …" at bounding box center [750, 333] width 1065 height 573
click at [412, 202] on icon "button" at bounding box center [415, 198] width 12 height 12
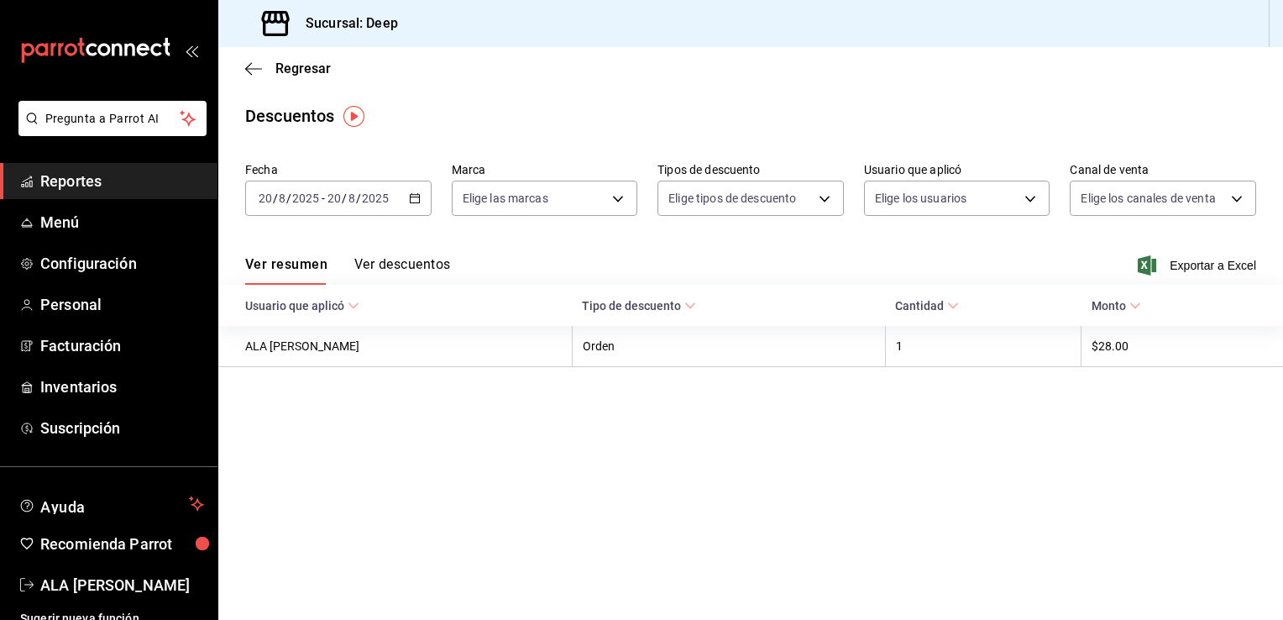
click at [412, 202] on icon "button" at bounding box center [415, 198] width 12 height 12
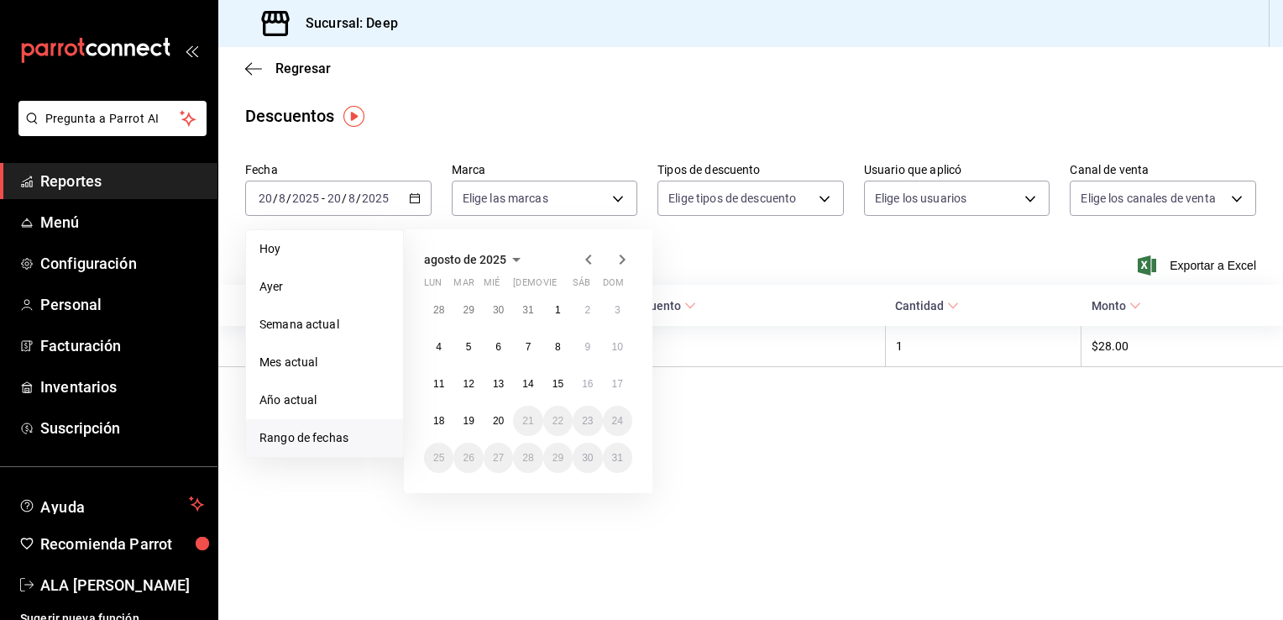
click at [312, 438] on span "Rango de fechas" at bounding box center [325, 438] width 130 height 18
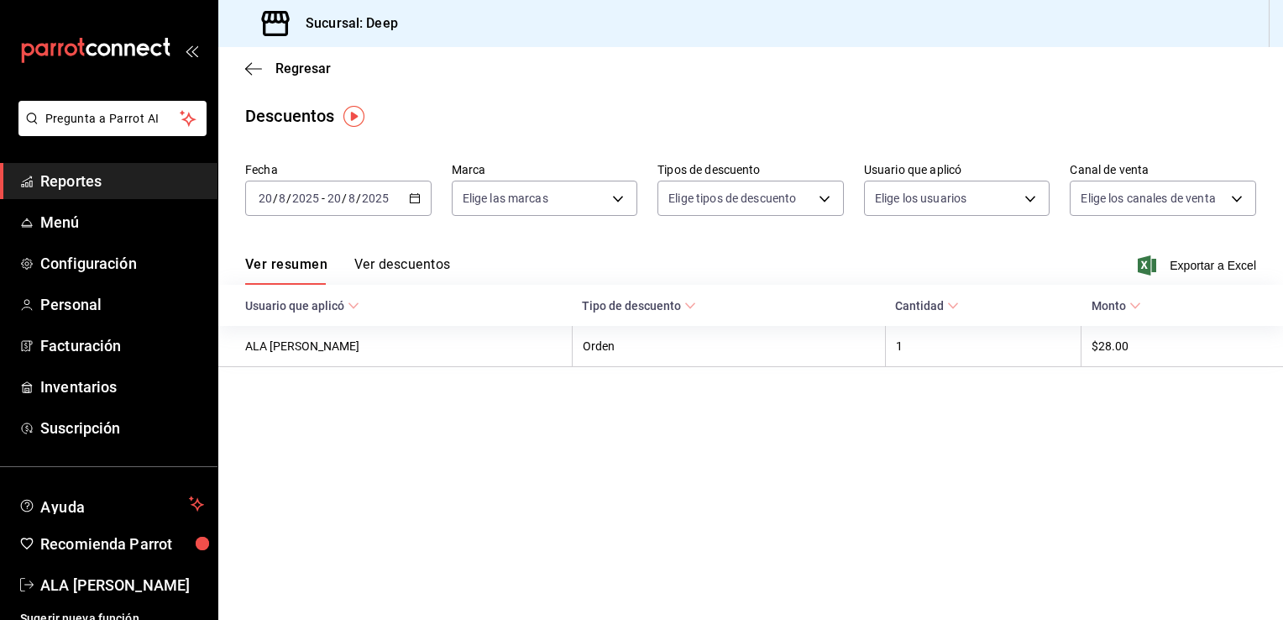
drag, startPoint x: 312, startPoint y: 438, endPoint x: 279, endPoint y: 508, distance: 77.4
click at [279, 508] on main "Regresar Descuentos Fecha [DATE] [DATE] - [DATE] [DATE] Marca Elige las marcas …" at bounding box center [750, 333] width 1065 height 573
click at [420, 202] on div "[DATE] [DATE] - [DATE] [DATE]" at bounding box center [338, 198] width 186 height 35
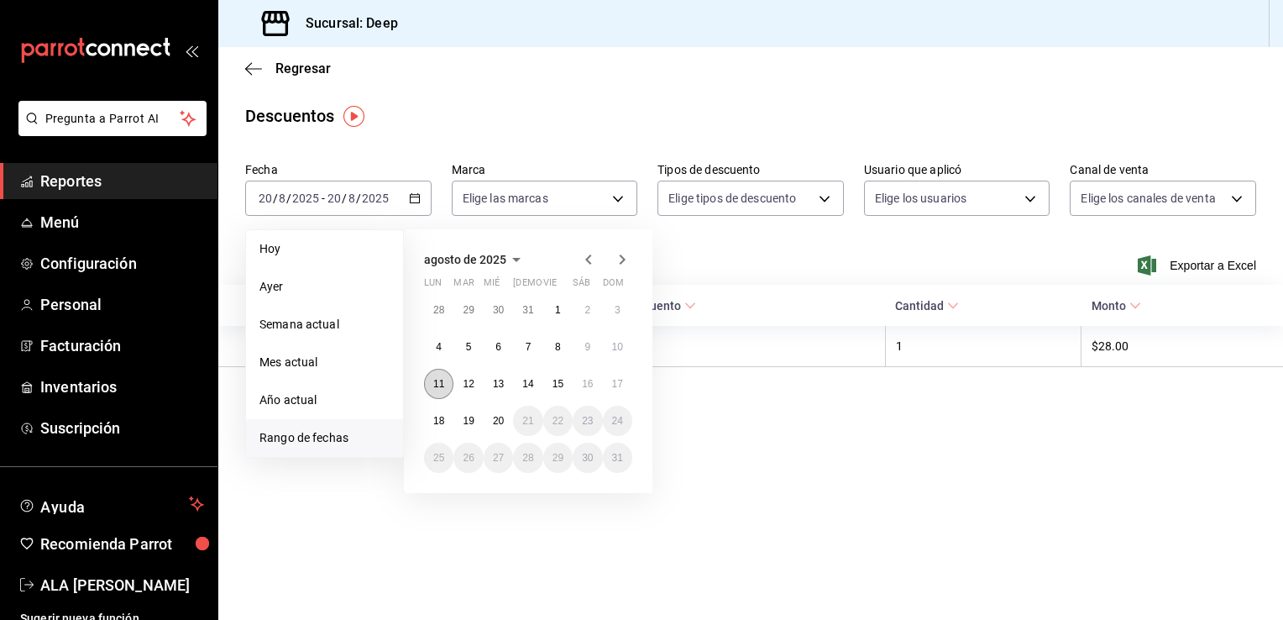
click at [443, 386] on abbr "11" at bounding box center [438, 384] width 11 height 12
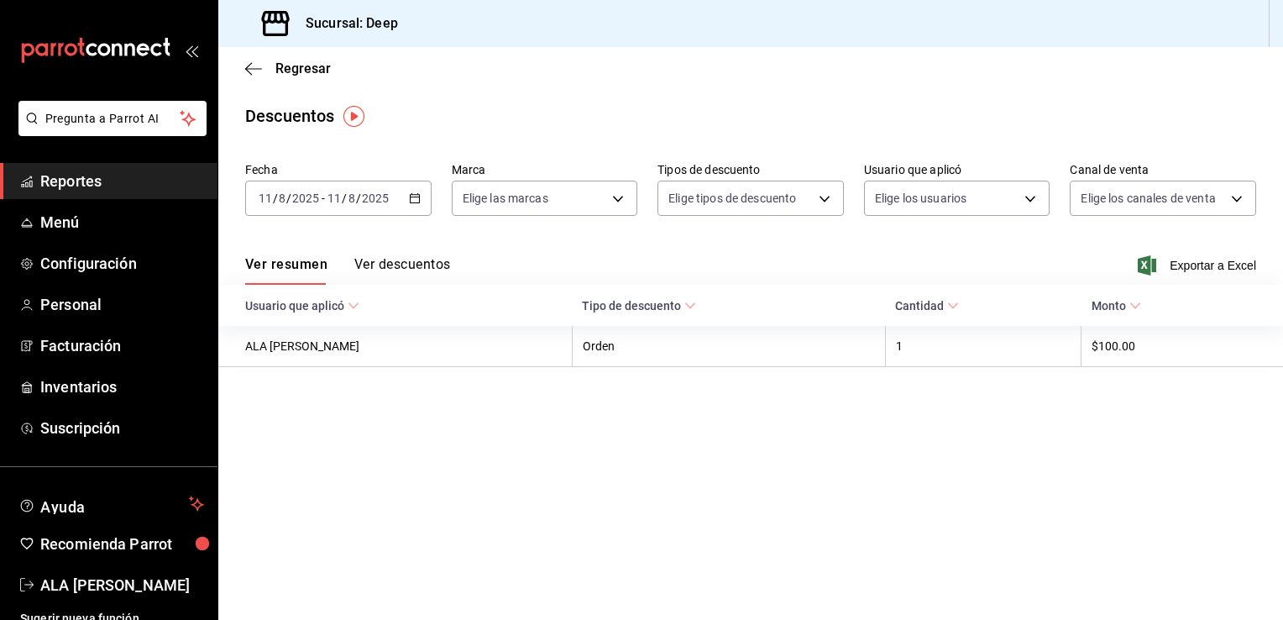
click at [414, 193] on icon "button" at bounding box center [415, 198] width 12 height 12
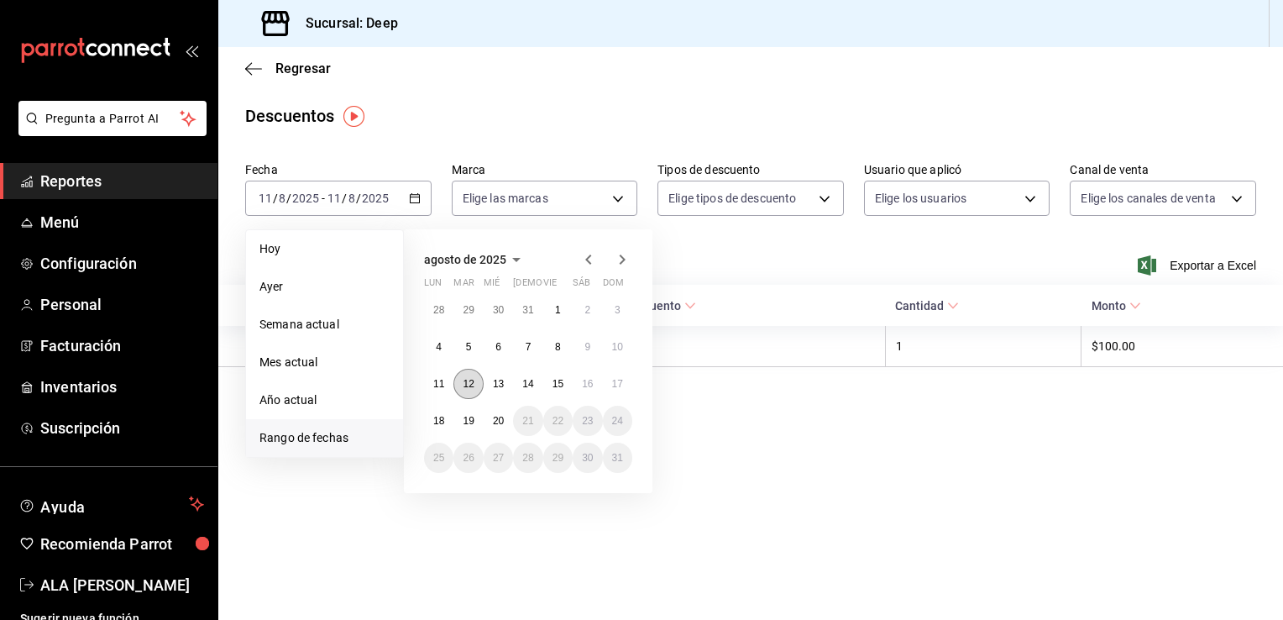
click at [467, 380] on abbr "12" at bounding box center [468, 384] width 11 height 12
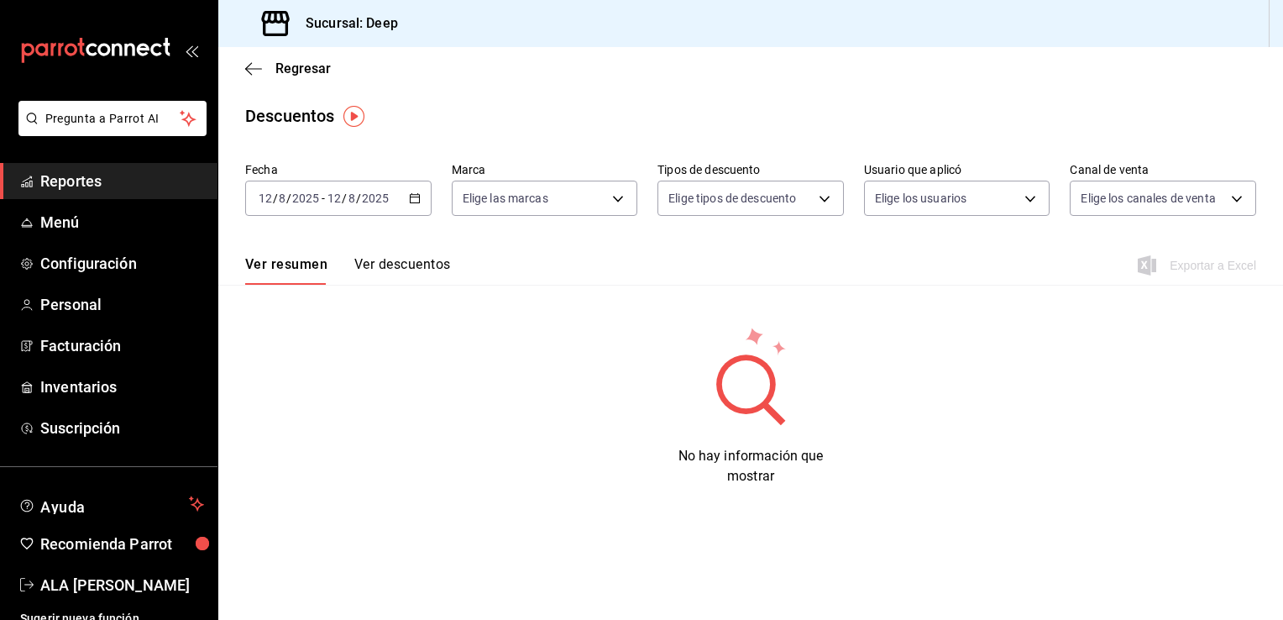
click at [425, 260] on button "Ver descuentos" at bounding box center [402, 270] width 96 height 29
click at [282, 265] on button "Ver resumen" at bounding box center [284, 270] width 78 height 29
click at [410, 190] on div "[DATE] [DATE] - [DATE] [DATE]" at bounding box center [338, 198] width 186 height 35
click at [412, 193] on icon "button" at bounding box center [415, 198] width 12 height 12
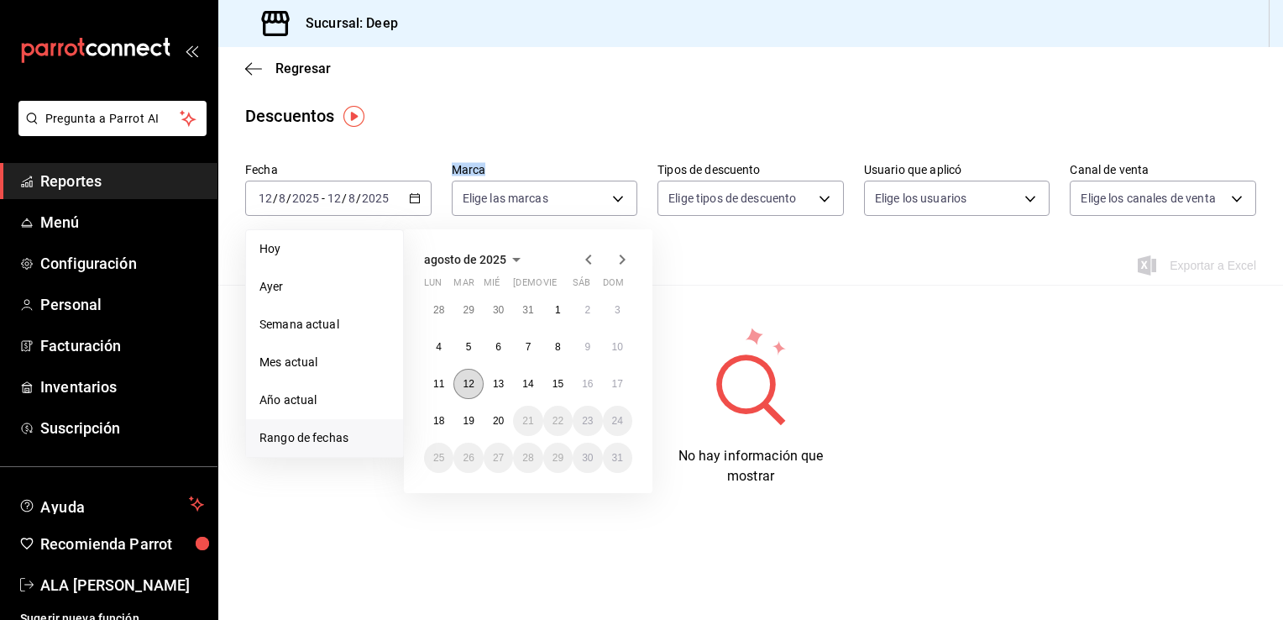
click at [466, 388] on abbr "12" at bounding box center [468, 384] width 11 height 12
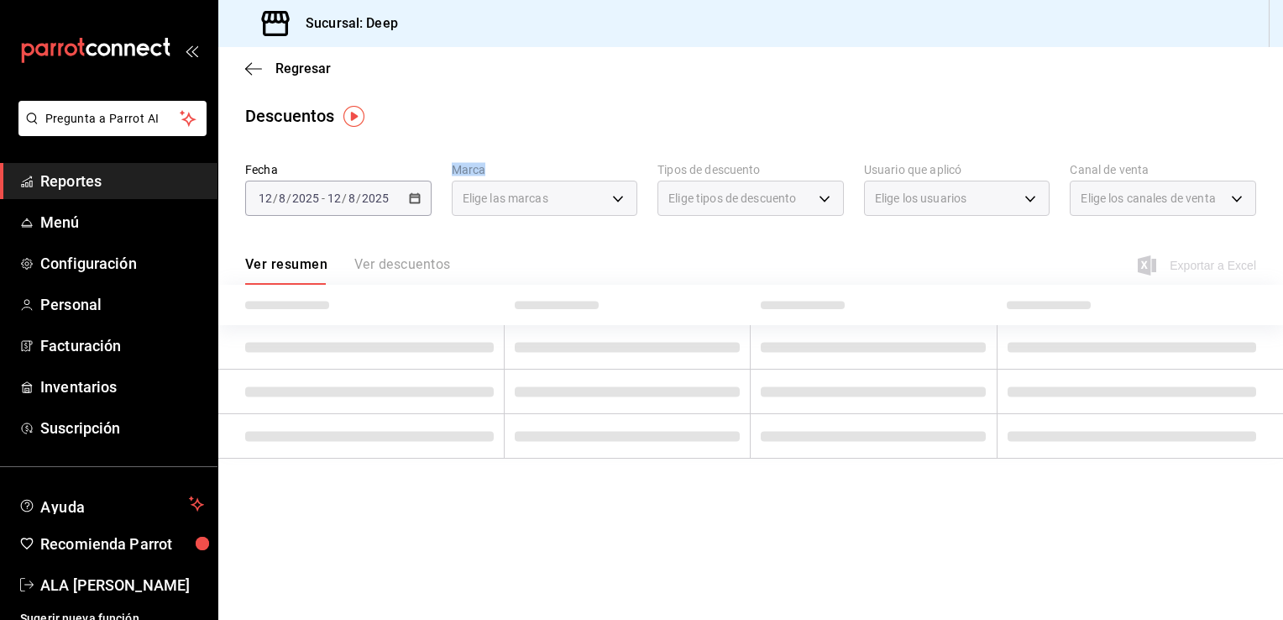
click at [466, 388] on span at bounding box center [369, 391] width 249 height 10
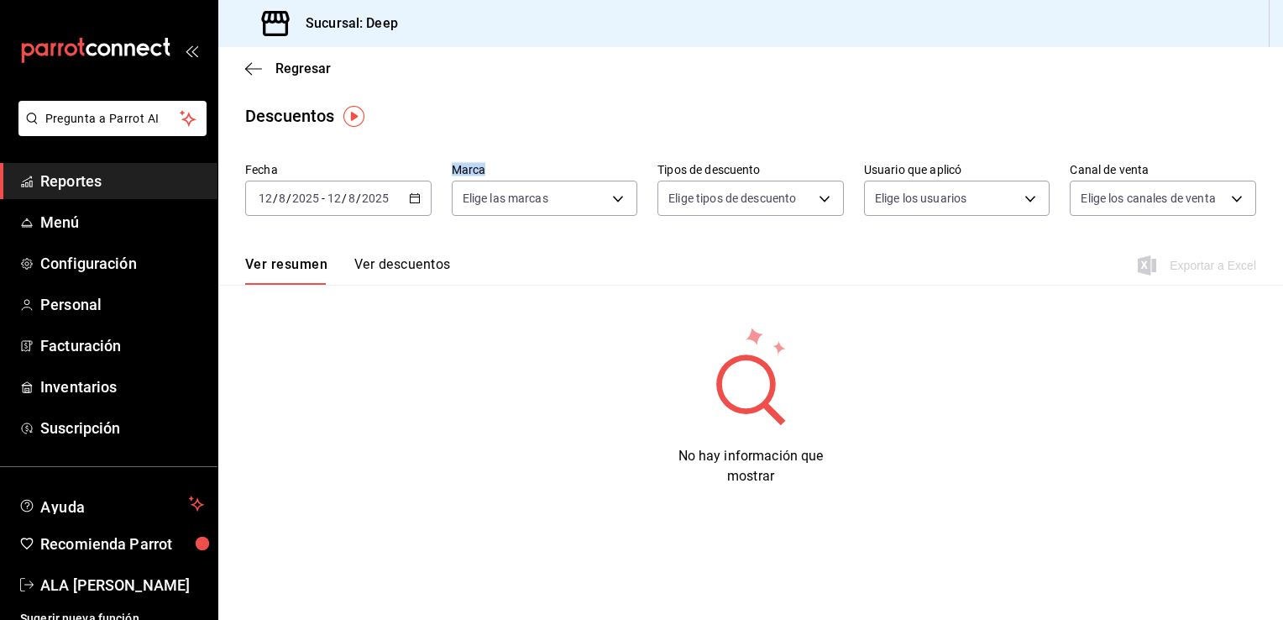
drag, startPoint x: 466, startPoint y: 388, endPoint x: 412, endPoint y: 197, distance: 198.9
click at [412, 197] on icon "button" at bounding box center [415, 198] width 12 height 12
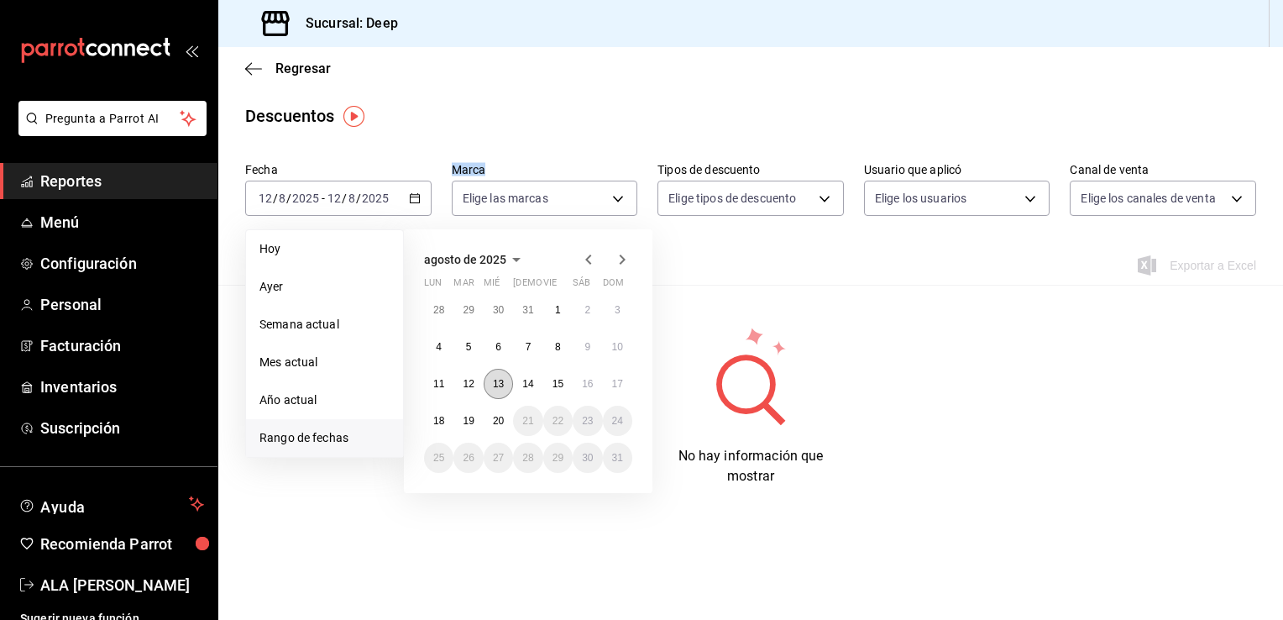
click at [497, 379] on abbr "13" at bounding box center [498, 384] width 11 height 12
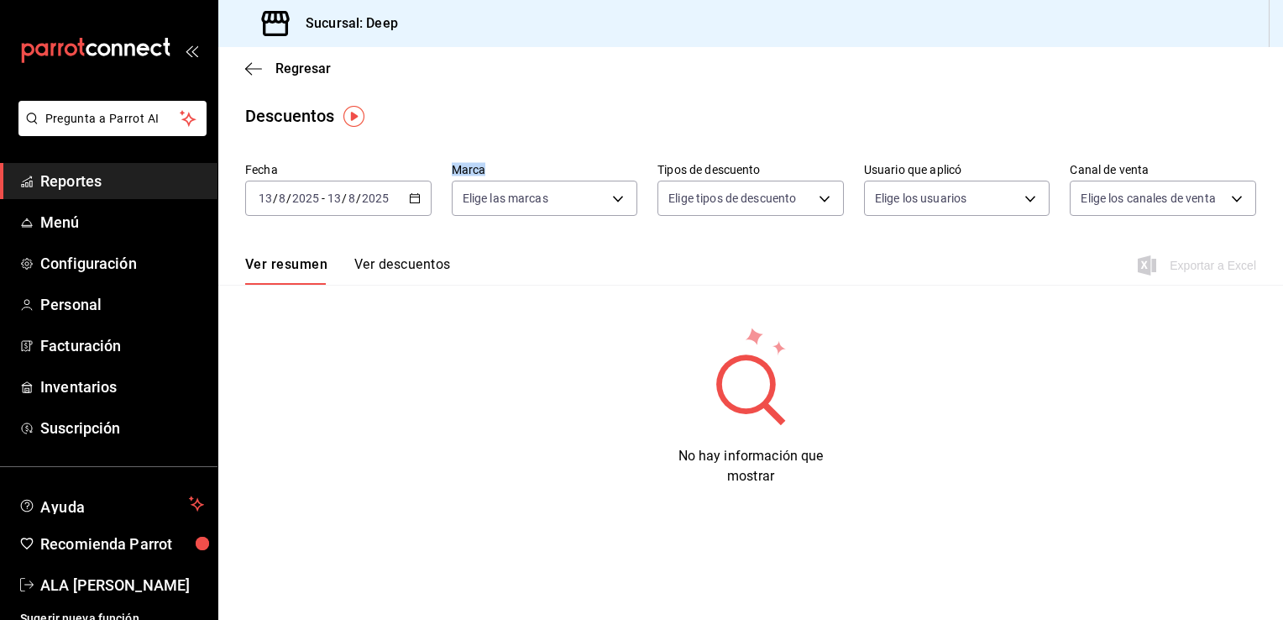
drag, startPoint x: 497, startPoint y: 379, endPoint x: 418, endPoint y: 204, distance: 191.7
click at [418, 204] on div "[DATE] [DATE] - [DATE] [DATE]" at bounding box center [338, 198] width 186 height 35
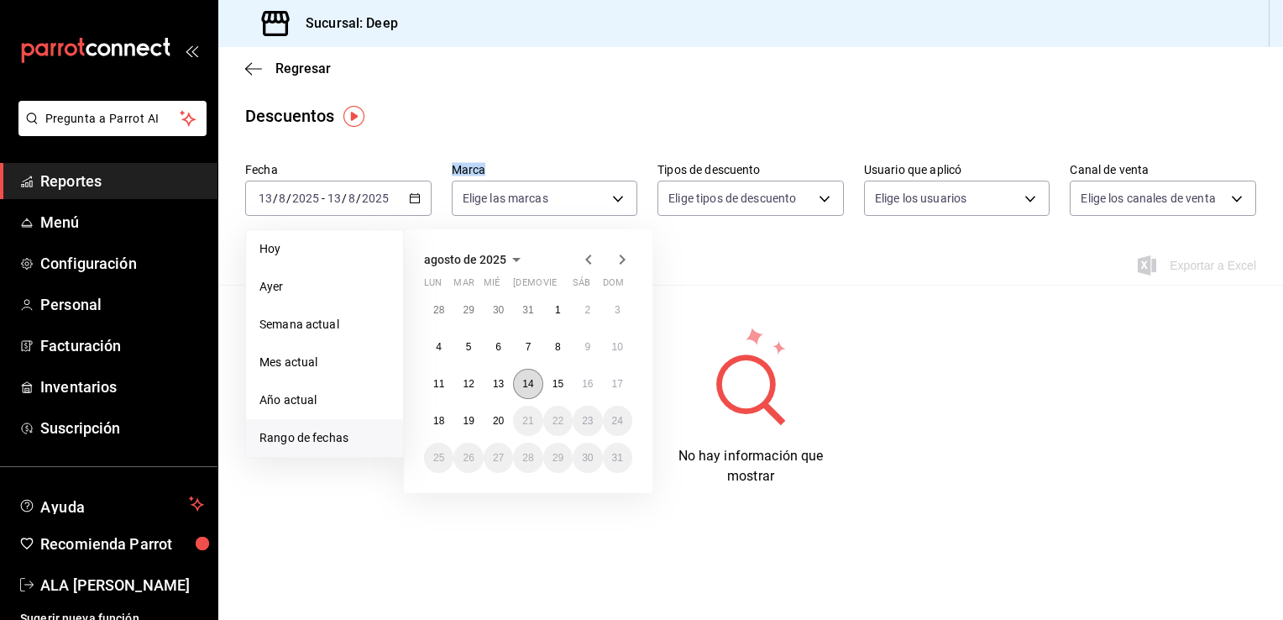
click at [533, 381] on abbr "14" at bounding box center [527, 384] width 11 height 12
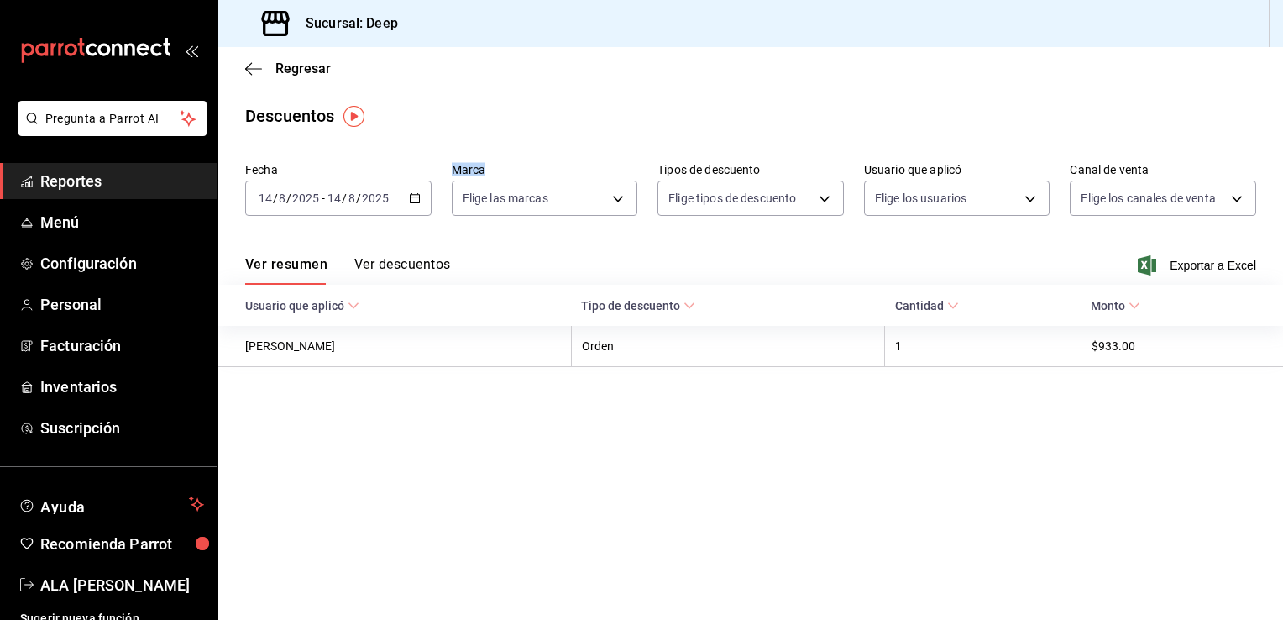
click at [412, 201] on icon "button" at bounding box center [415, 198] width 12 height 12
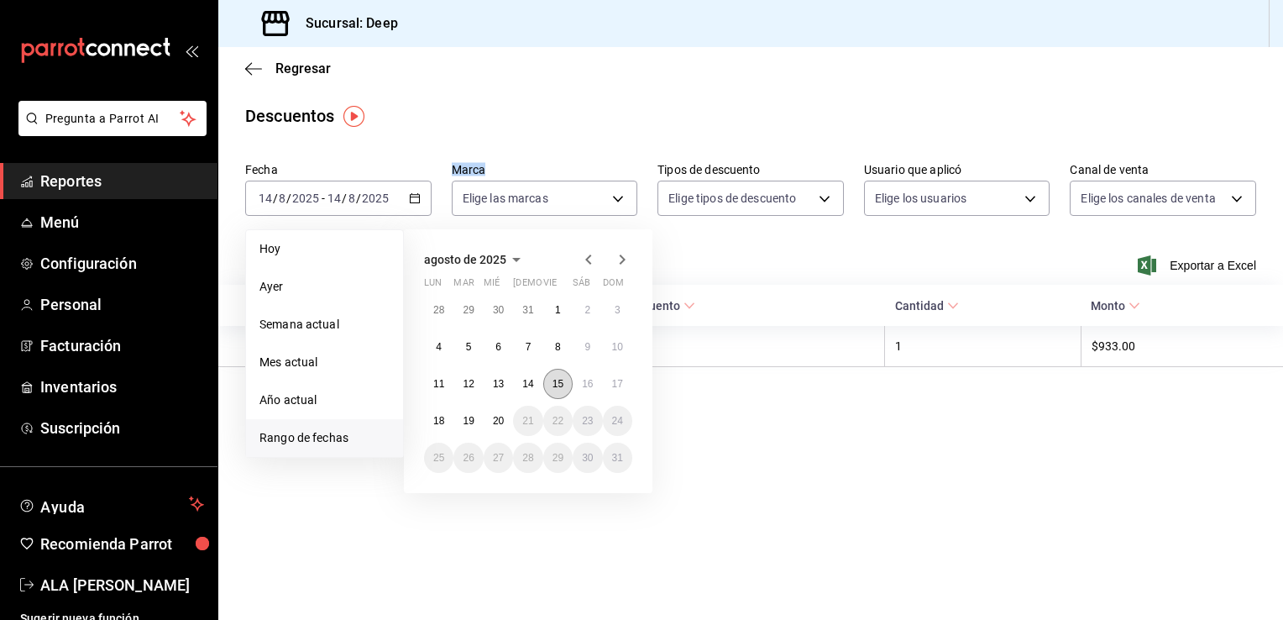
click at [561, 380] on abbr "15" at bounding box center [558, 384] width 11 height 12
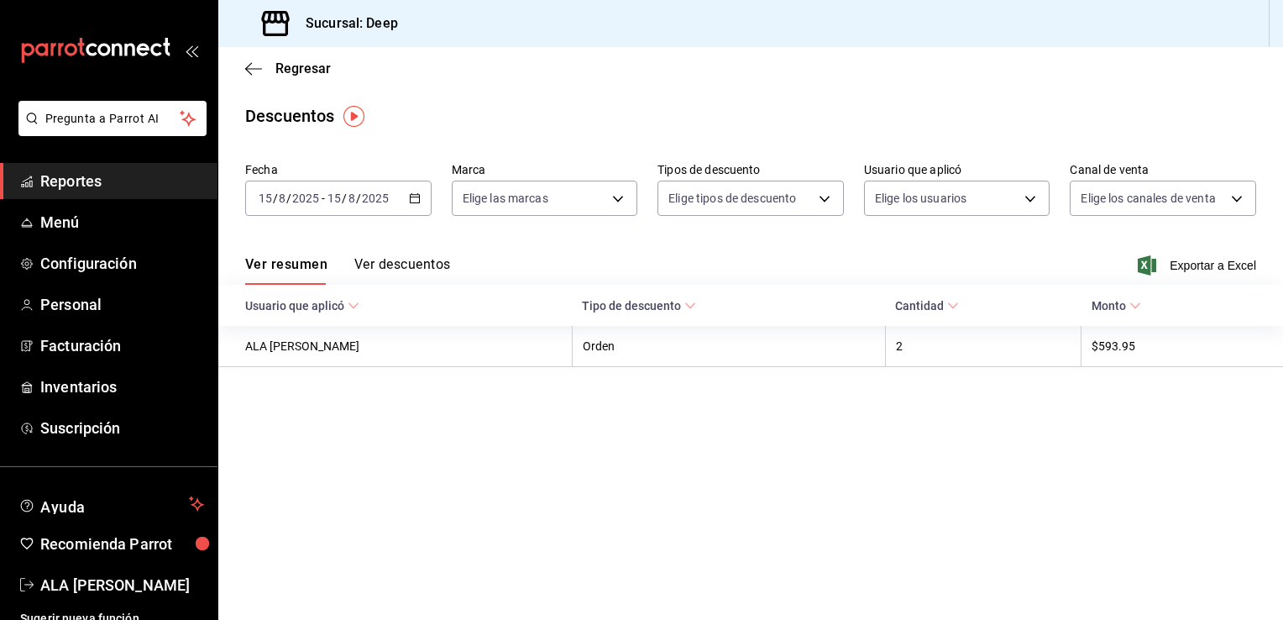
drag, startPoint x: 561, startPoint y: 380, endPoint x: 656, endPoint y: 445, distance: 115.3
click at [656, 445] on main "Regresar Descuentos Fecha [DATE] [DATE] - [DATE] [DATE] Marca Elige las marcas …" at bounding box center [750, 333] width 1065 height 573
click at [959, 307] on icon at bounding box center [953, 306] width 12 height 12
click at [695, 307] on \(Stroke\) at bounding box center [690, 306] width 10 height 6
click at [419, 199] on \(Stroke\) "button" at bounding box center [415, 198] width 10 height 9
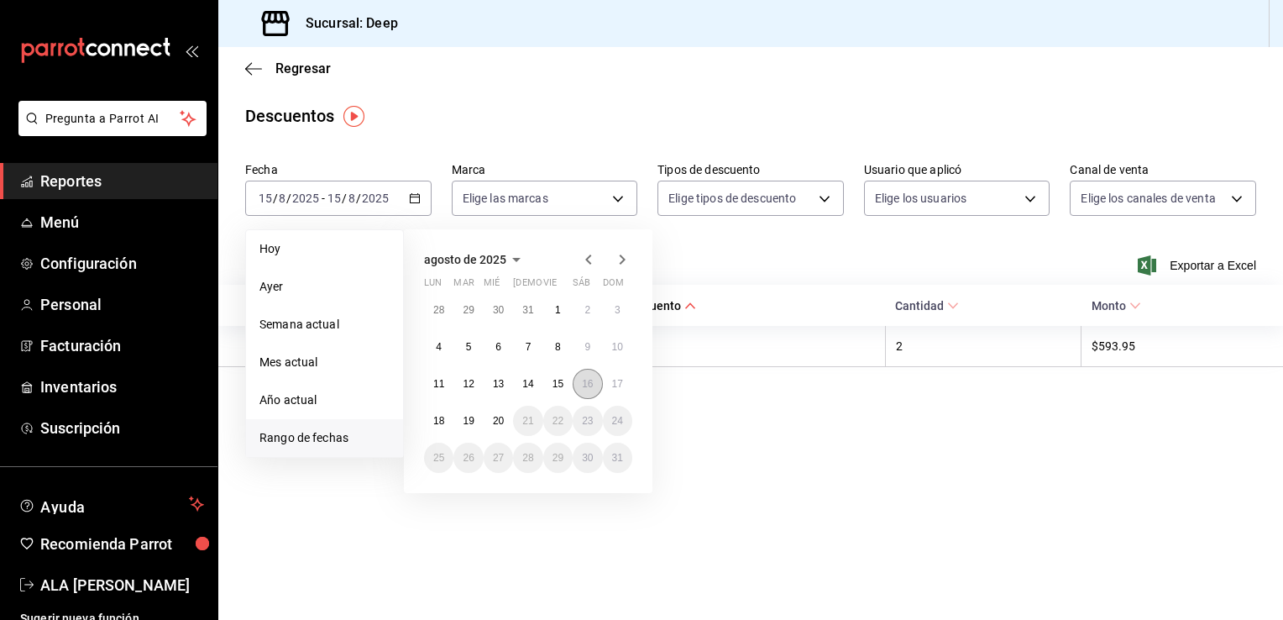
click at [584, 388] on abbr "16" at bounding box center [587, 384] width 11 height 12
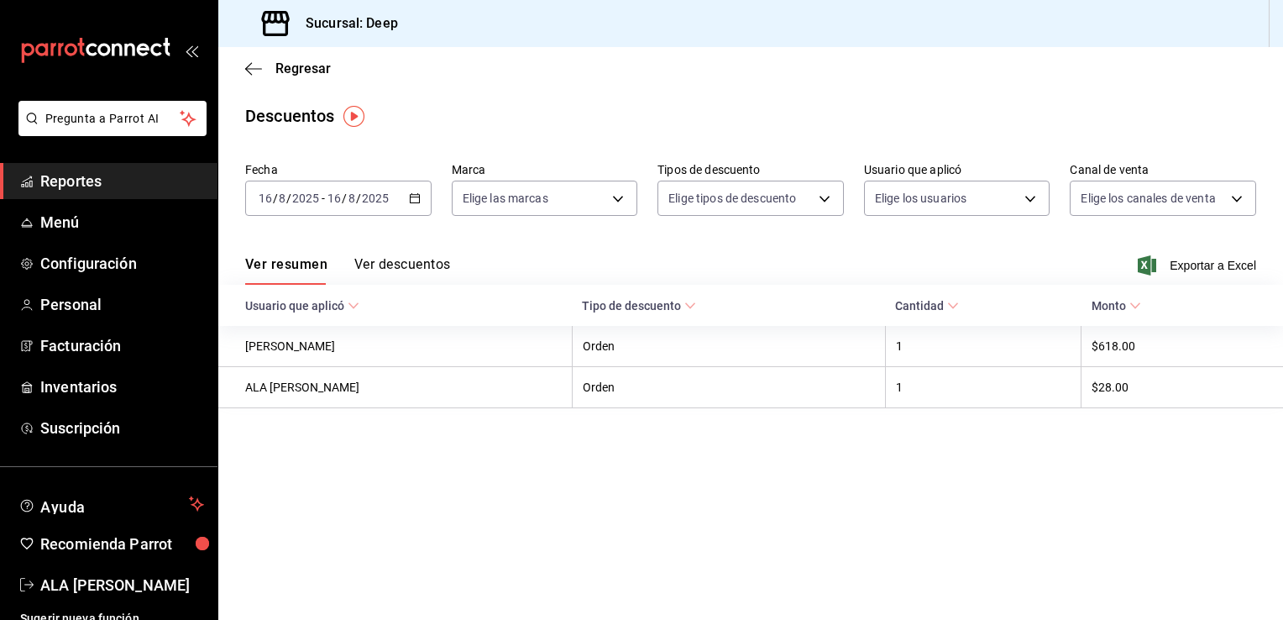
click at [413, 194] on \(Stroke\) "button" at bounding box center [415, 198] width 10 height 9
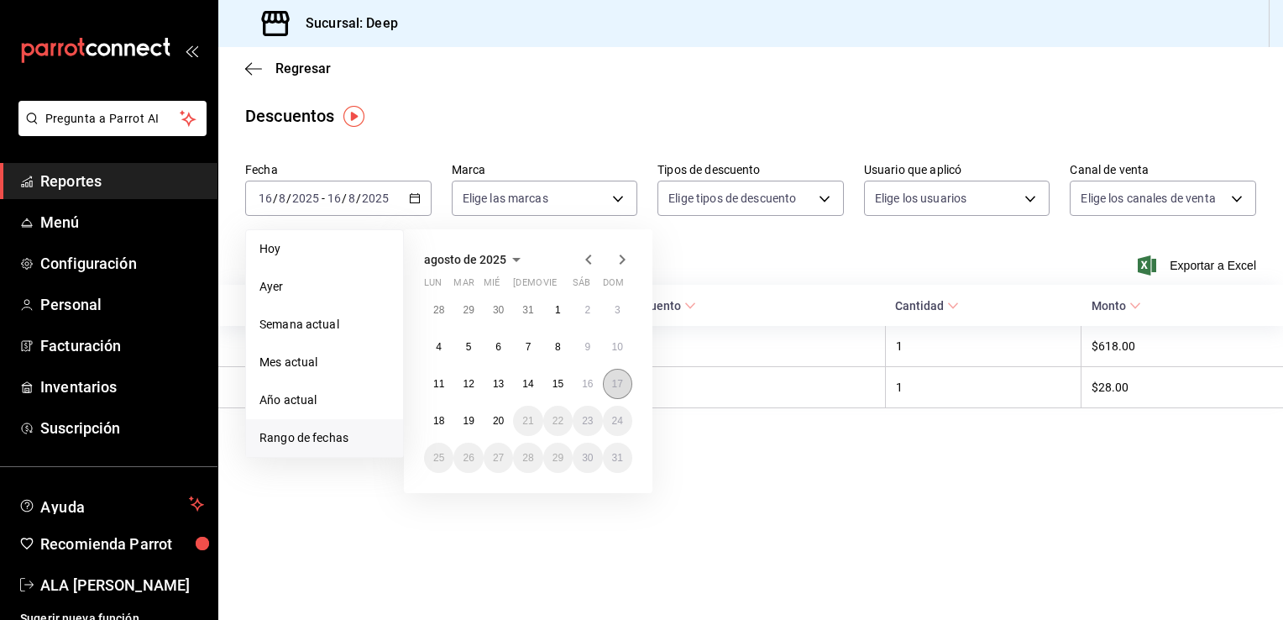
click at [625, 378] on button "17" at bounding box center [617, 384] width 29 height 30
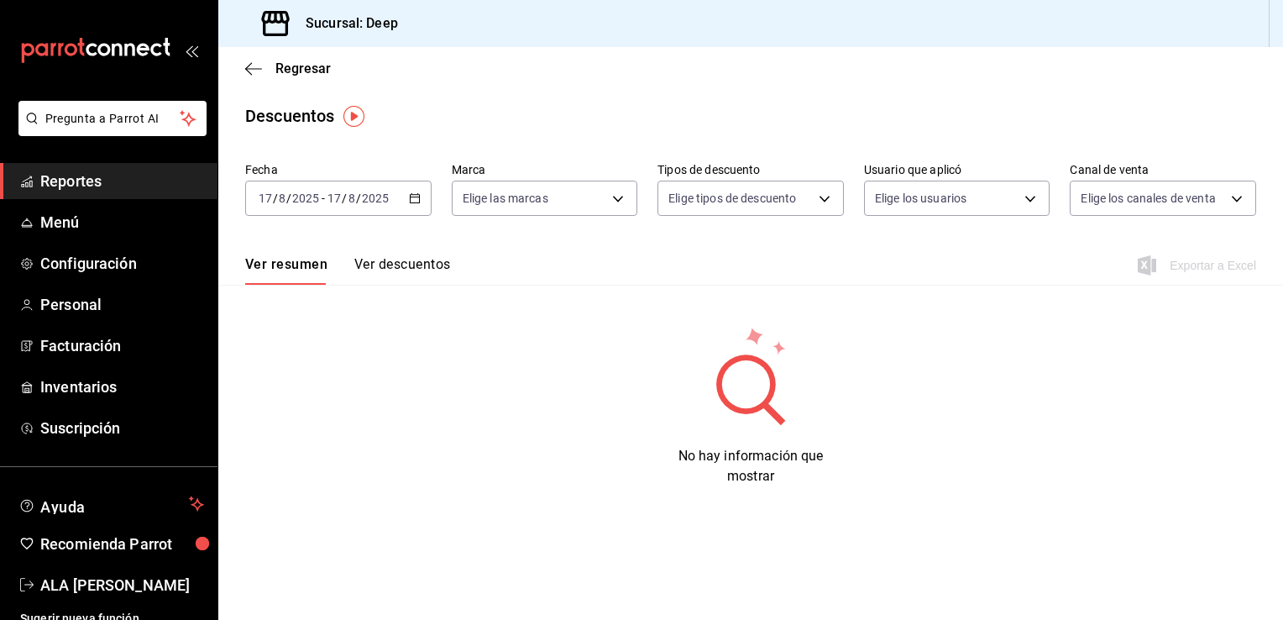
click at [625, 378] on div "No hay información que mostrar" at bounding box center [750, 405] width 1065 height 161
click at [415, 194] on \(Stroke\) "button" at bounding box center [415, 198] width 10 height 9
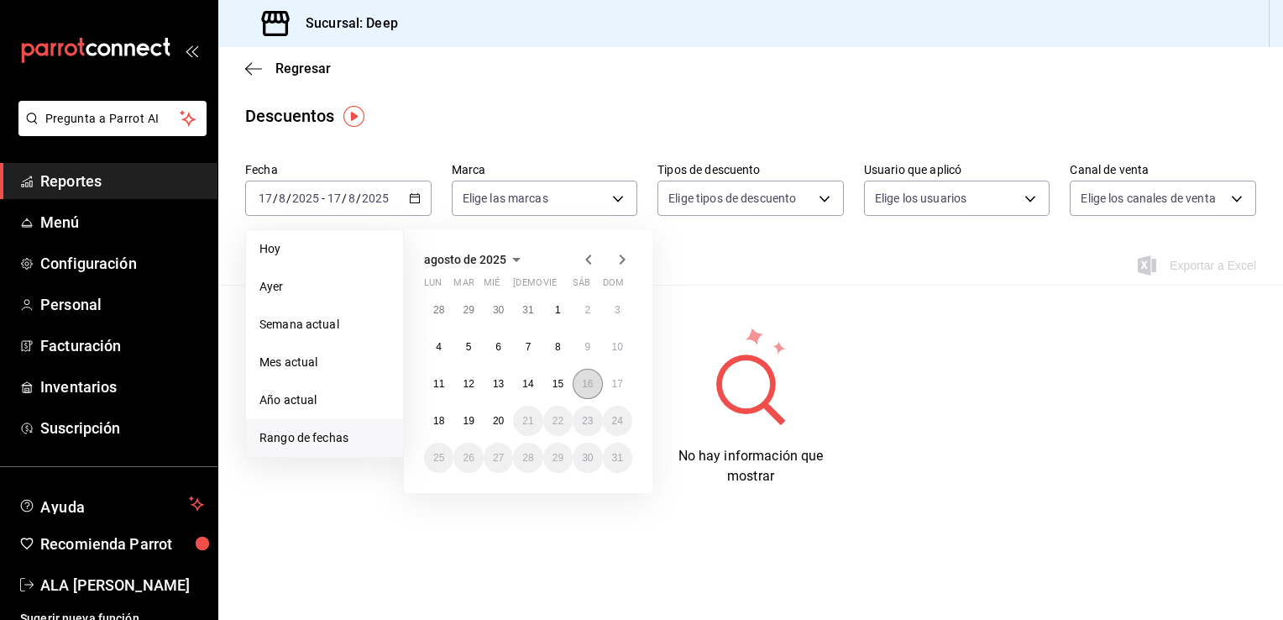
click at [588, 385] on abbr "16" at bounding box center [587, 384] width 11 height 12
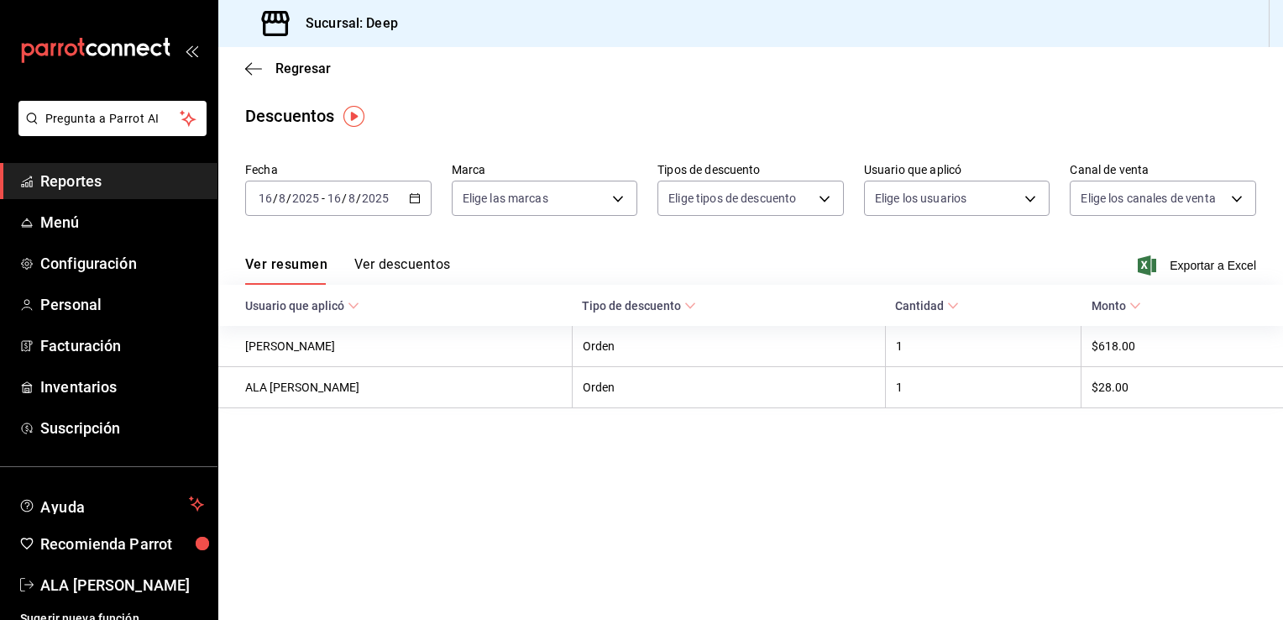
click at [410, 203] on icon "button" at bounding box center [415, 198] width 12 height 12
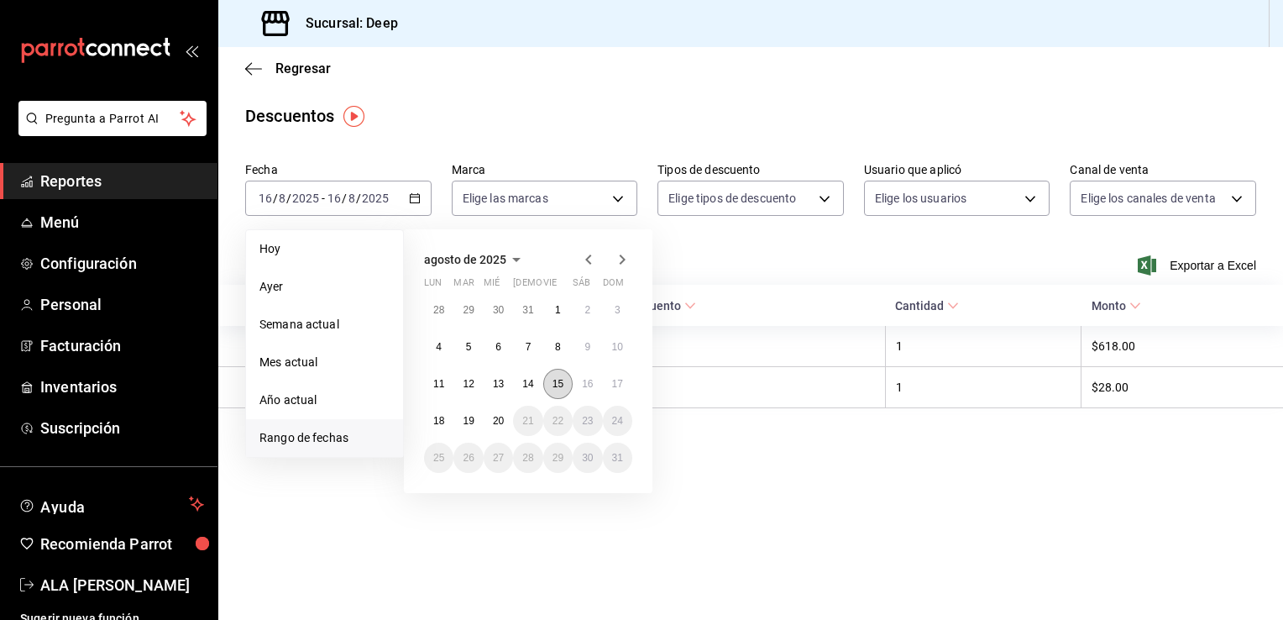
click at [559, 382] on abbr "15" at bounding box center [558, 384] width 11 height 12
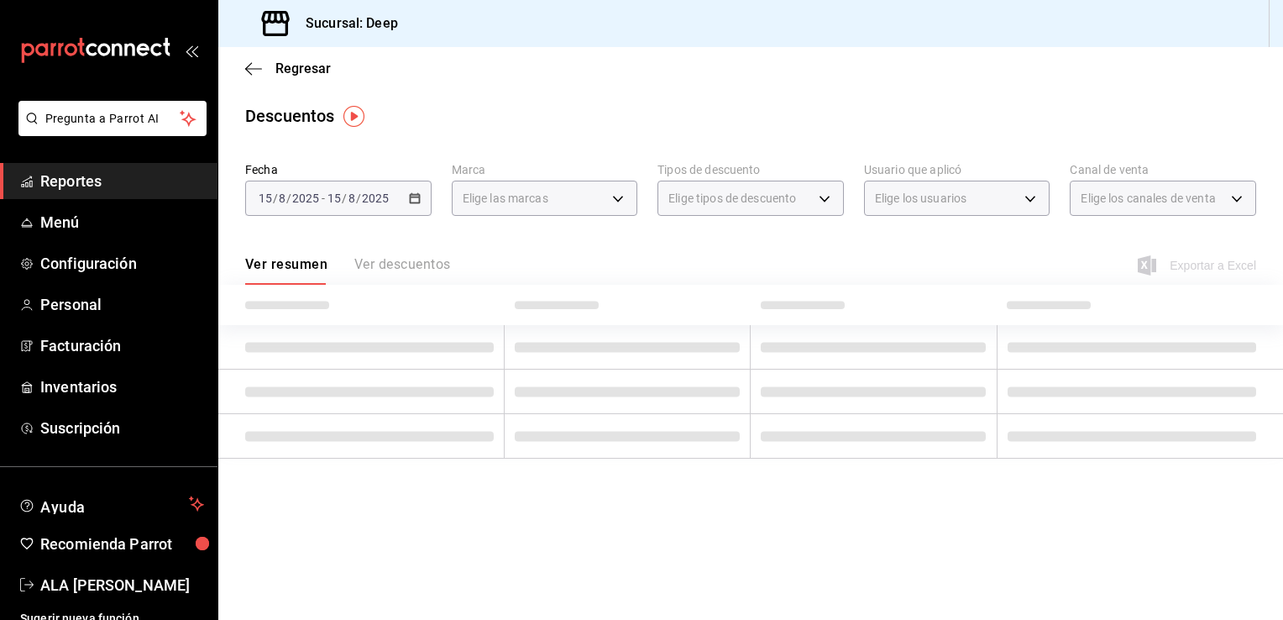
click at [559, 382] on td at bounding box center [628, 392] width 246 height 45
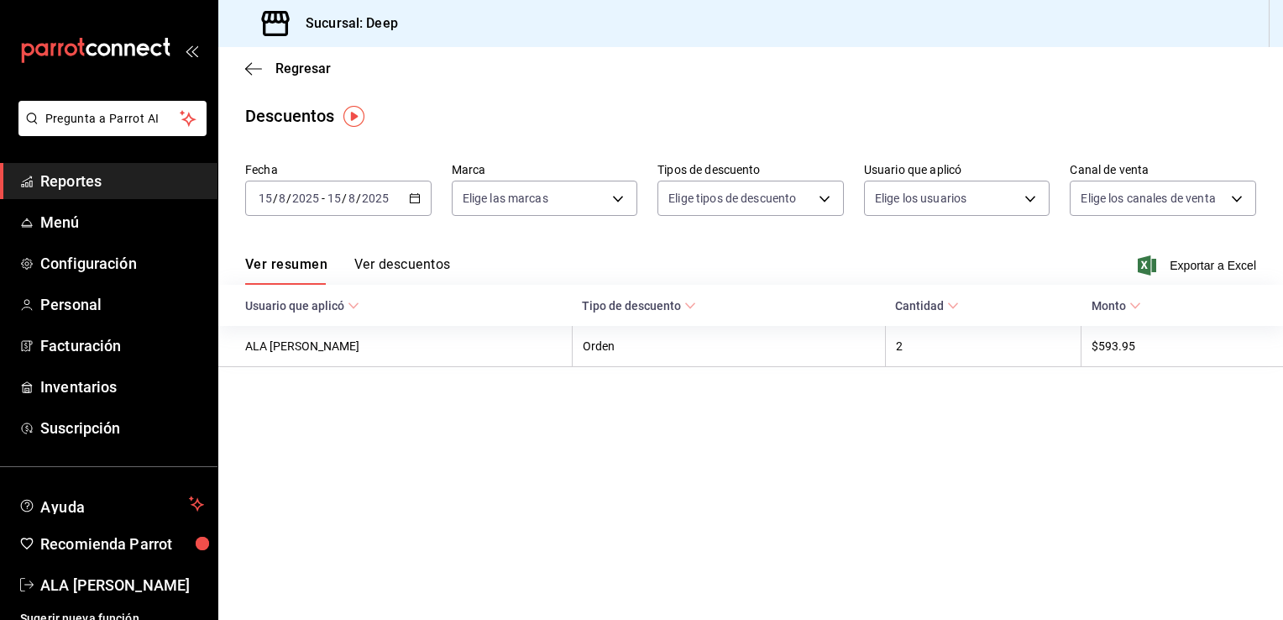
click at [696, 307] on icon at bounding box center [691, 306] width 12 height 12
click at [696, 312] on span "Tipo de descuento" at bounding box center [639, 305] width 114 height 13
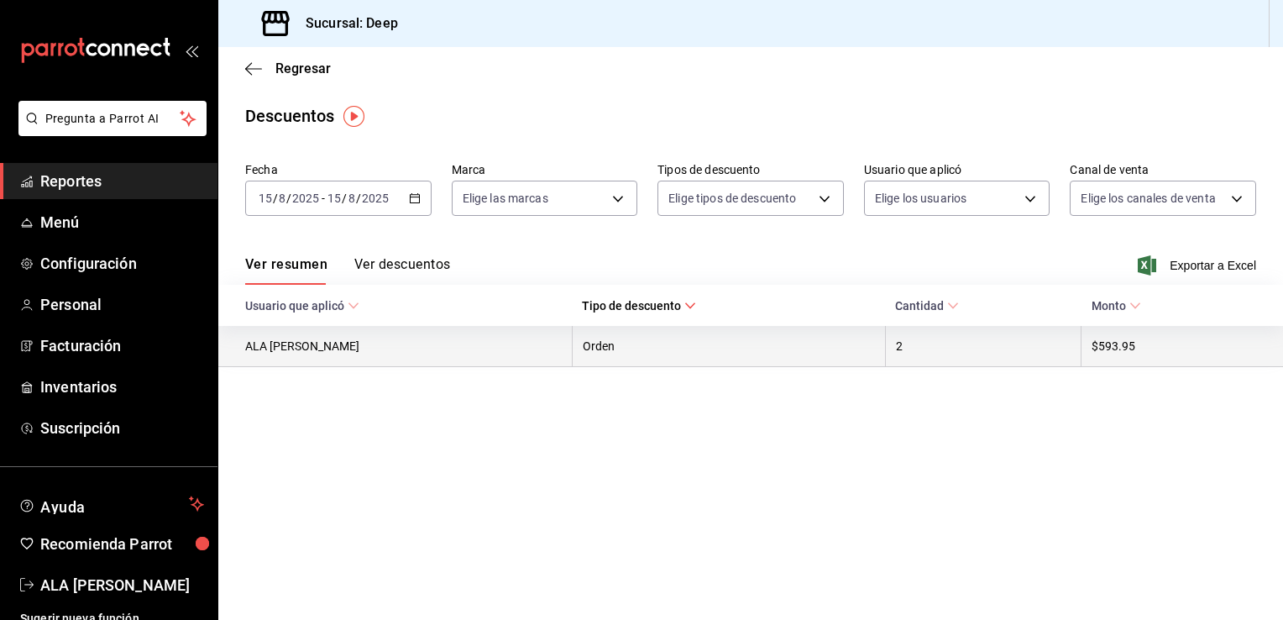
click at [928, 351] on th "2" at bounding box center [983, 346] width 196 height 41
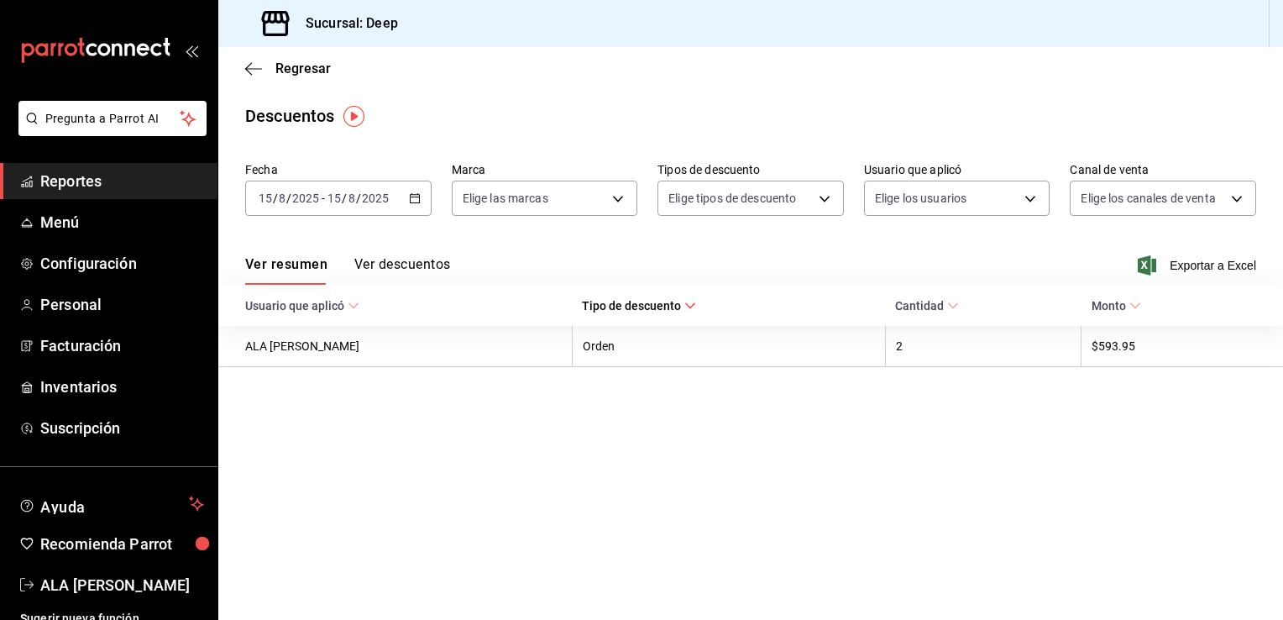
click at [944, 307] on span "Cantidad" at bounding box center [927, 305] width 64 height 13
click at [70, 188] on span "Reportes" at bounding box center [122, 181] width 164 height 23
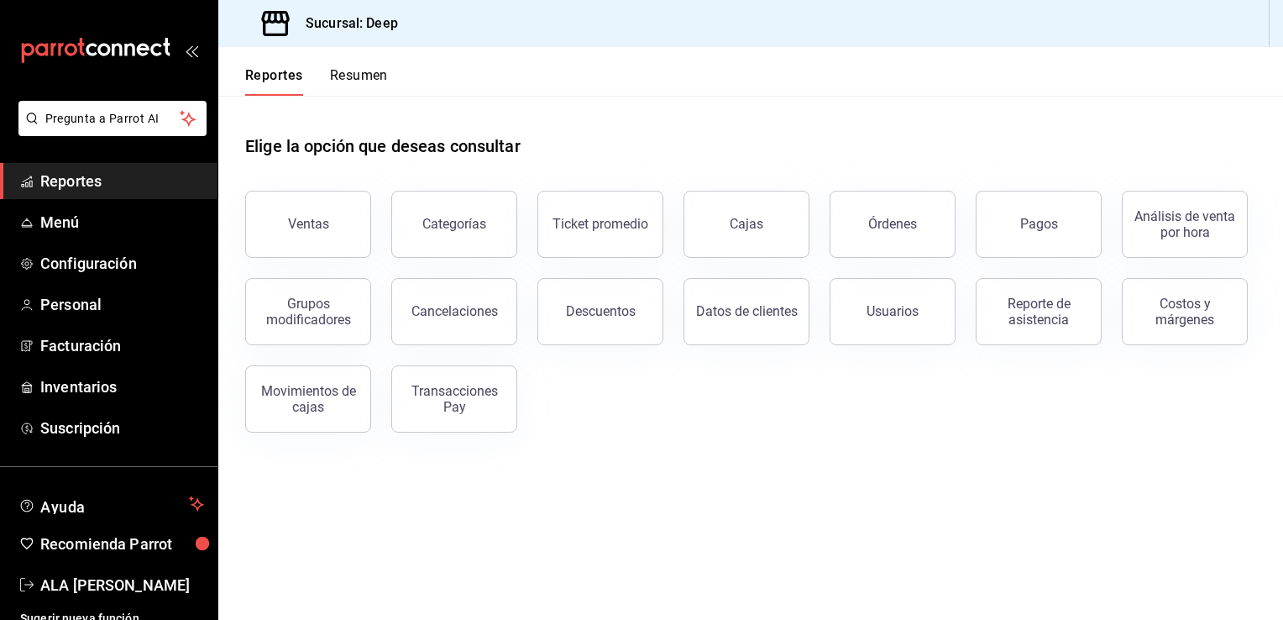
click at [70, 188] on span "Reportes" at bounding box center [122, 181] width 164 height 23
click at [68, 219] on span "Menú" at bounding box center [122, 222] width 164 height 23
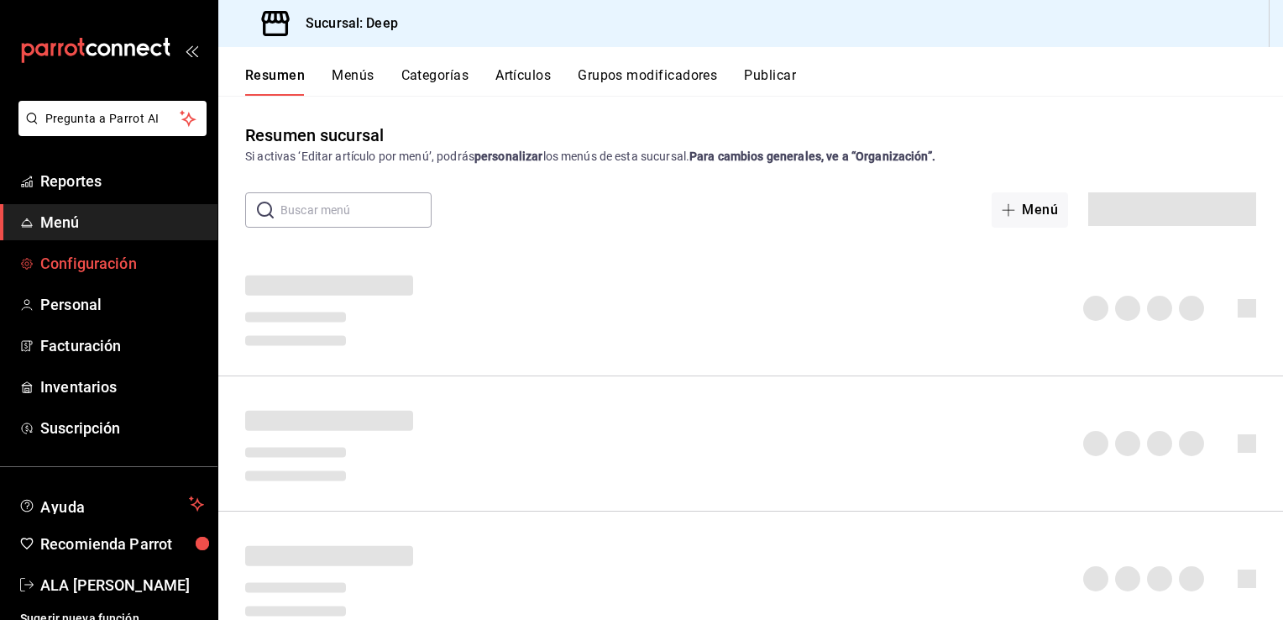
click at [109, 254] on span "Configuración" at bounding box center [122, 263] width 164 height 23
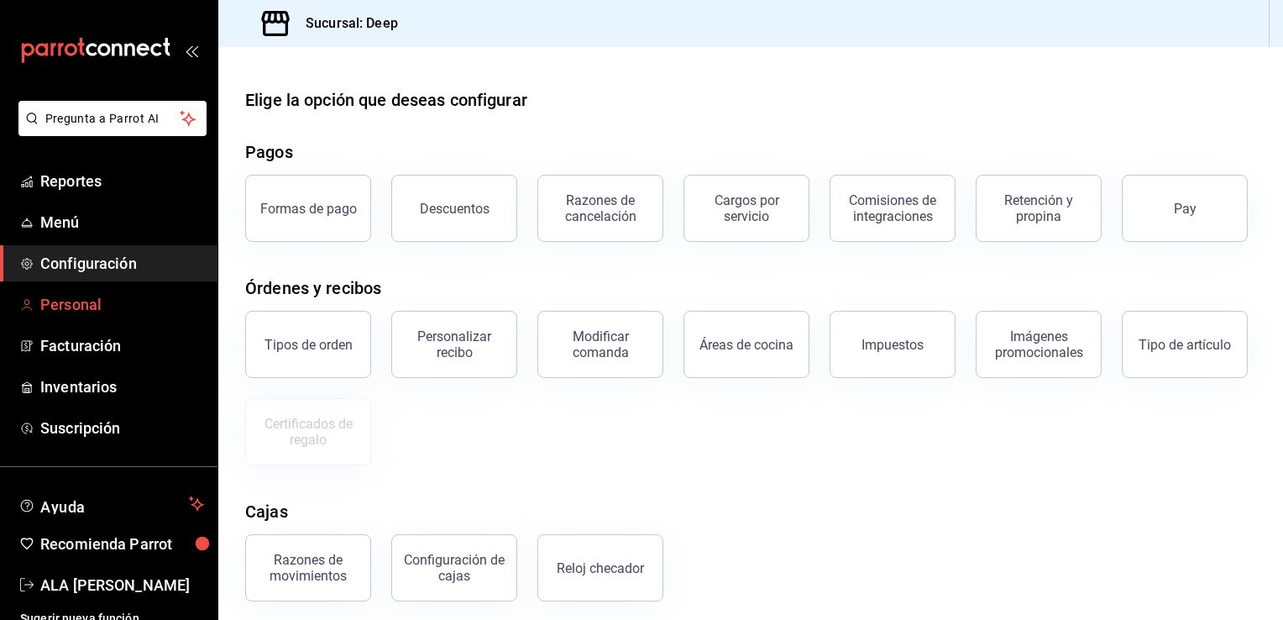
click at [91, 300] on span "Personal" at bounding box center [122, 304] width 164 height 23
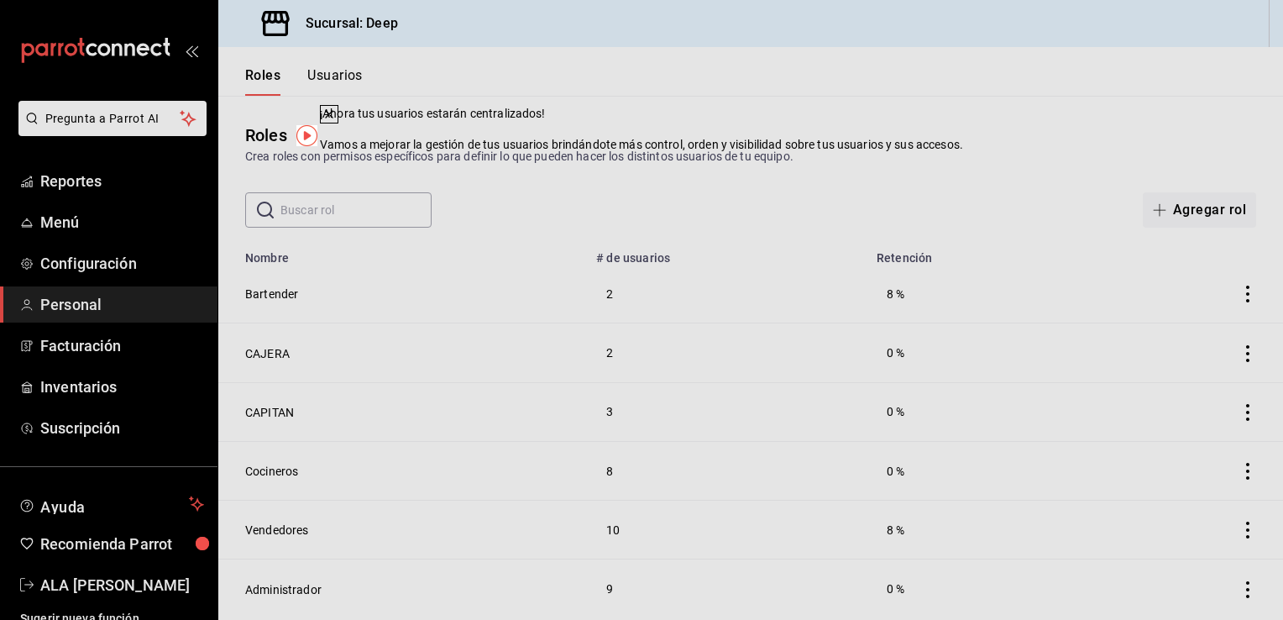
click at [92, 262] on span "Configuración" at bounding box center [122, 263] width 164 height 23
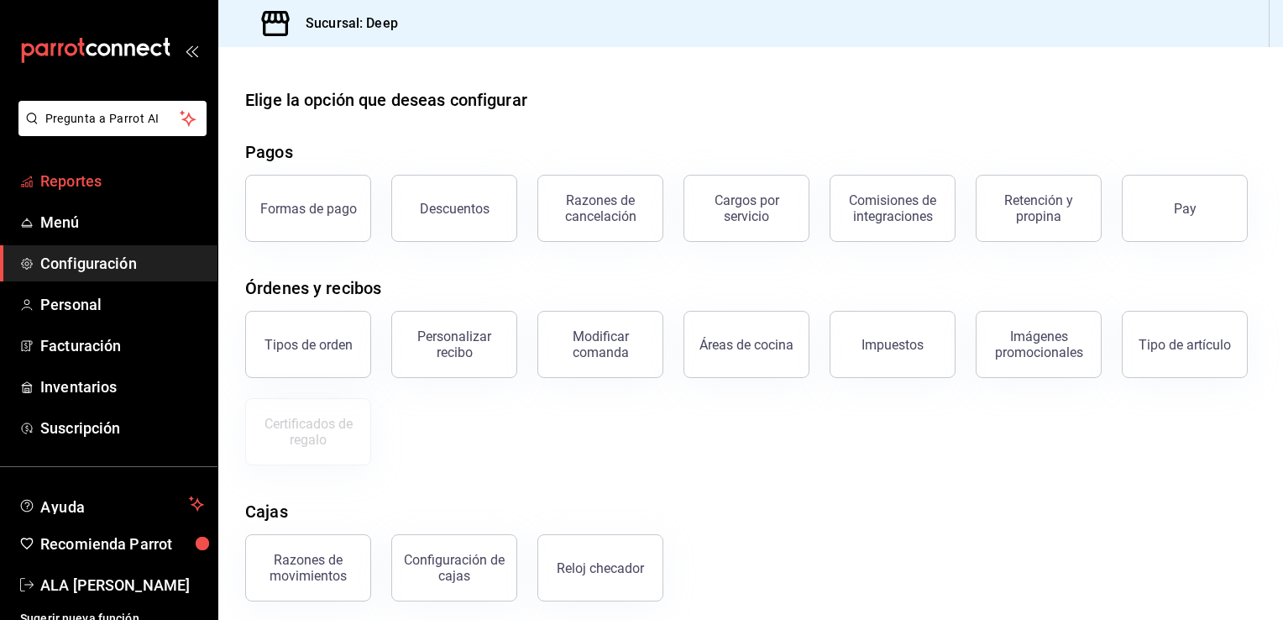
click at [92, 179] on span "Reportes" at bounding box center [122, 181] width 164 height 23
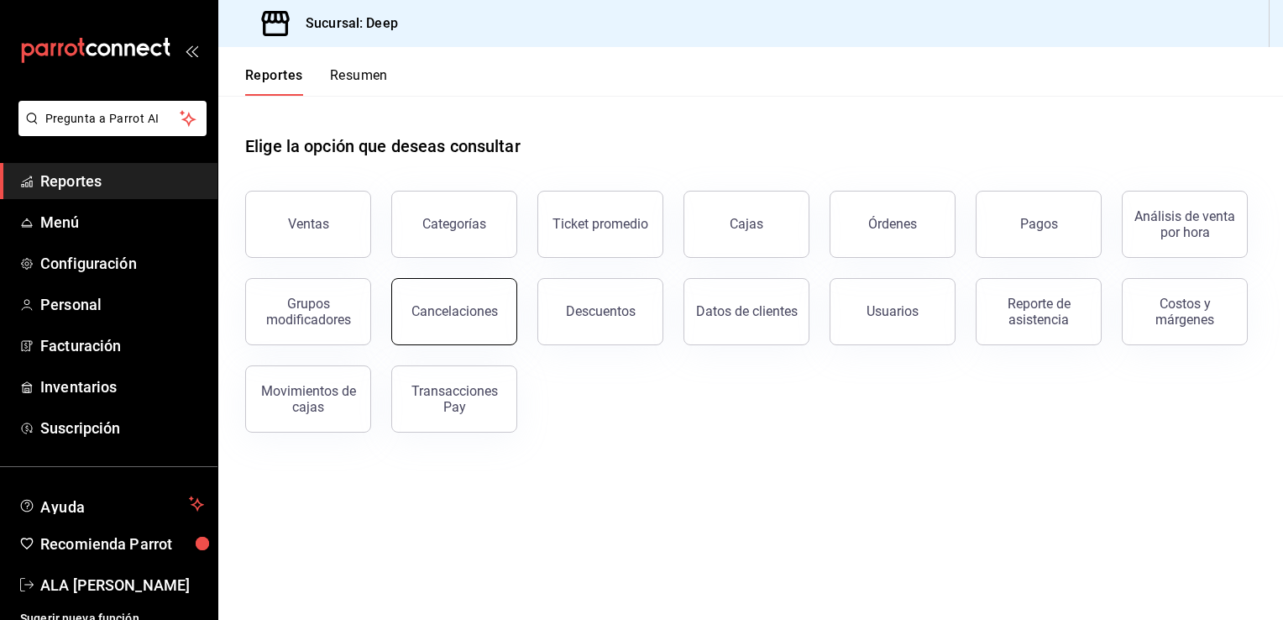
click at [472, 316] on div "Cancelaciones" at bounding box center [455, 311] width 87 height 16
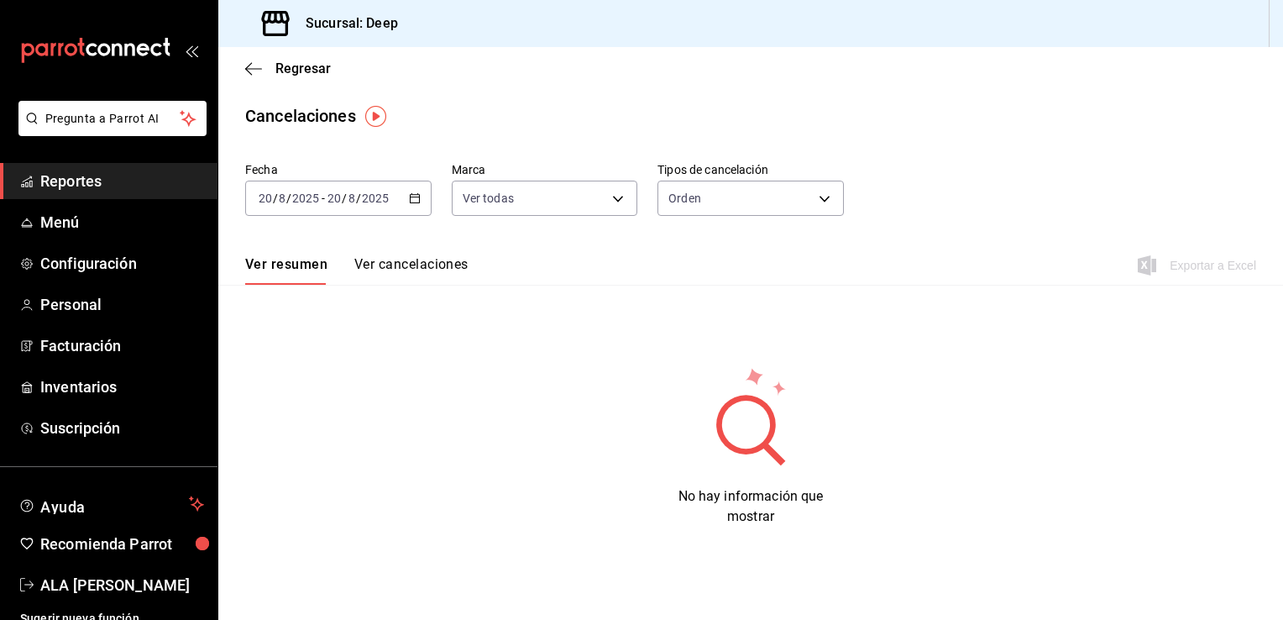
click at [410, 197] on icon "button" at bounding box center [415, 198] width 12 height 12
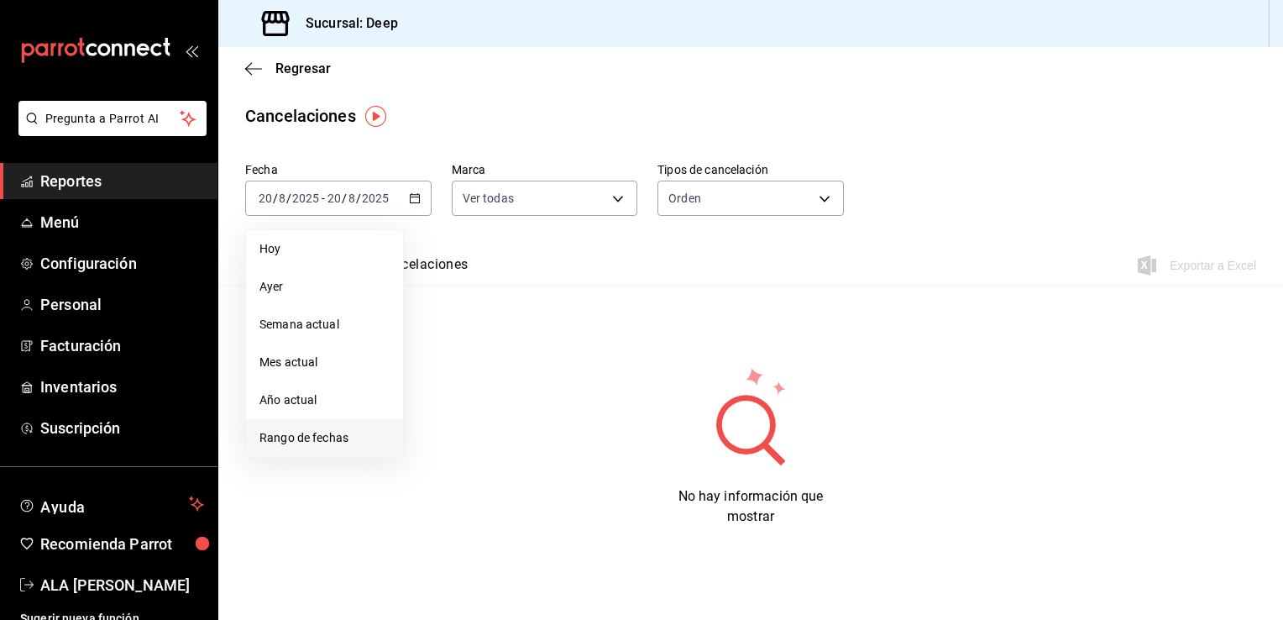
click at [346, 443] on span "Rango de fechas" at bounding box center [325, 438] width 130 height 18
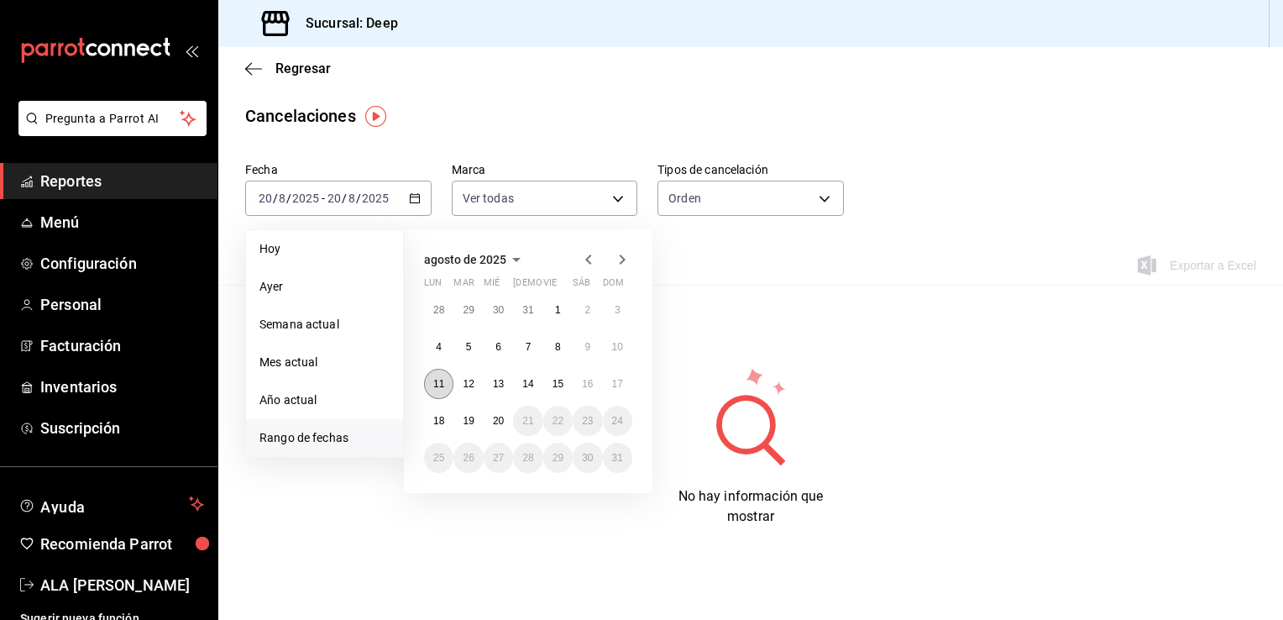
click at [437, 393] on button "11" at bounding box center [438, 384] width 29 height 30
